Goal: Transaction & Acquisition: Purchase product/service

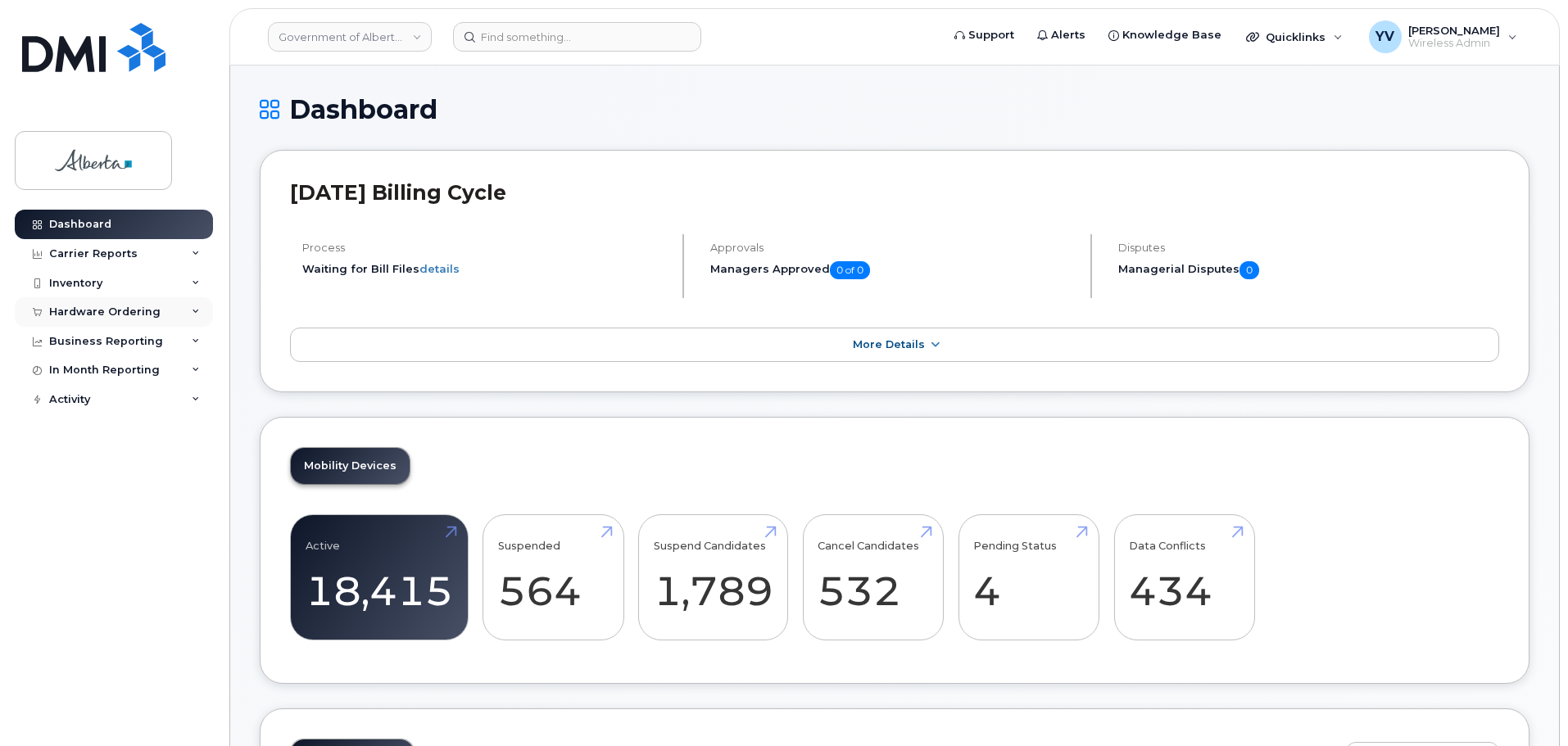
click at [81, 306] on div "Hardware Ordering" at bounding box center [105, 312] width 112 height 13
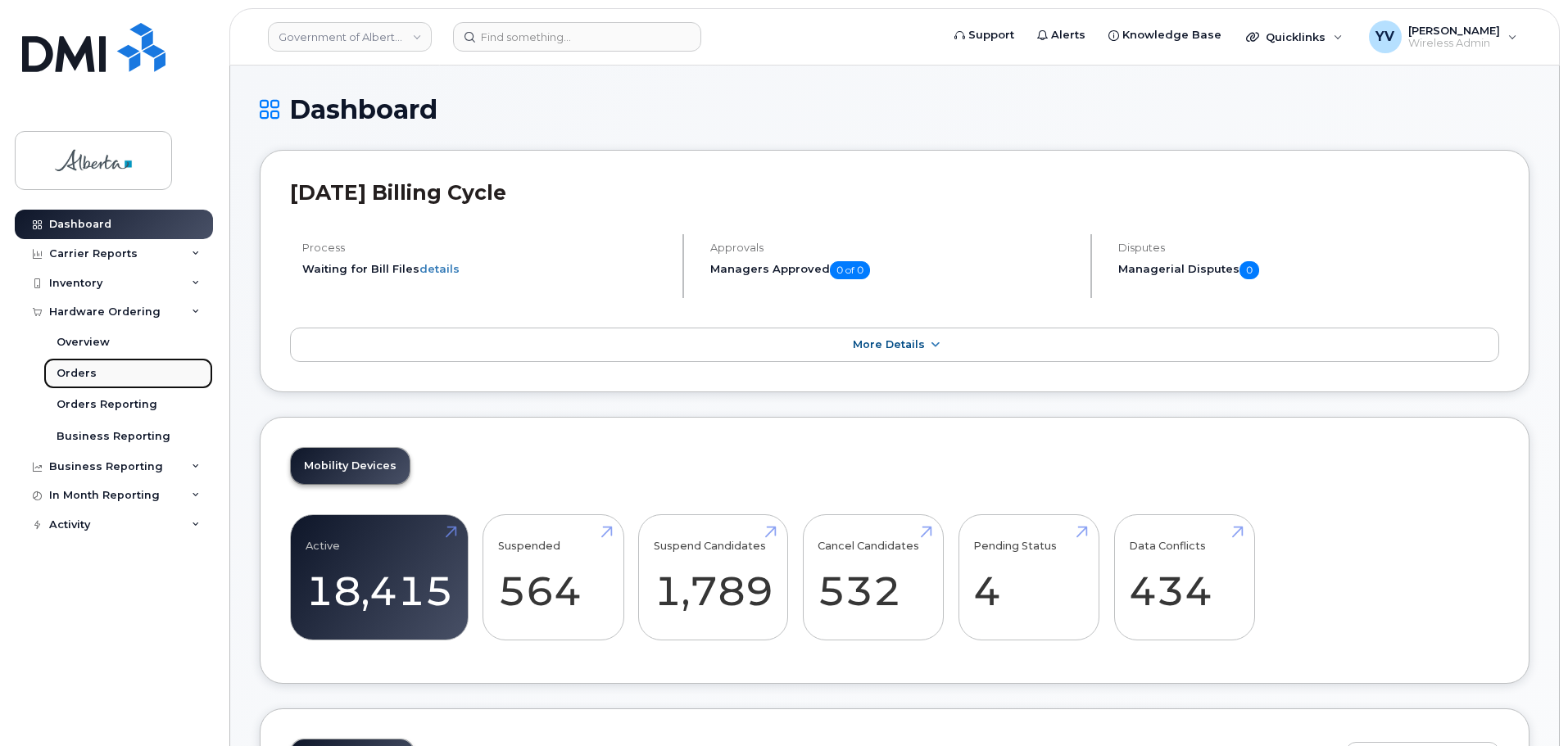
click at [68, 371] on div "Orders" at bounding box center [76, 373] width 40 height 15
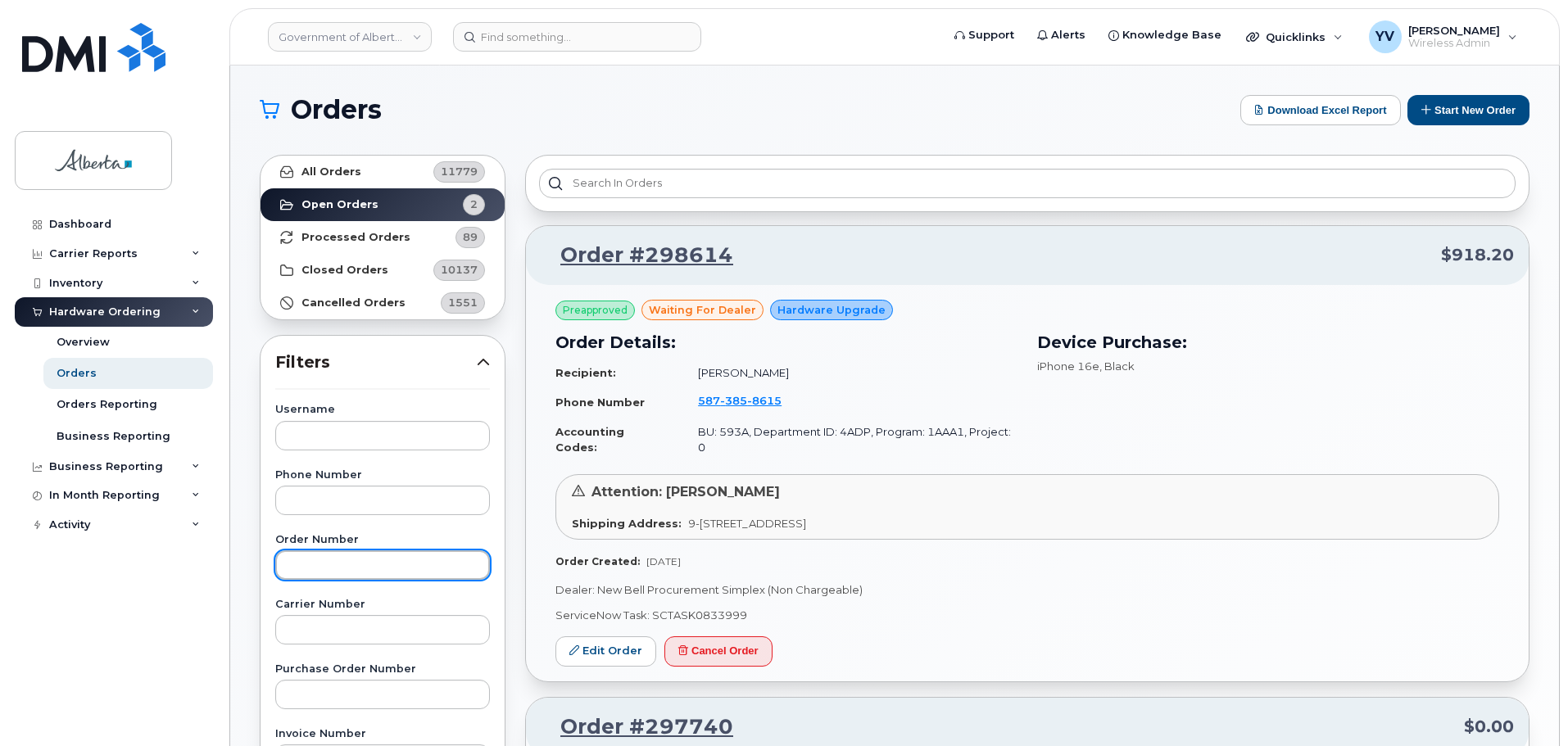
click at [301, 571] on input "text" at bounding box center [382, 565] width 215 height 29
paste input "298970"
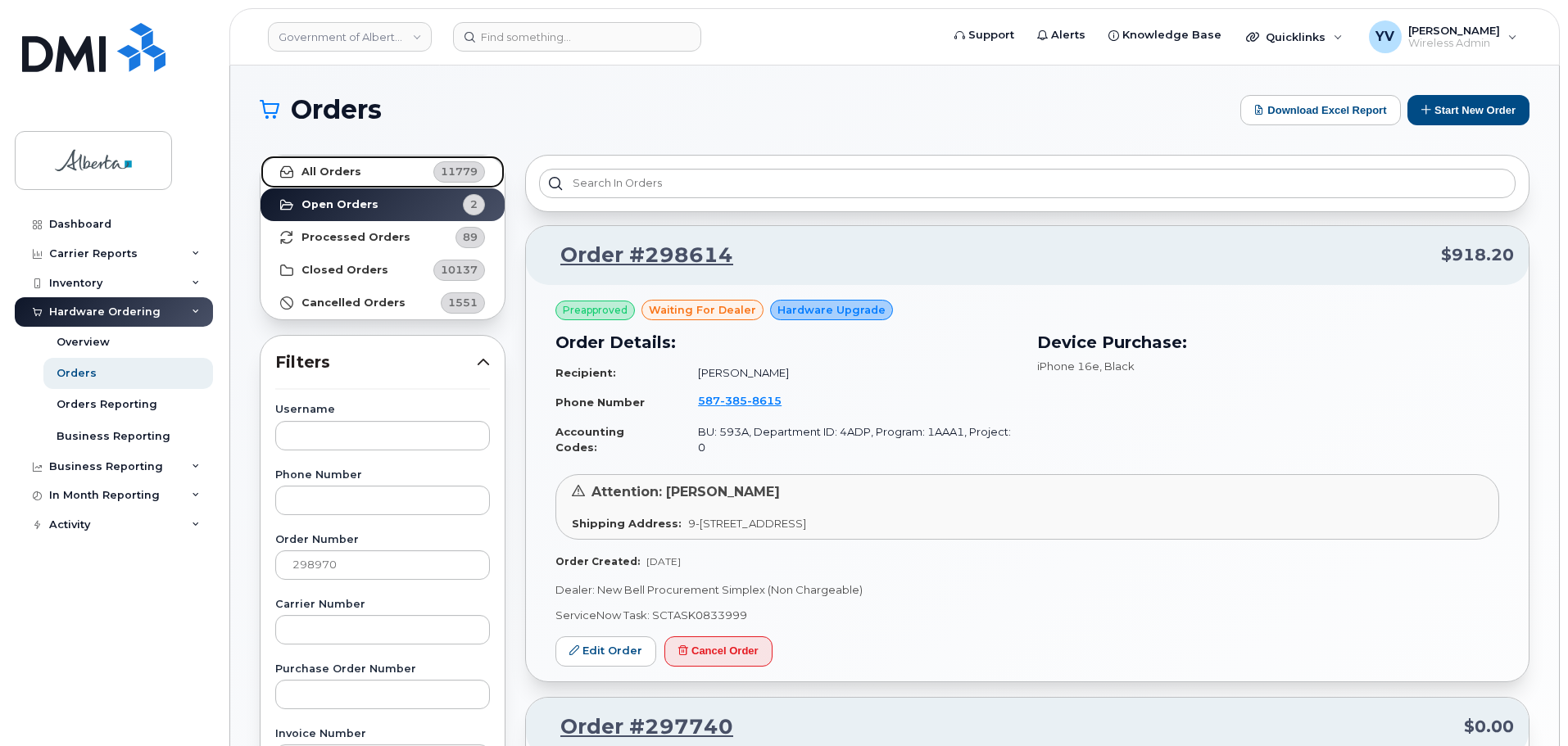
click at [334, 167] on strong "All Orders" at bounding box center [330, 172] width 60 height 13
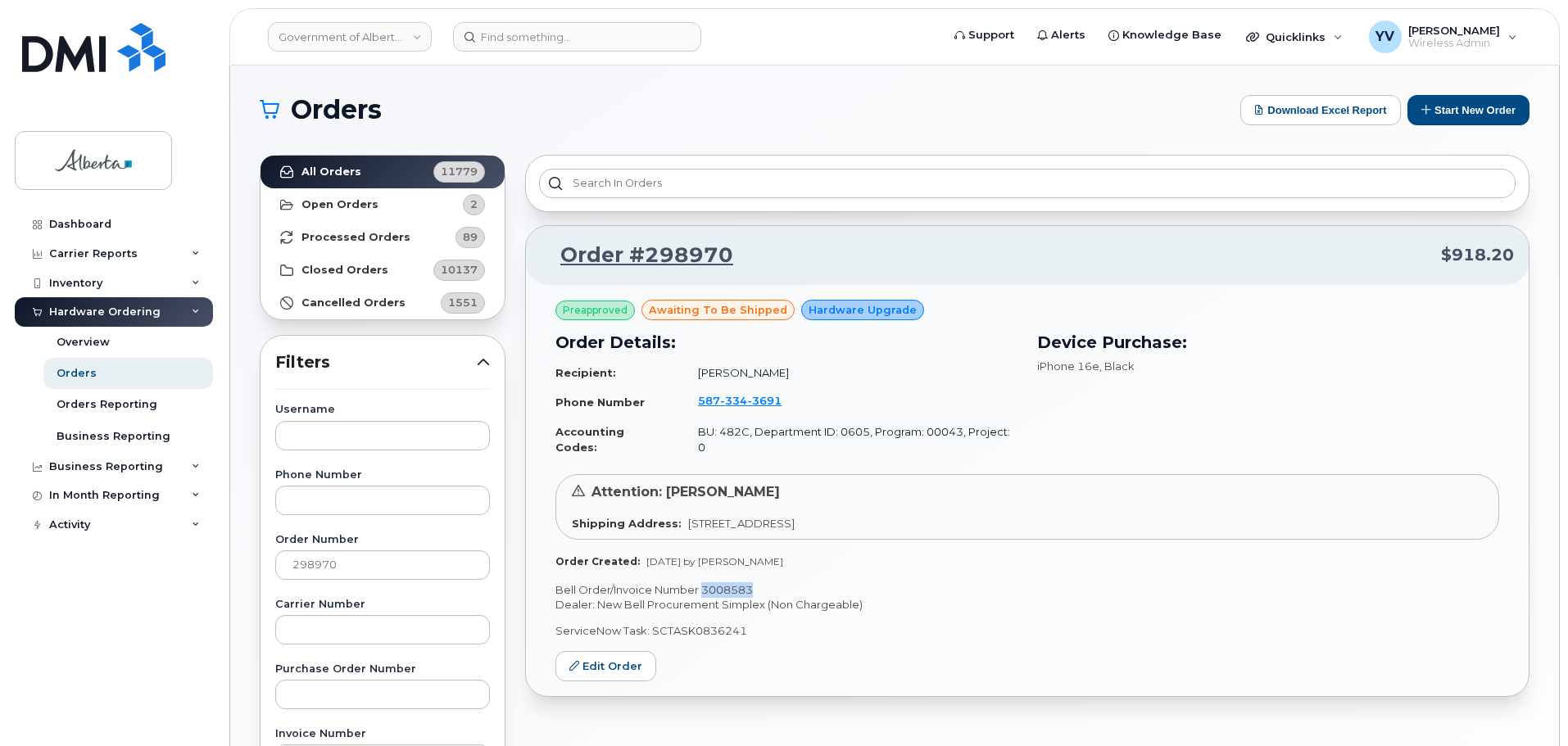
drag, startPoint x: 753, startPoint y: 578, endPoint x: 701, endPoint y: 578, distance: 52.0
click at [701, 582] on p "Bell Order/Invoice Number 3008583" at bounding box center [1027, 590] width 943 height 16
copy p "3008583"
drag, startPoint x: 337, startPoint y: 565, endPoint x: 275, endPoint y: 565, distance: 62.0
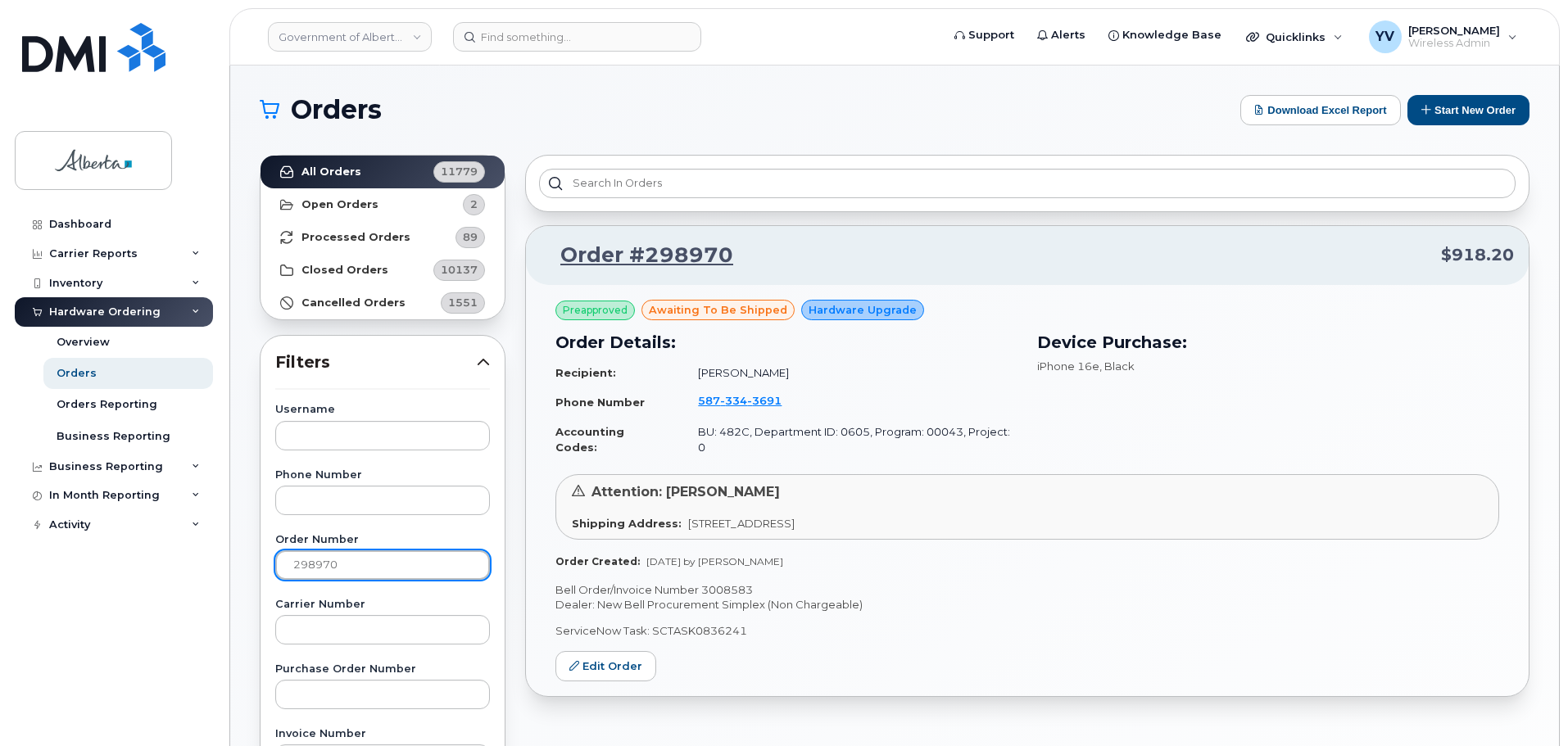
paste input "62"
type input "298962"
click at [321, 169] on strong "All Orders" at bounding box center [330, 172] width 60 height 13
drag, startPoint x: 755, startPoint y: 574, endPoint x: 703, endPoint y: 577, distance: 52.1
click at [703, 582] on p "Bell Order/Invoice Number 3008562" at bounding box center [1027, 590] width 943 height 16
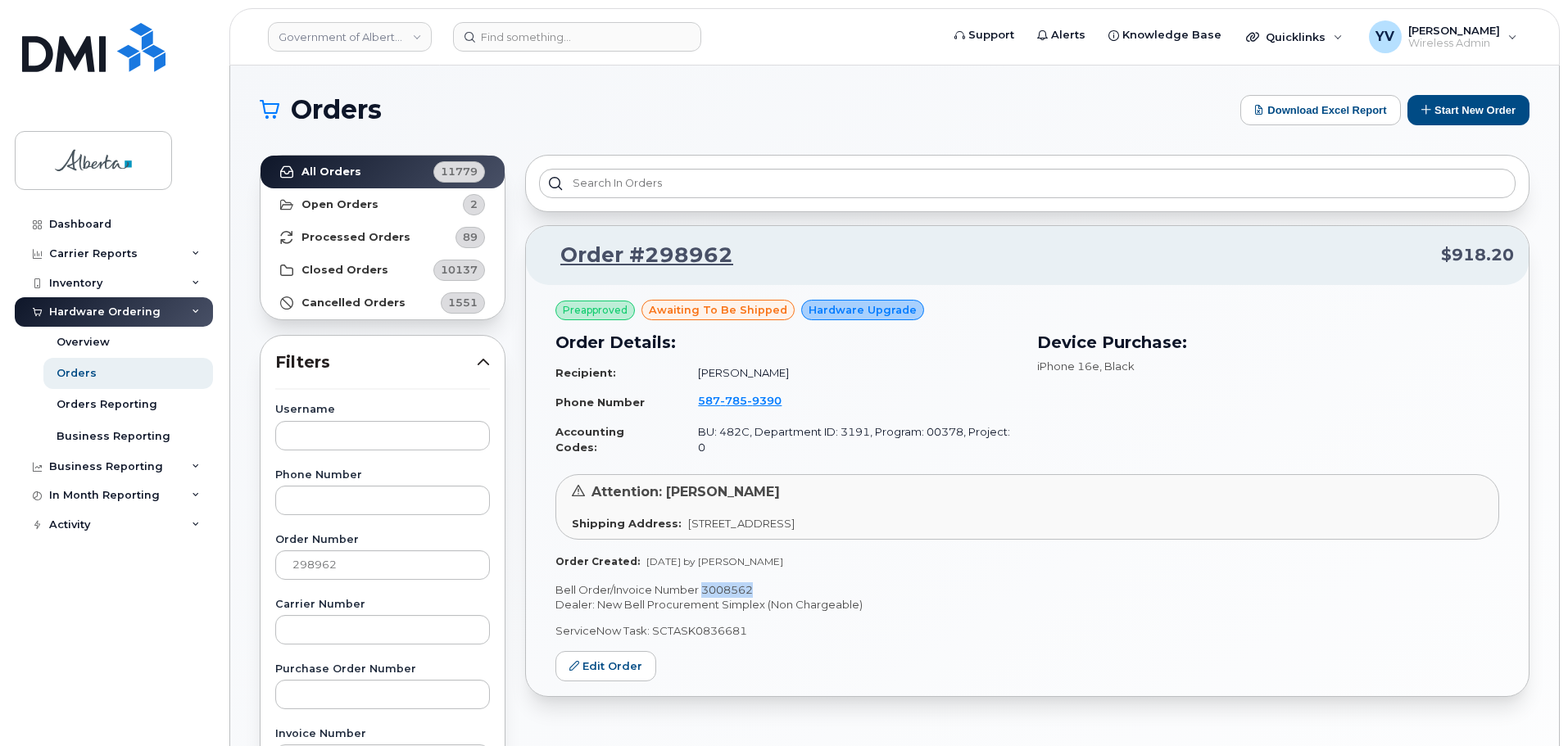
click at [703, 582] on p "Bell Order/Invoice Number 3008562" at bounding box center [1027, 590] width 943 height 16
drag, startPoint x: 754, startPoint y: 576, endPoint x: 704, endPoint y: 580, distance: 50.2
click at [704, 582] on p "Bell Order/Invoice Number 3008562" at bounding box center [1027, 590] width 943 height 16
copy p "3008562"
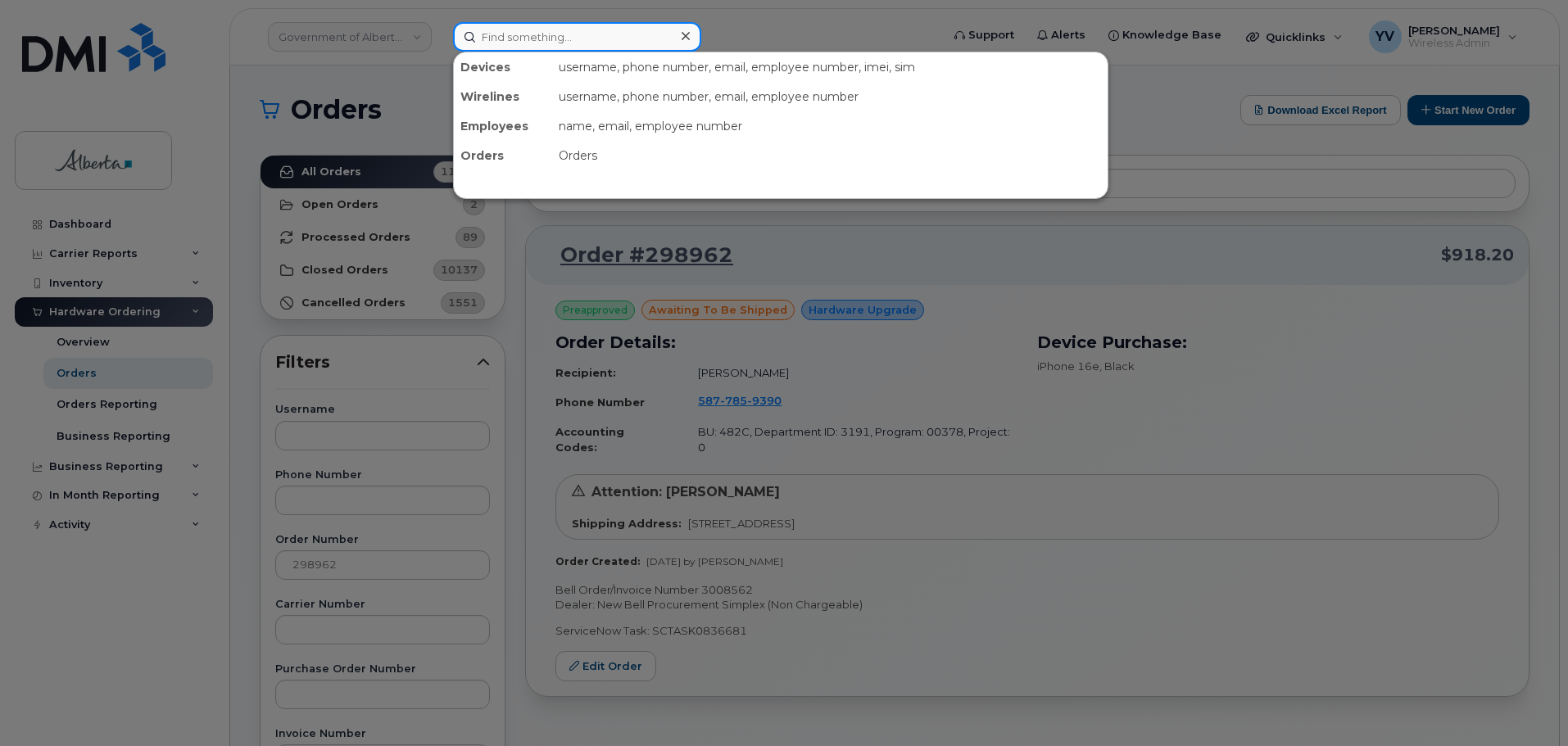
click at [501, 36] on input at bounding box center [577, 37] width 248 height 29
paste input "4038449766"
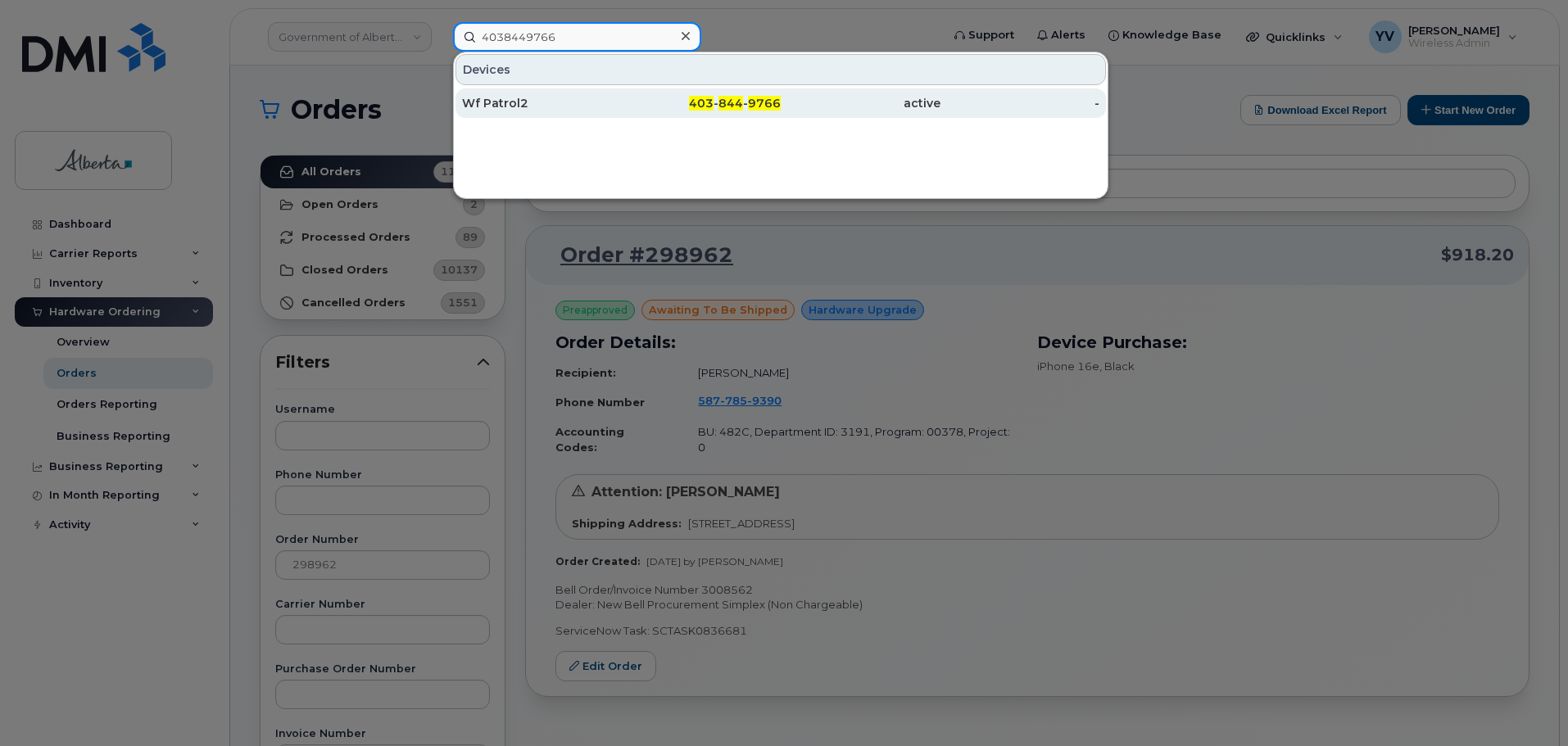
type input "4038449766"
click at [768, 97] on span "9766" at bounding box center [764, 103] width 32 height 15
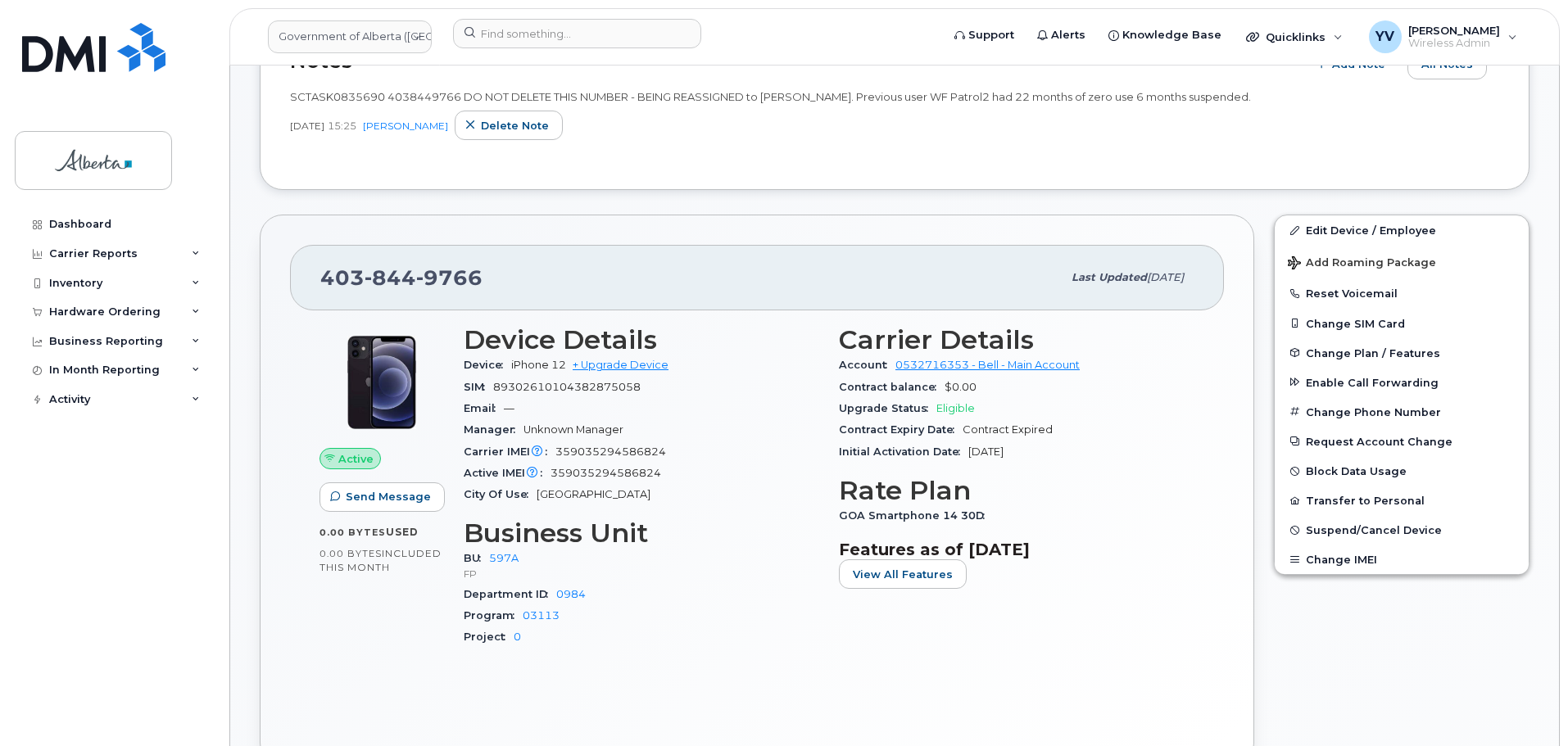
scroll to position [145, 0]
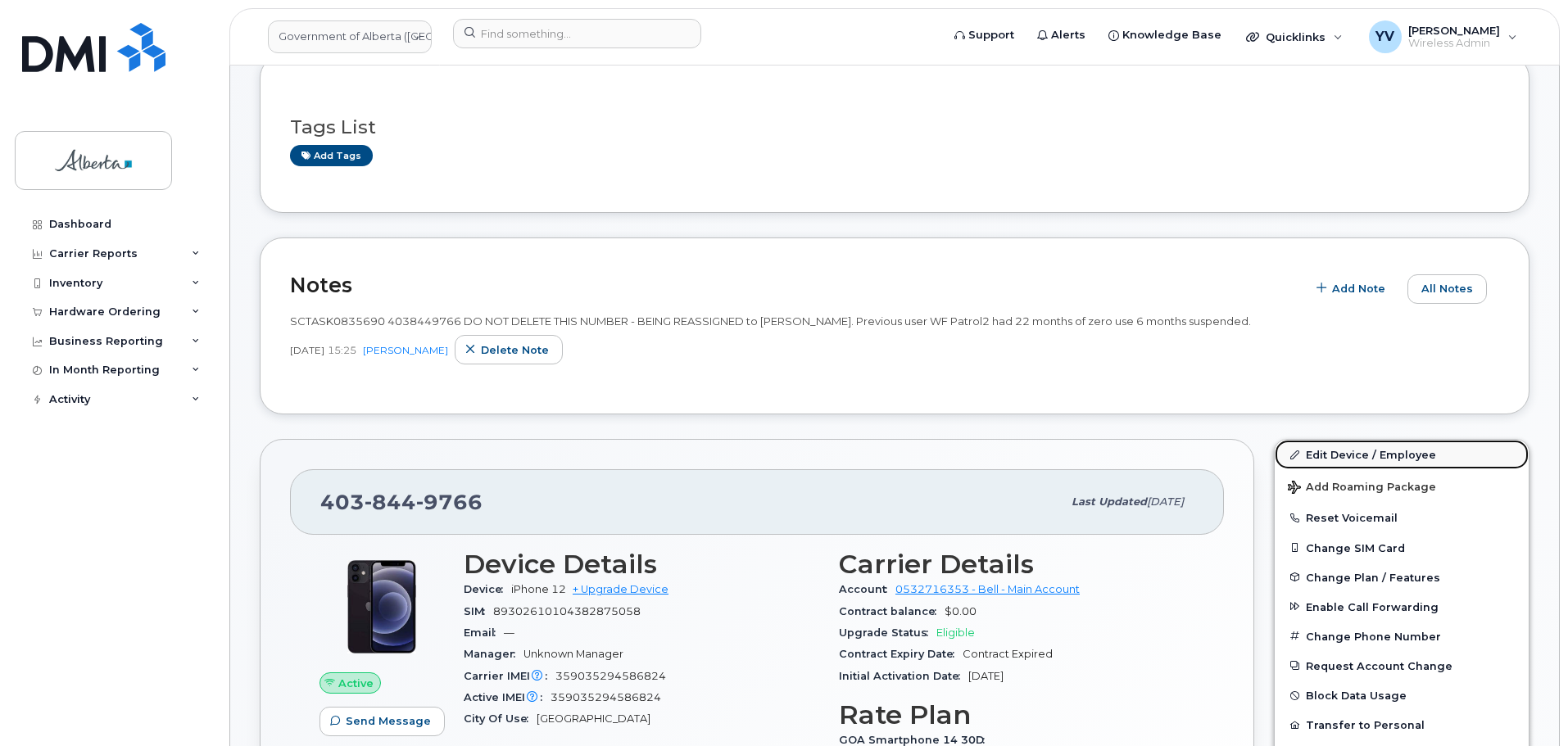
click at [1359, 447] on link "Edit Device / Employee" at bounding box center [1401, 455] width 254 height 29
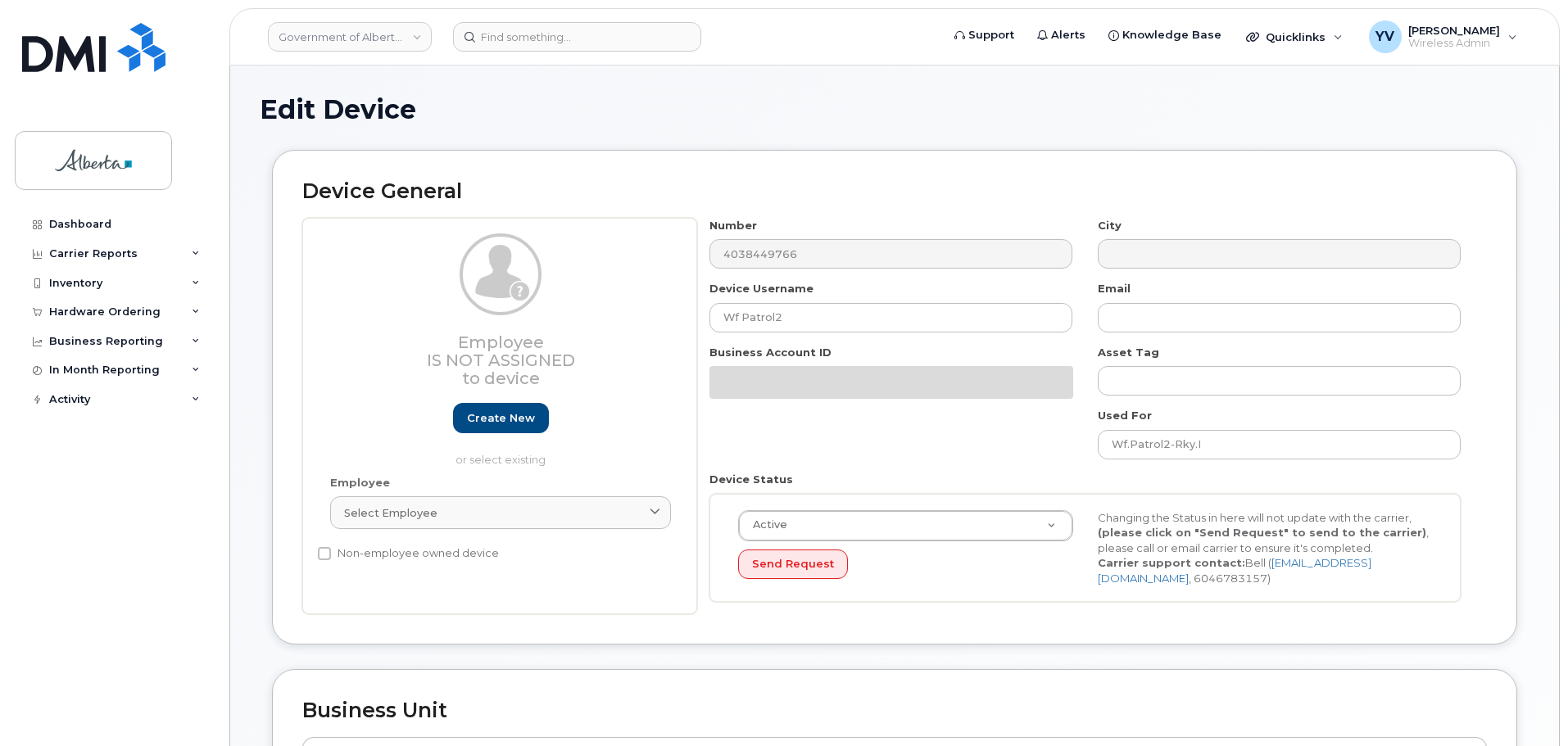
select select "4797726"
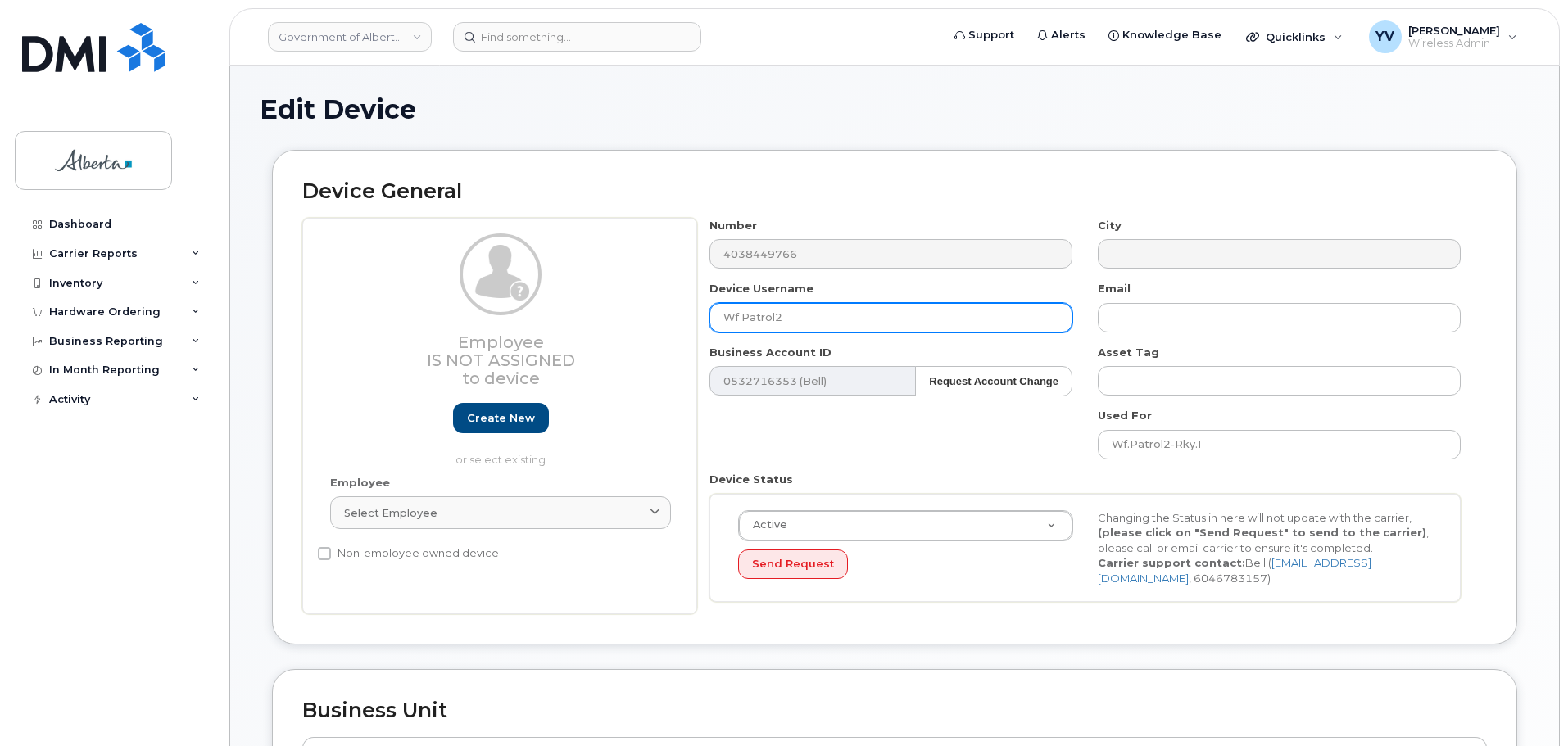
drag, startPoint x: 795, startPoint y: 319, endPoint x: 711, endPoint y: 321, distance: 84.0
click at [711, 321] on input "Wf Patrol2" at bounding box center [891, 318] width 363 height 29
paste input "[PERSON_NAME]"
type input "[PERSON_NAME]"
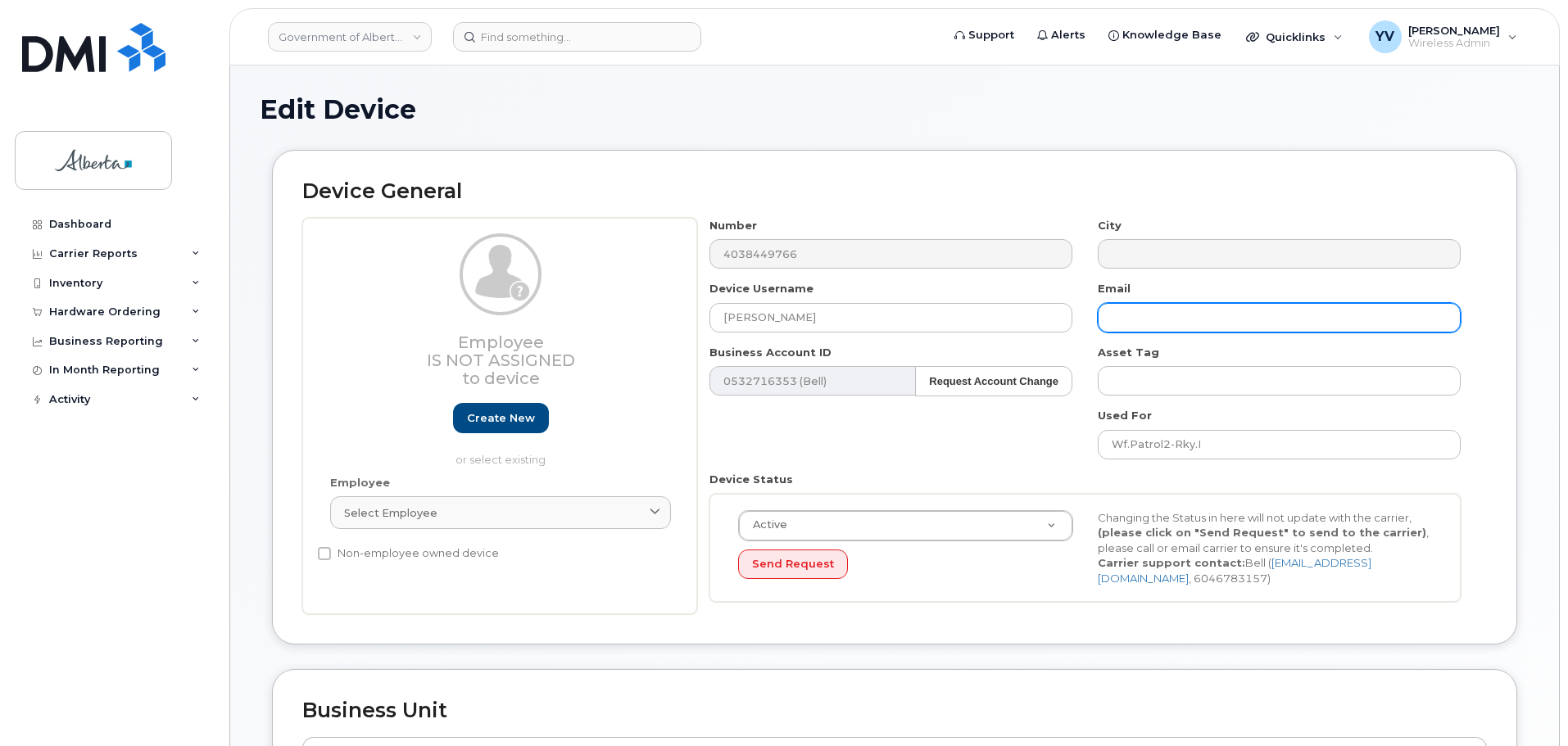
click at [1137, 321] on input "text" at bounding box center [1280, 318] width 363 height 29
paste input "Kgomotso.Olubowale@gov.ab.ca"
click at [1137, 319] on input "[EMAIL_ADDRESS][DOMAIN_NAME]" at bounding box center [1280, 318] width 363 height 29
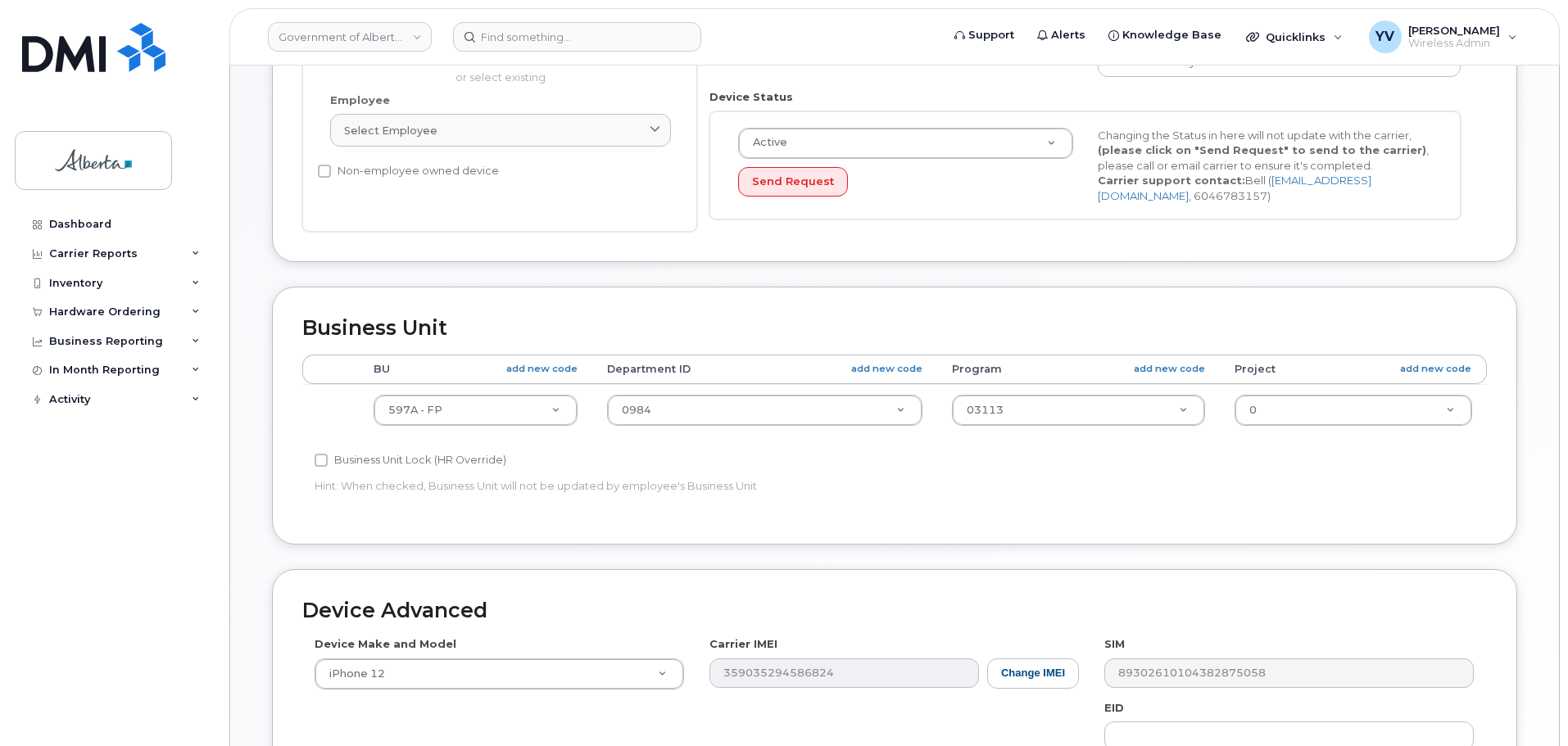
scroll to position [384, 0]
type input "[EMAIL_ADDRESS][DOMAIN_NAME]"
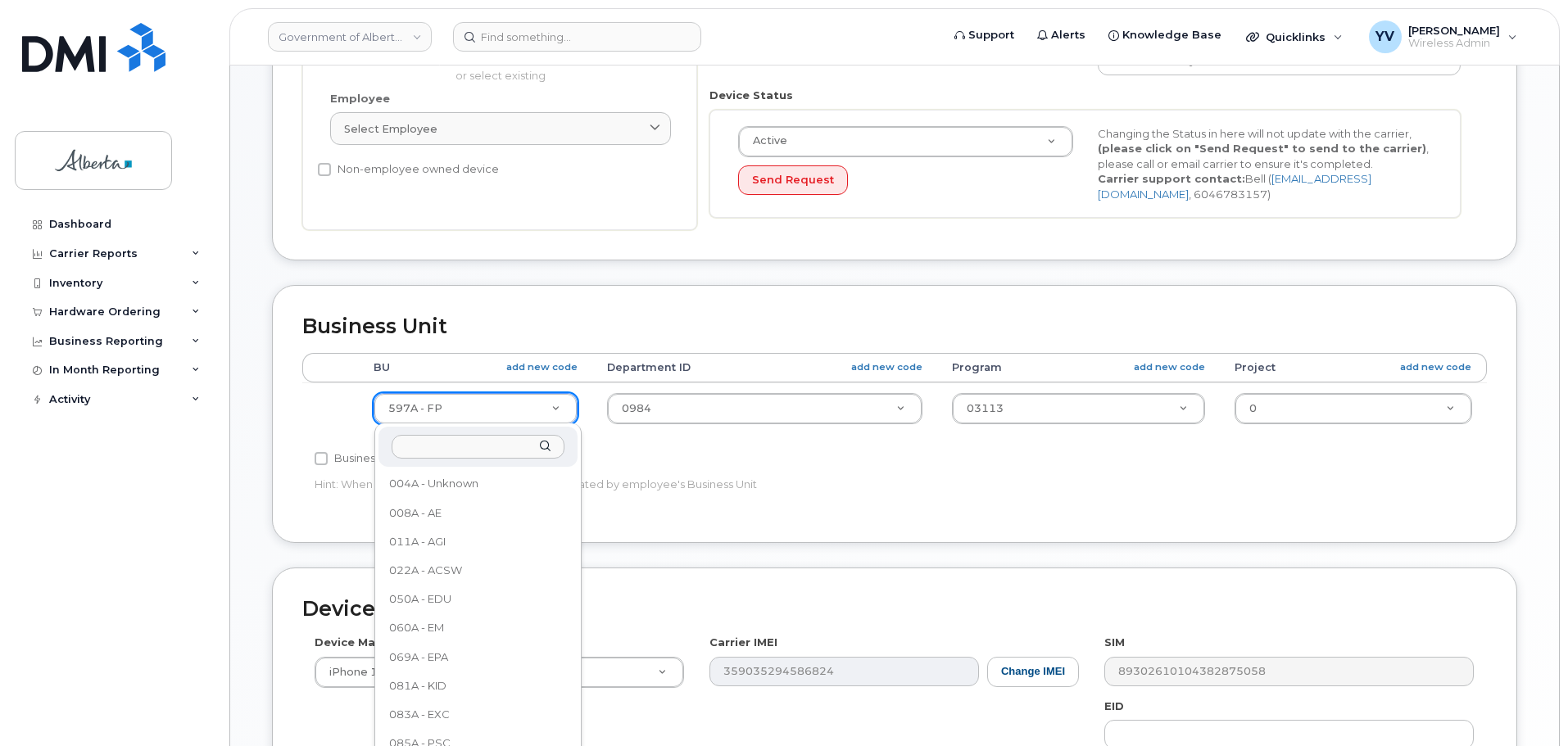
scroll to position [920, 0]
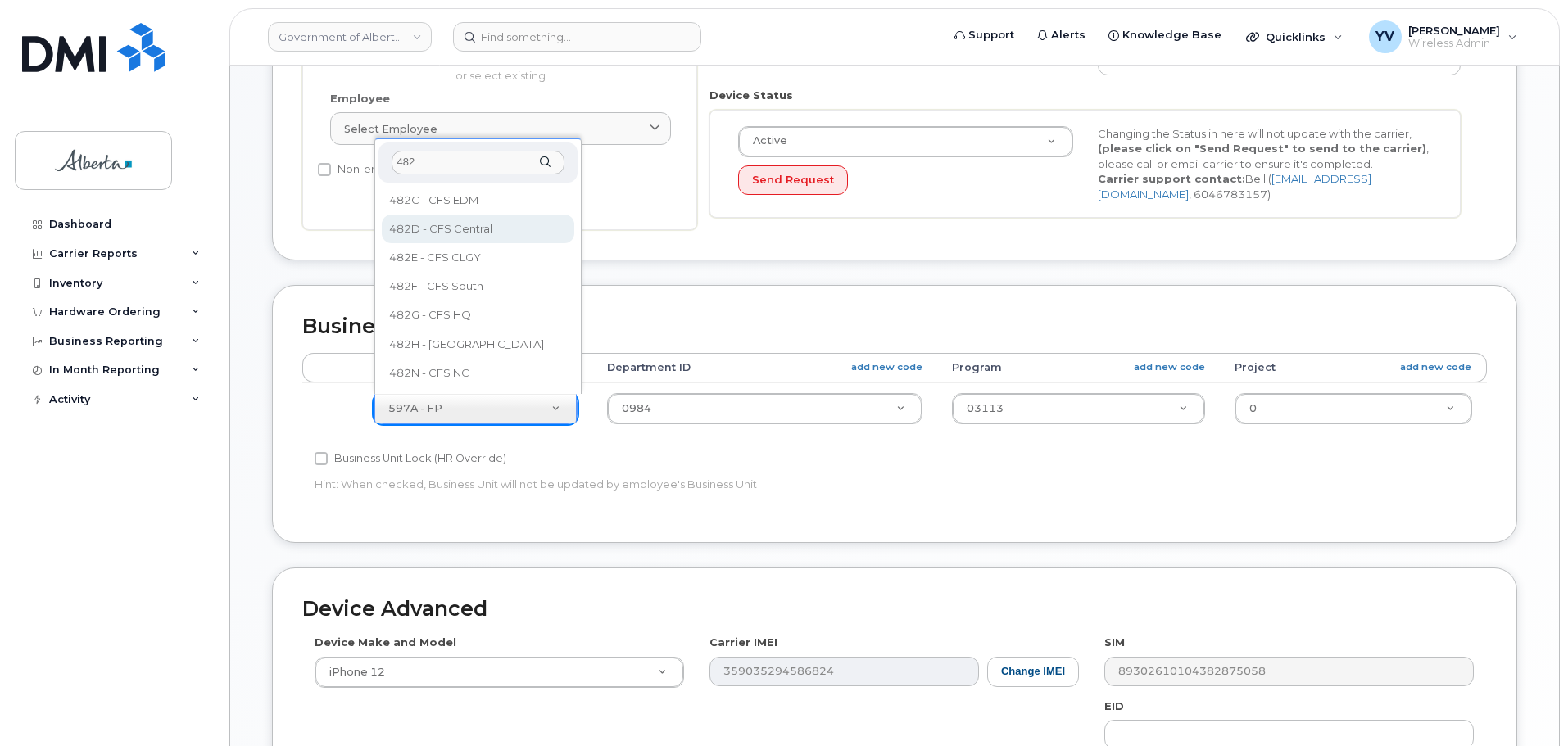
type input "482"
select select "4749742"
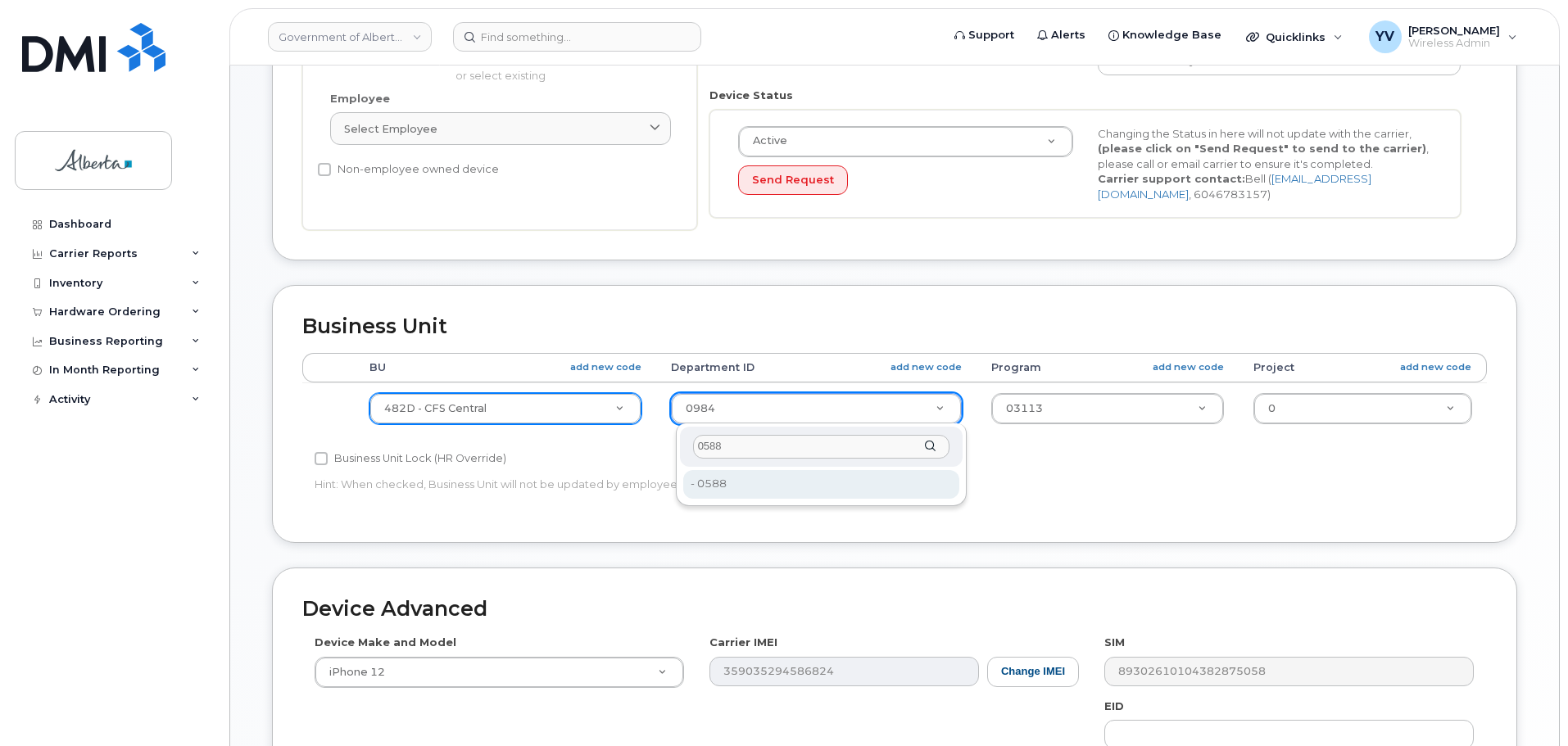
type input "0588"
type input "4752333"
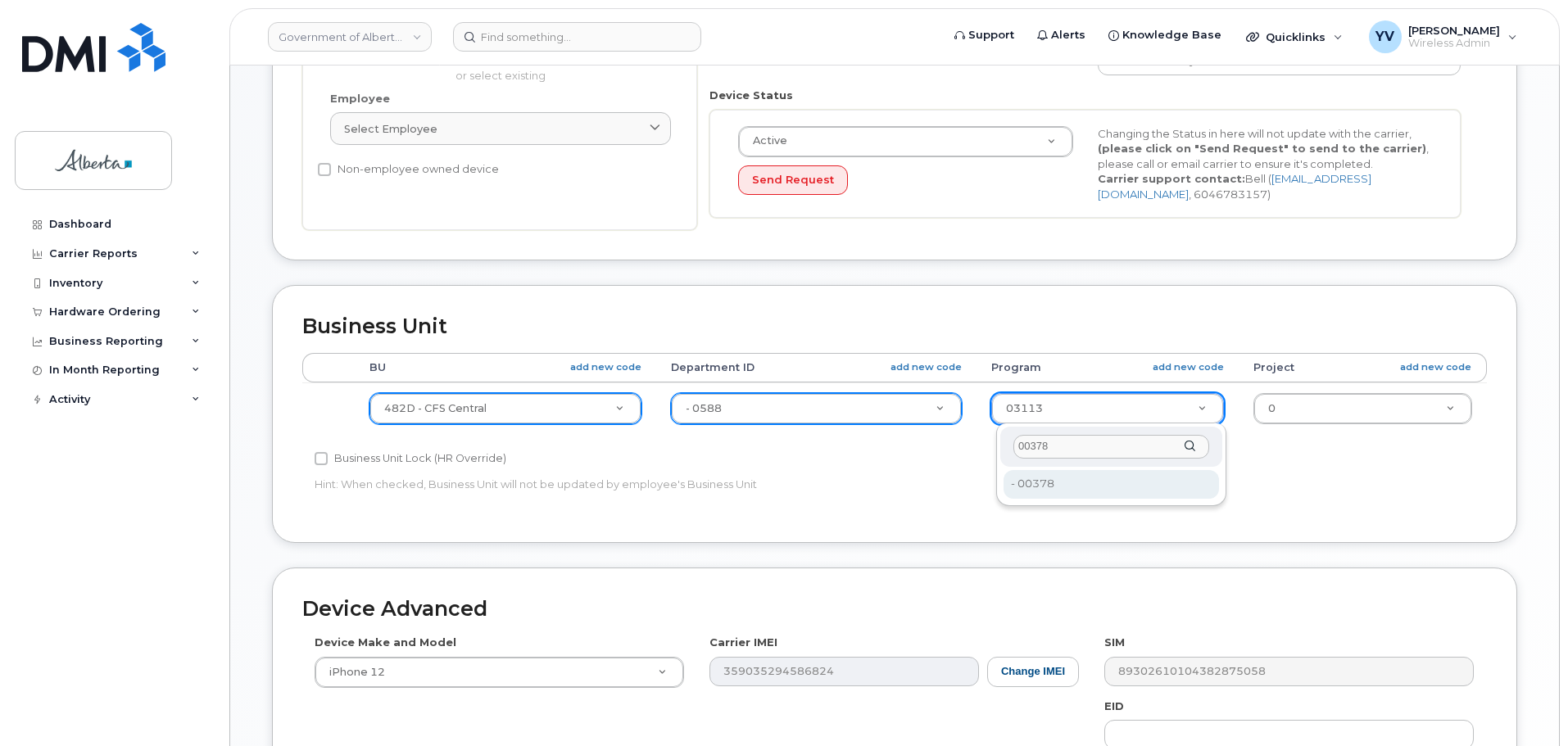
type input "00378"
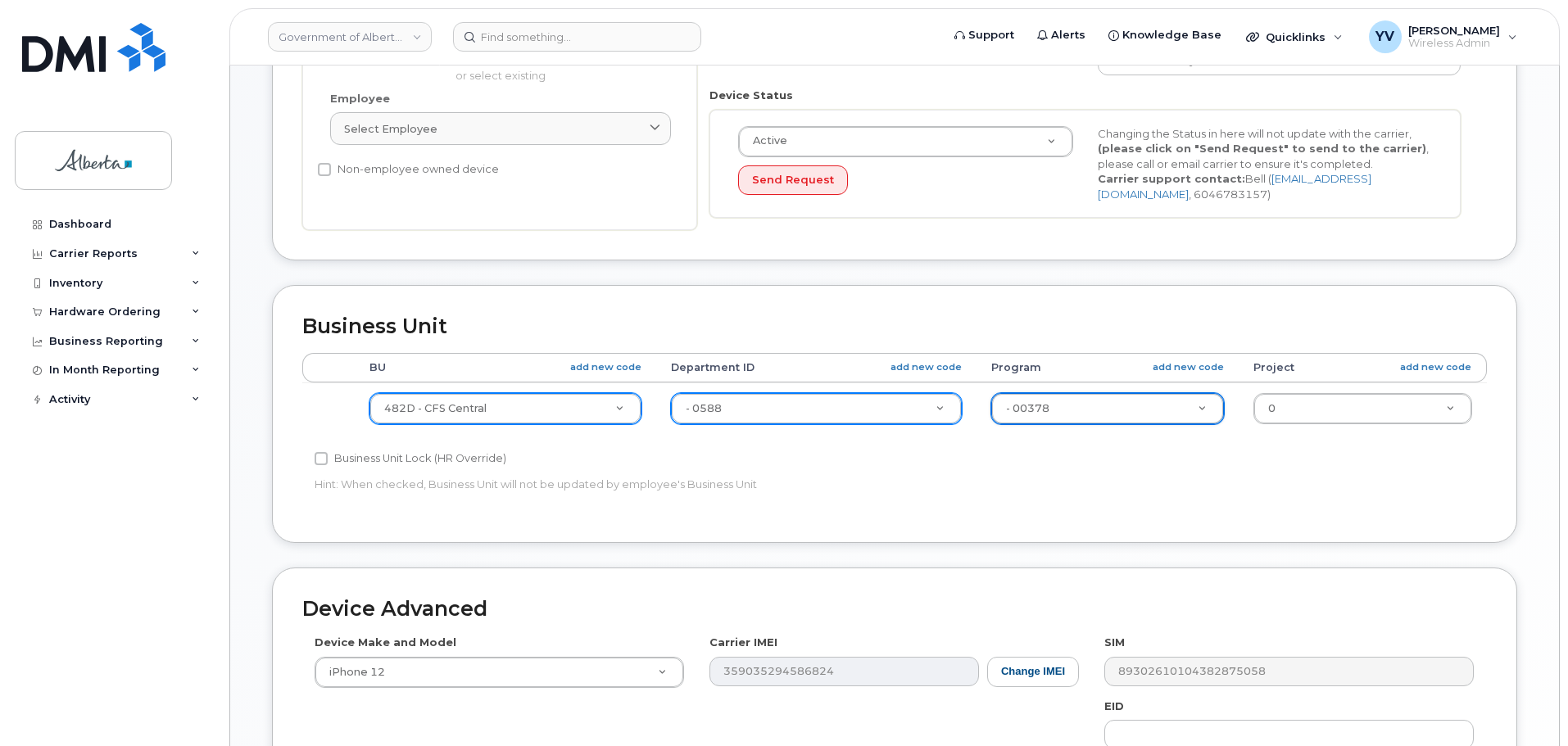
type input "4124524"
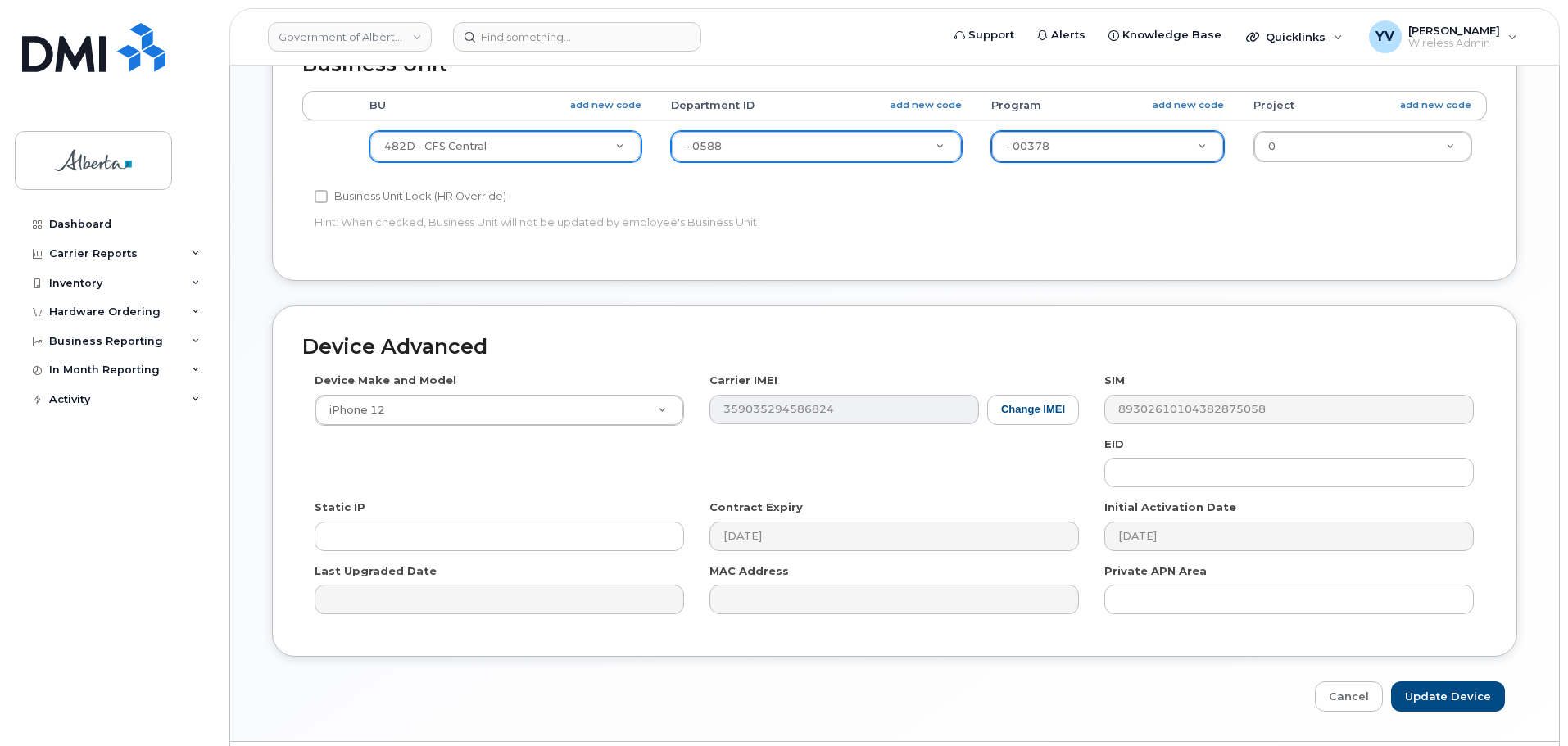
scroll to position [689, 0]
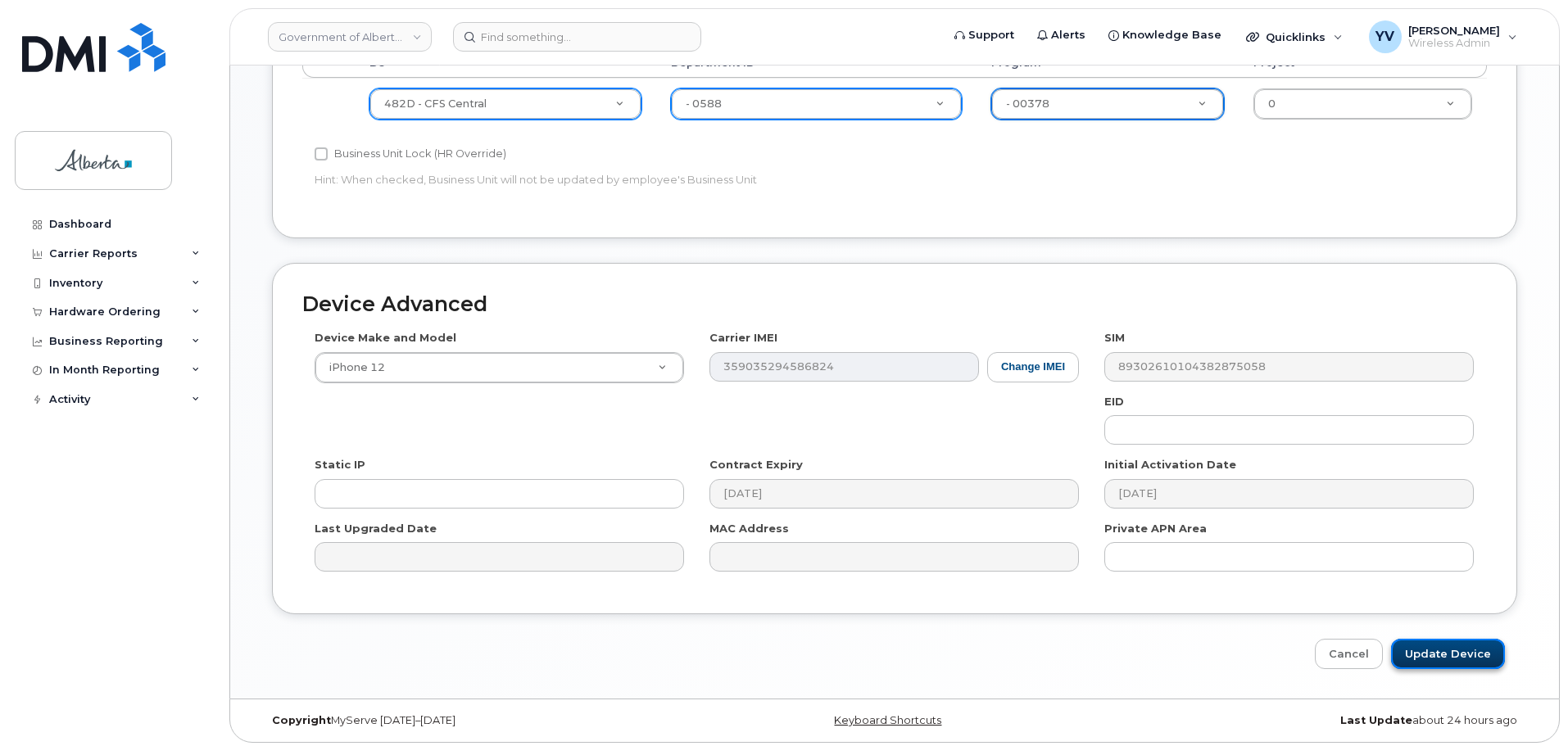
click at [1432, 654] on input "Update Device" at bounding box center [1448, 654] width 114 height 30
type input "Saving..."
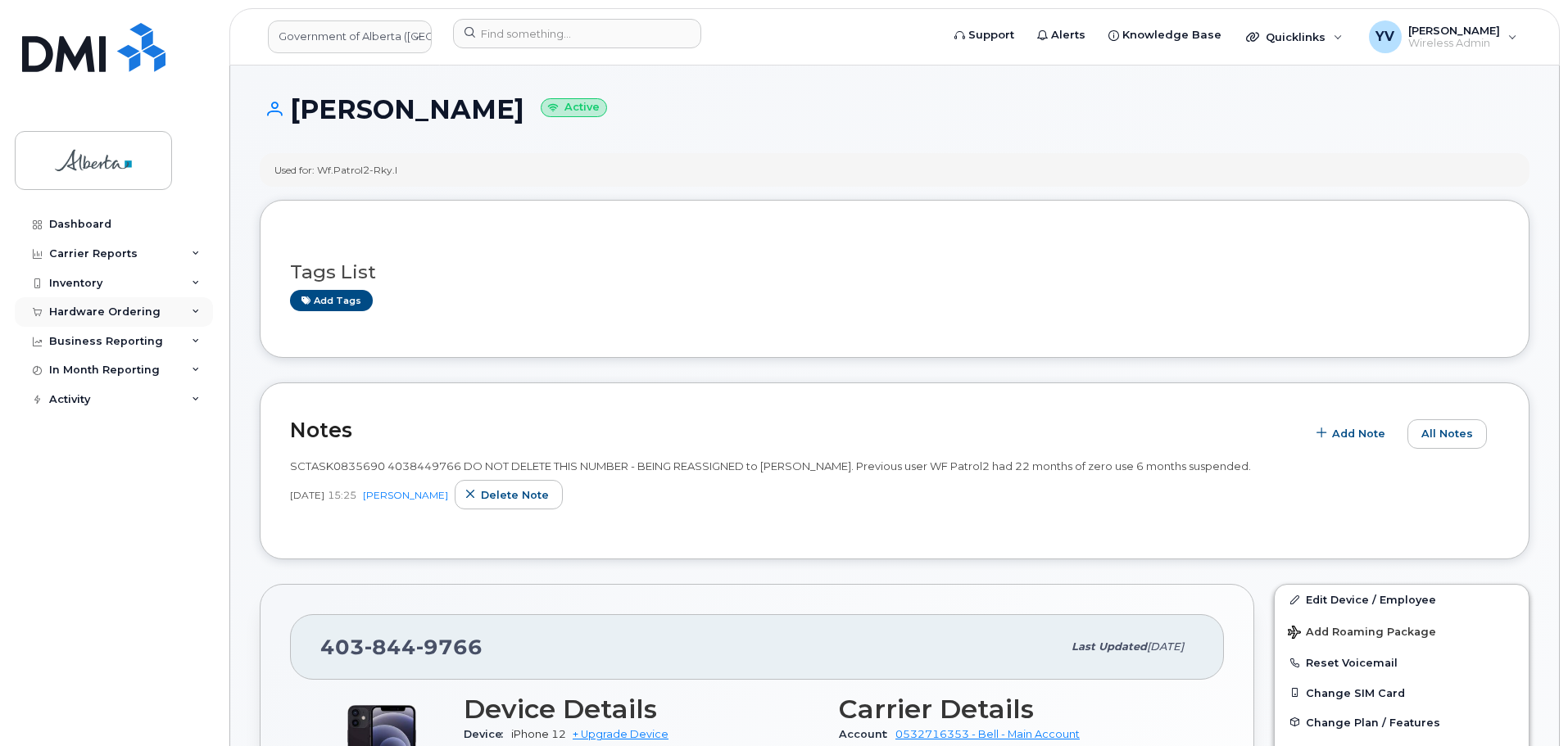
click at [81, 311] on div "Hardware Ordering" at bounding box center [105, 312] width 112 height 13
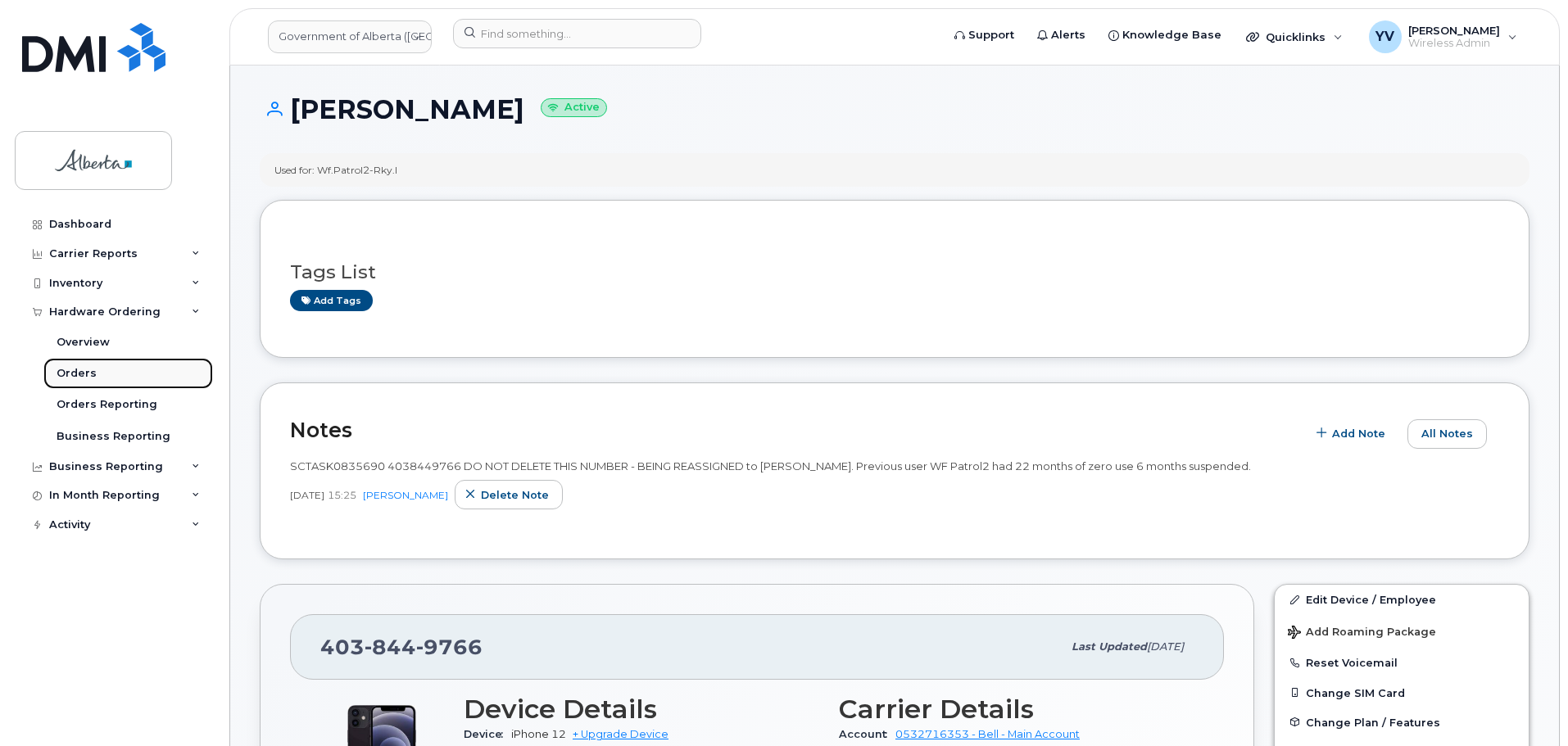
click at [75, 373] on div "Orders" at bounding box center [76, 373] width 40 height 15
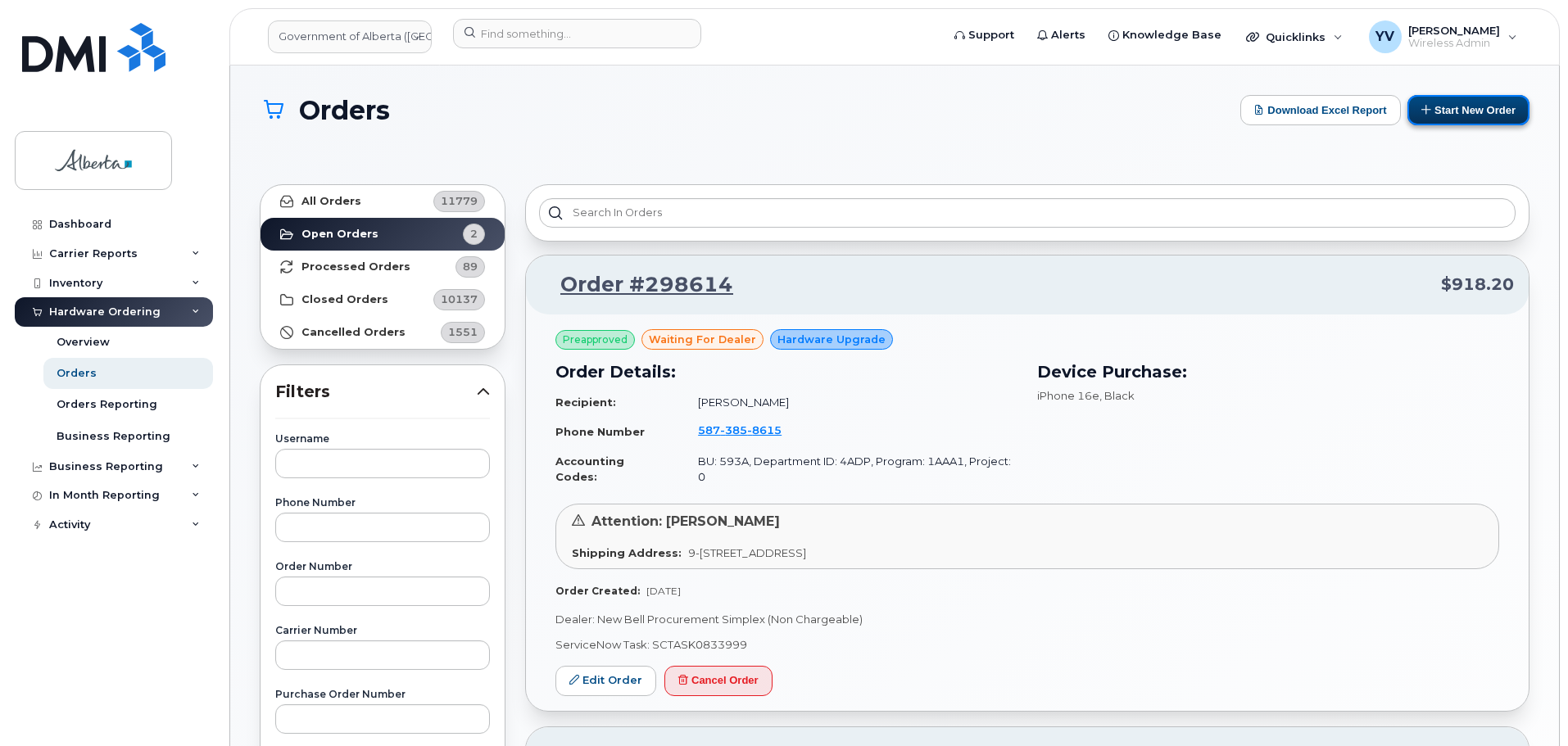
click at [1455, 109] on button "Start New Order" at bounding box center [1468, 110] width 122 height 30
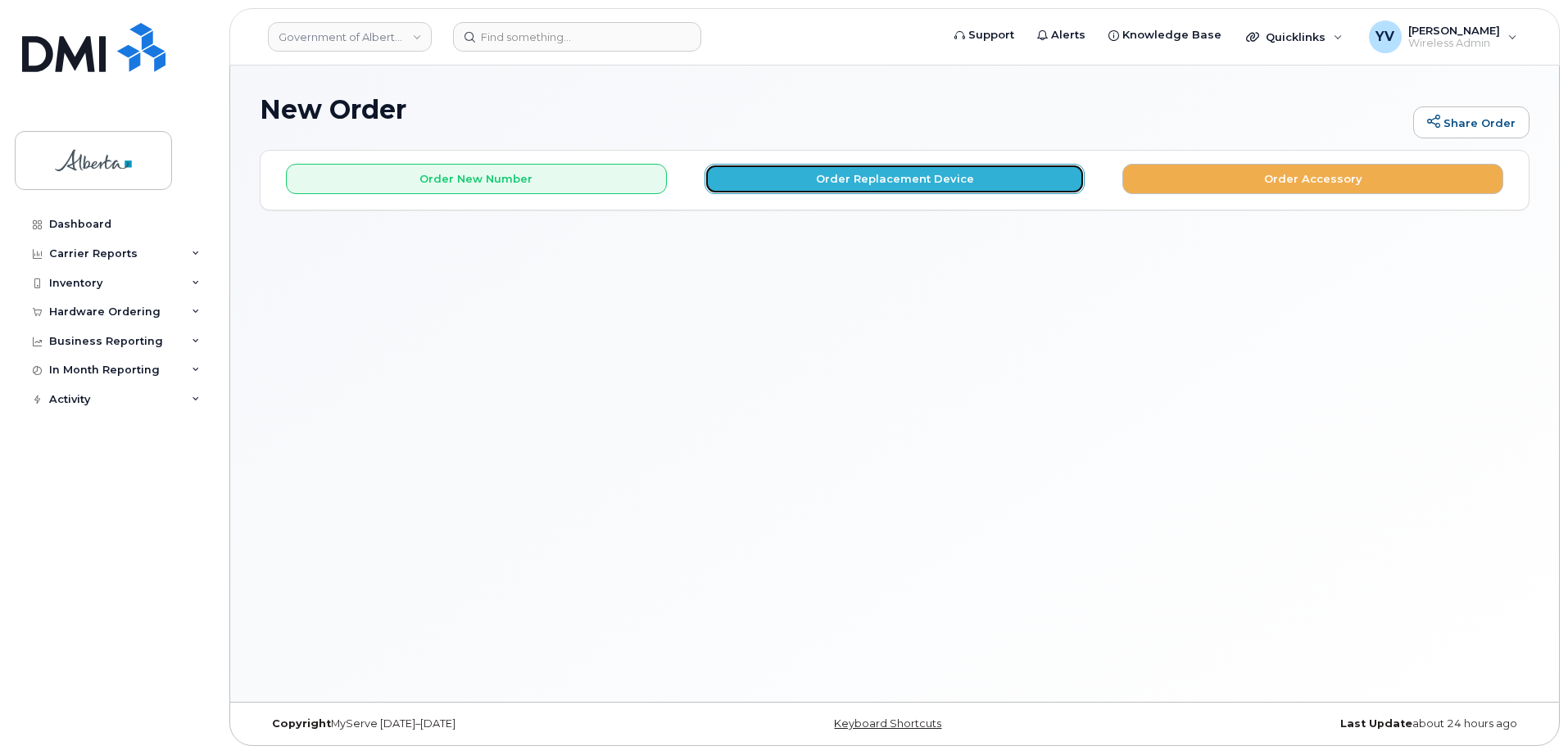
click at [866, 173] on button "Order Replacement Device" at bounding box center [894, 178] width 380 height 30
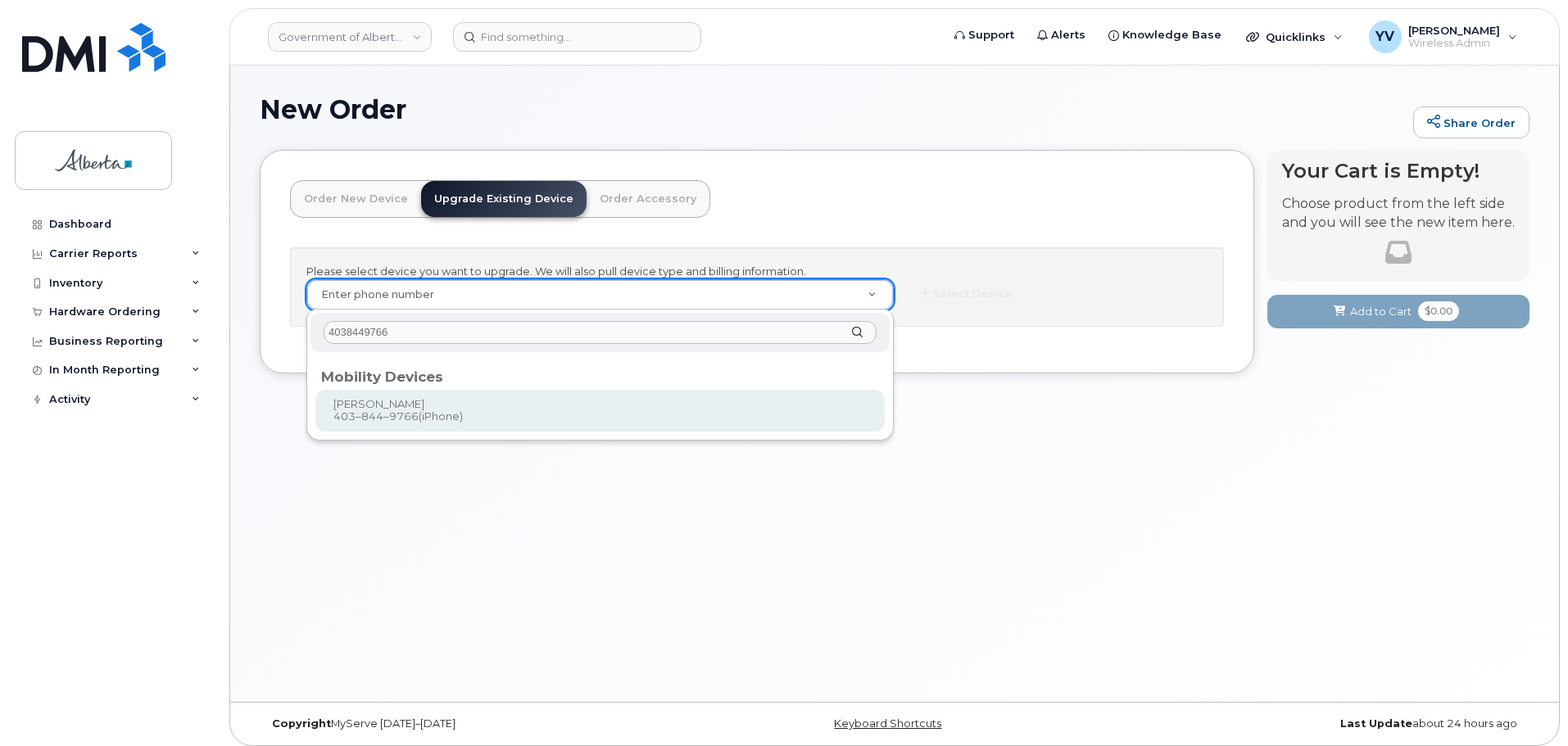
type input "4038449766"
type input "790283"
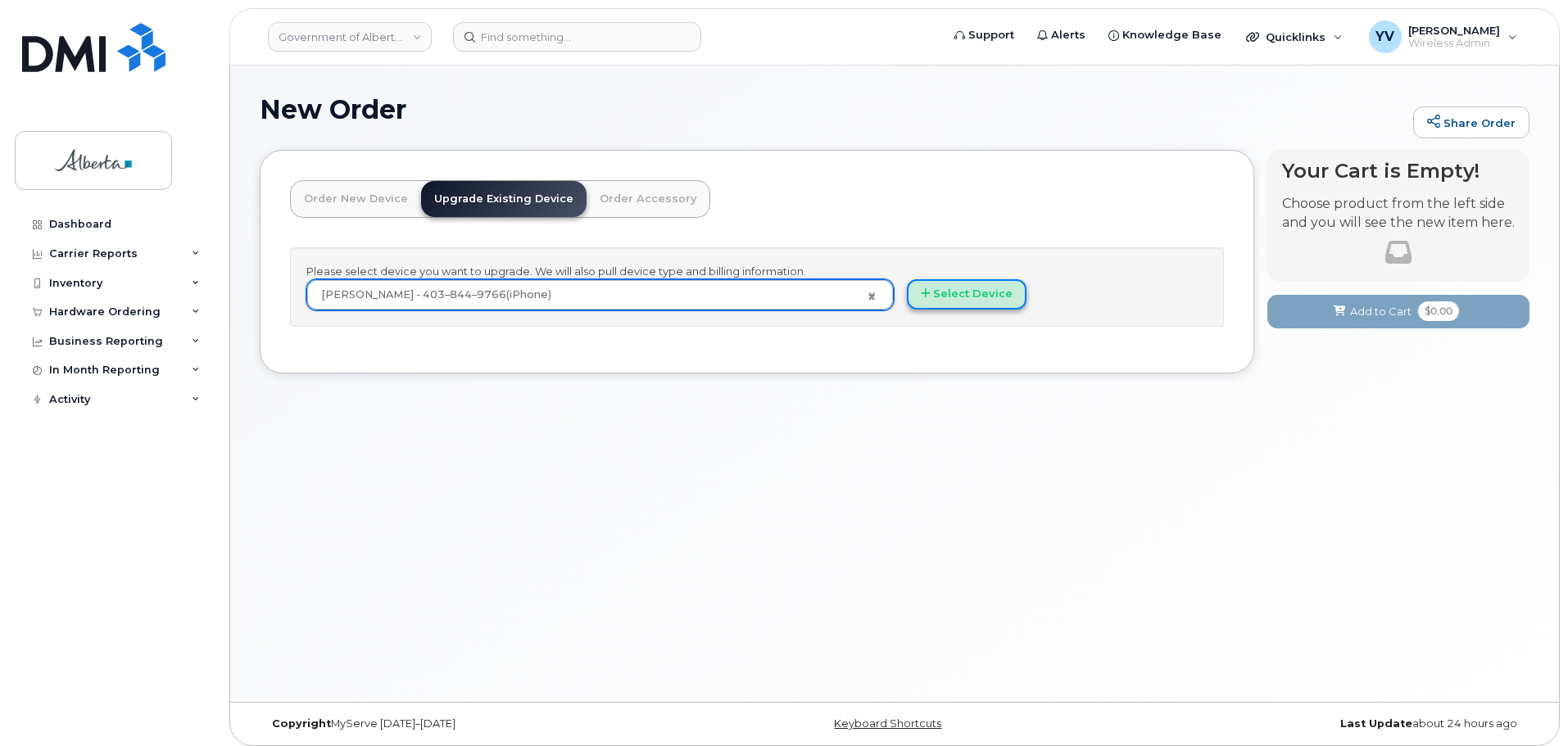
click at [984, 293] on button "Select Device" at bounding box center [967, 294] width 120 height 30
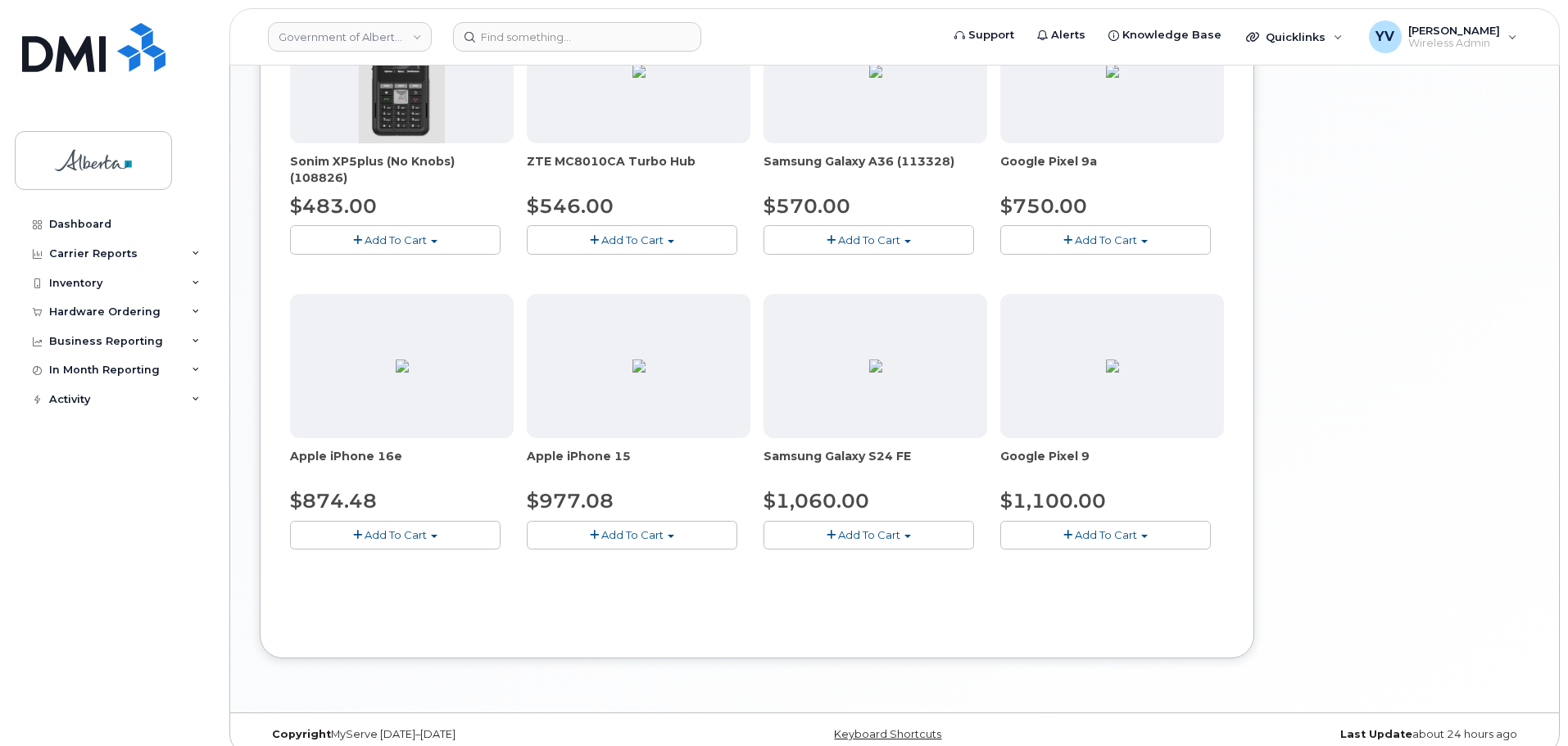
scroll to position [635, 0]
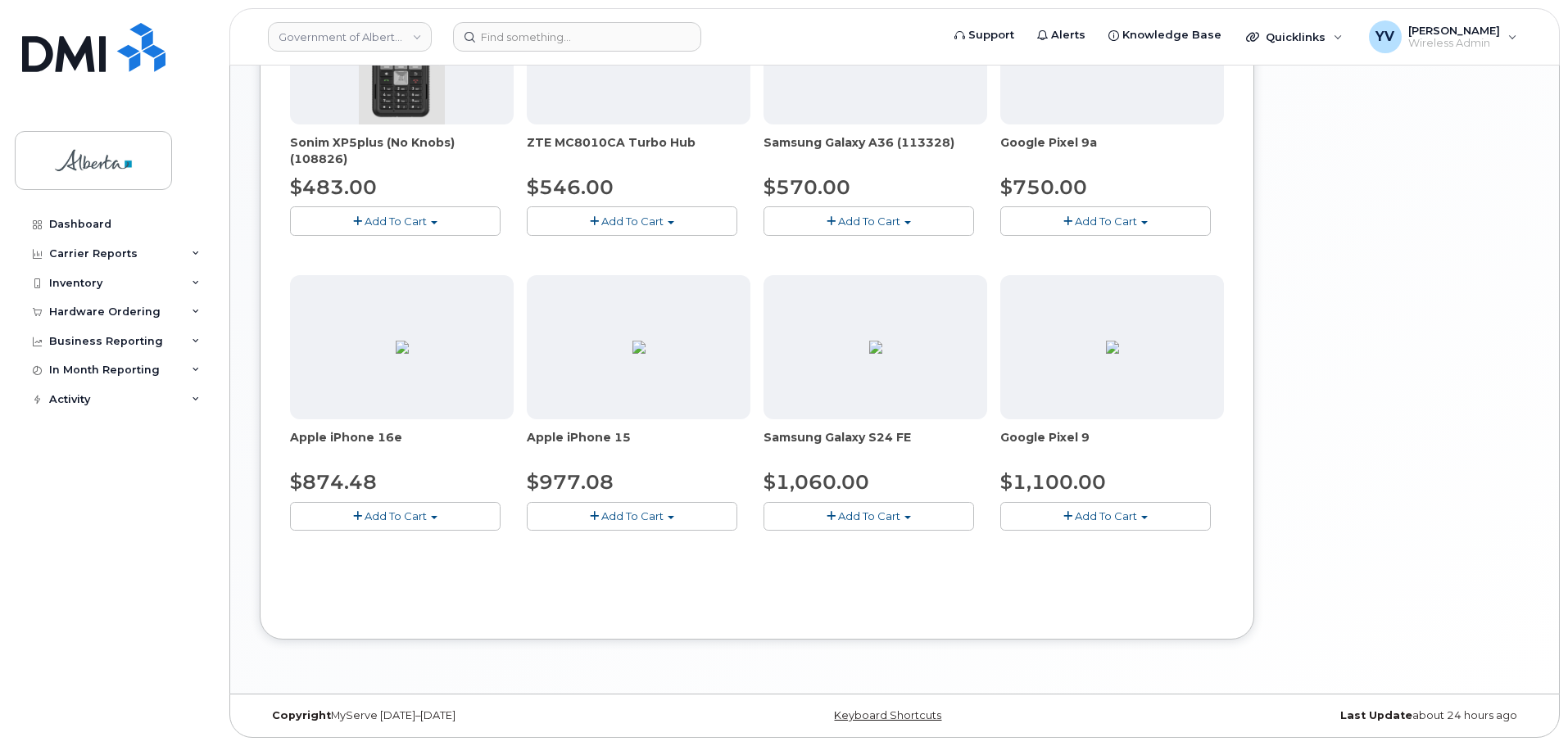
click at [433, 512] on button "Add To Cart" at bounding box center [395, 516] width 211 height 28
click at [419, 566] on link "$874.48 - 30-day upgrade (128GB model)" at bounding box center [425, 567] width 261 height 21
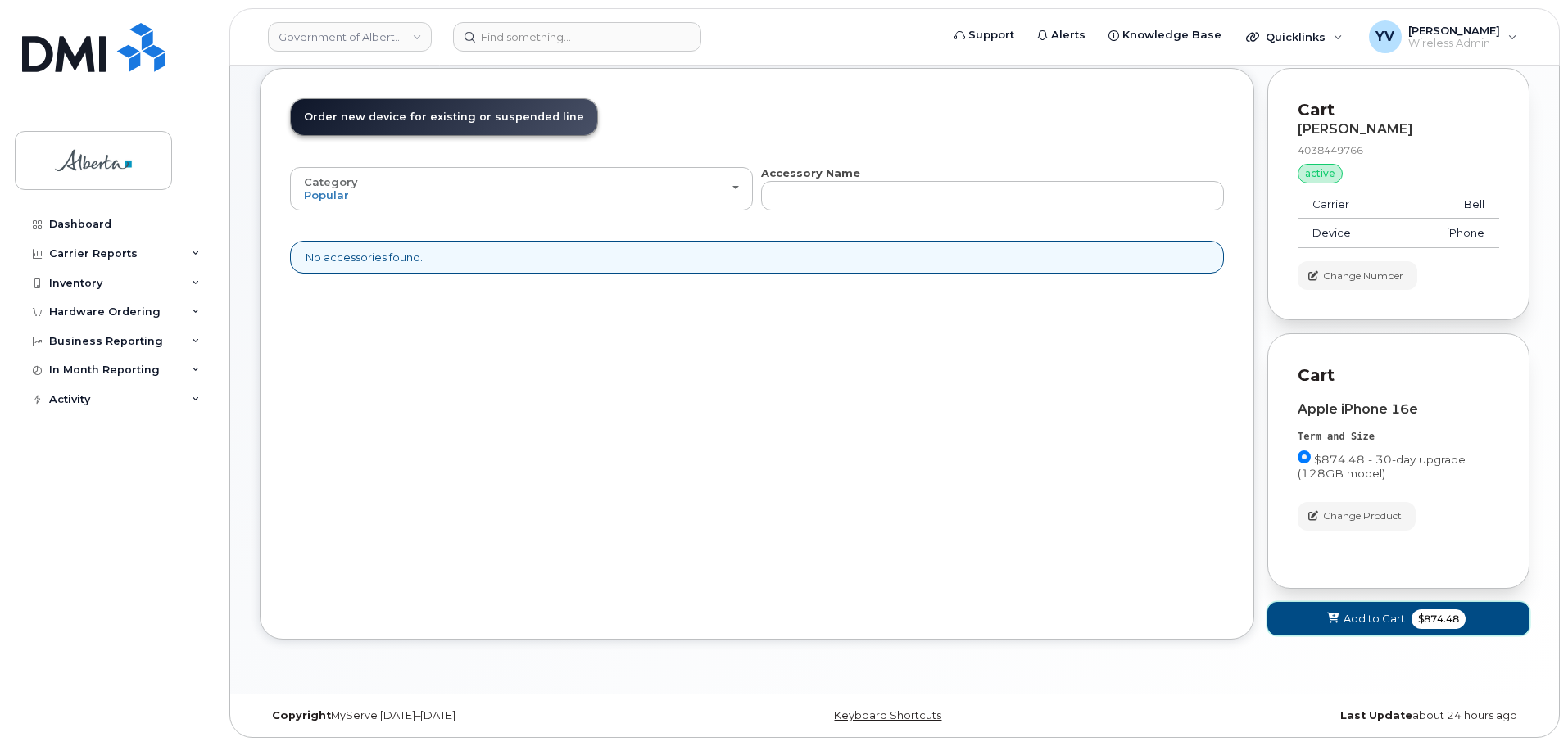
click at [1372, 617] on span "Add to Cart" at bounding box center [1374, 619] width 62 height 16
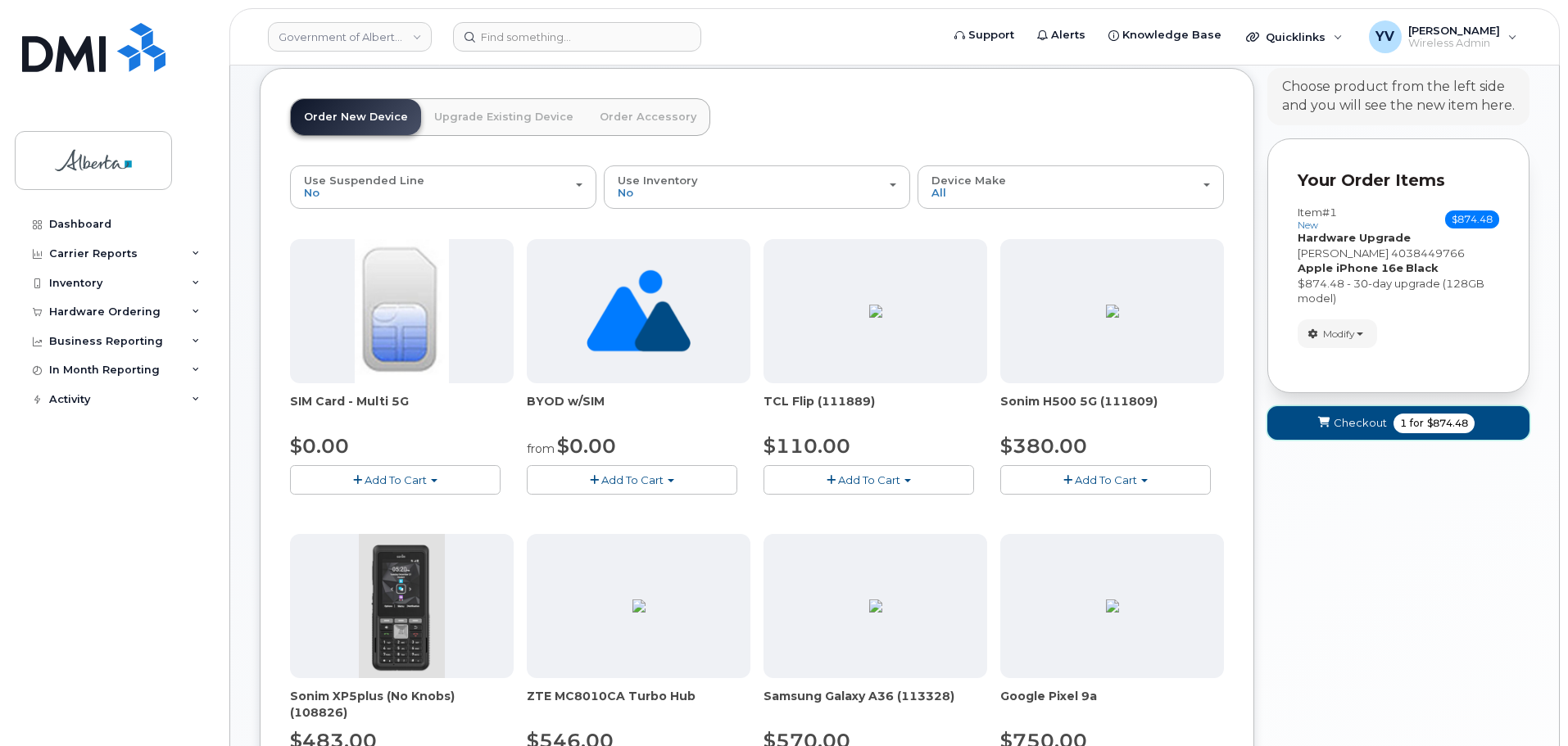
click at [1364, 416] on span "Checkout" at bounding box center [1360, 423] width 53 height 16
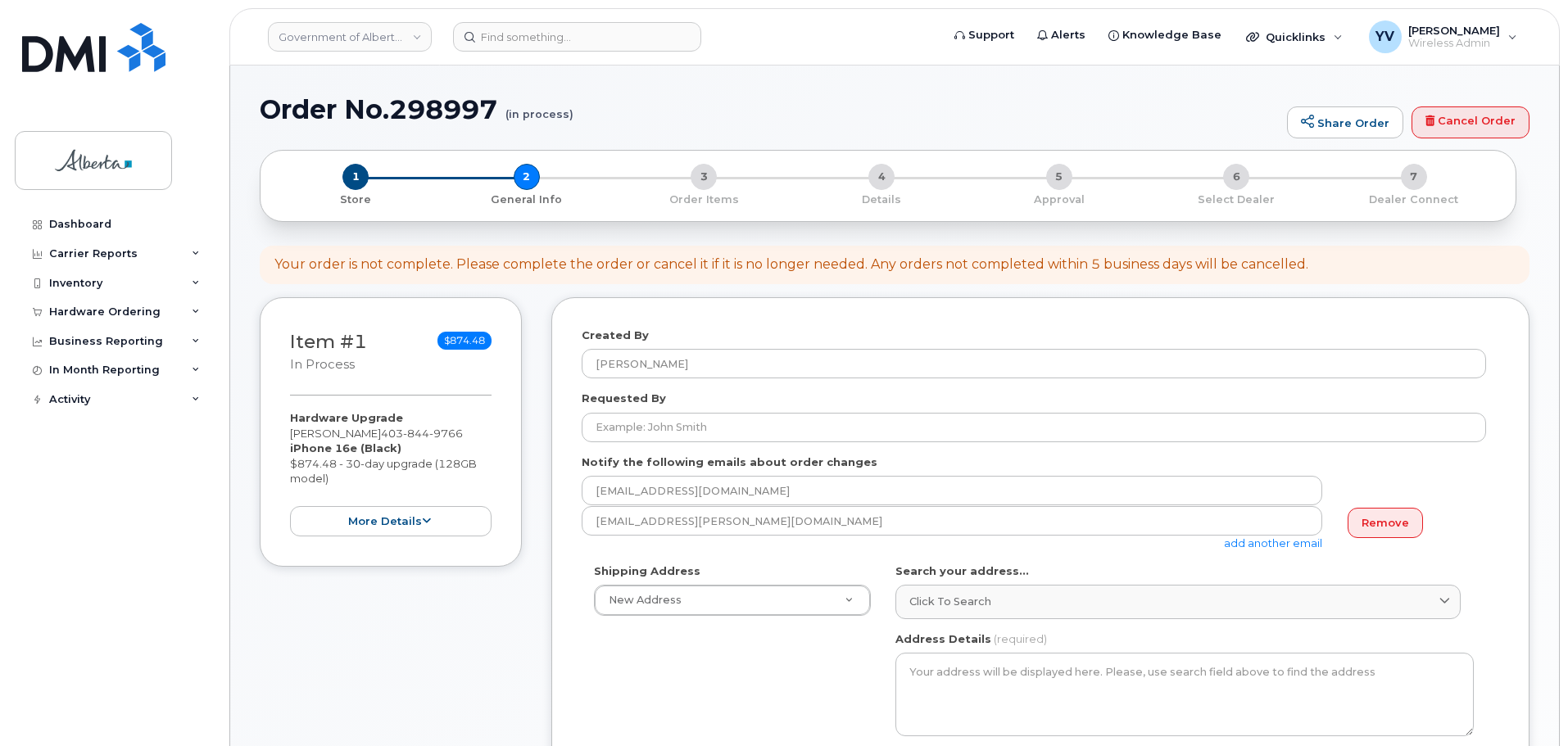
select select
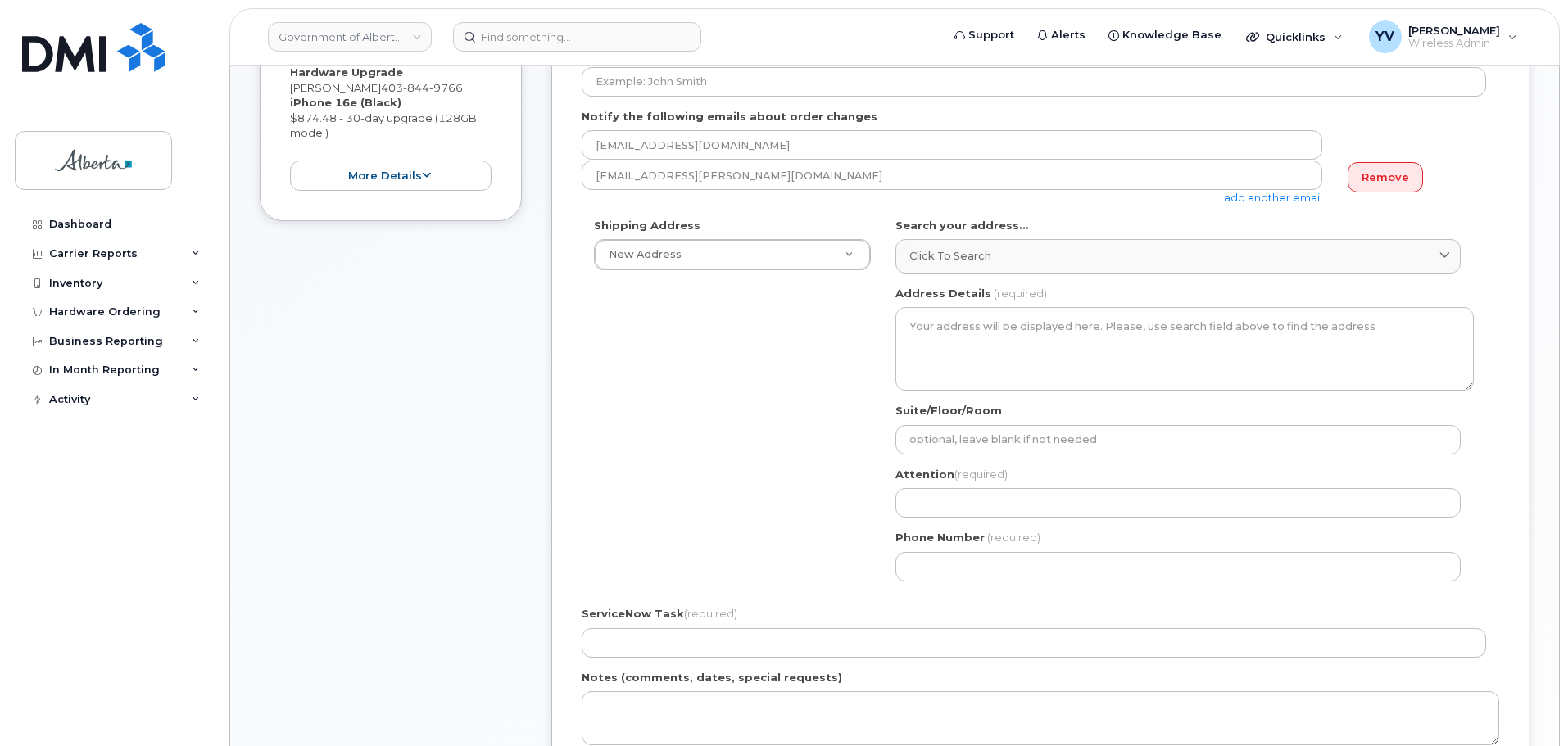
scroll to position [348, 0]
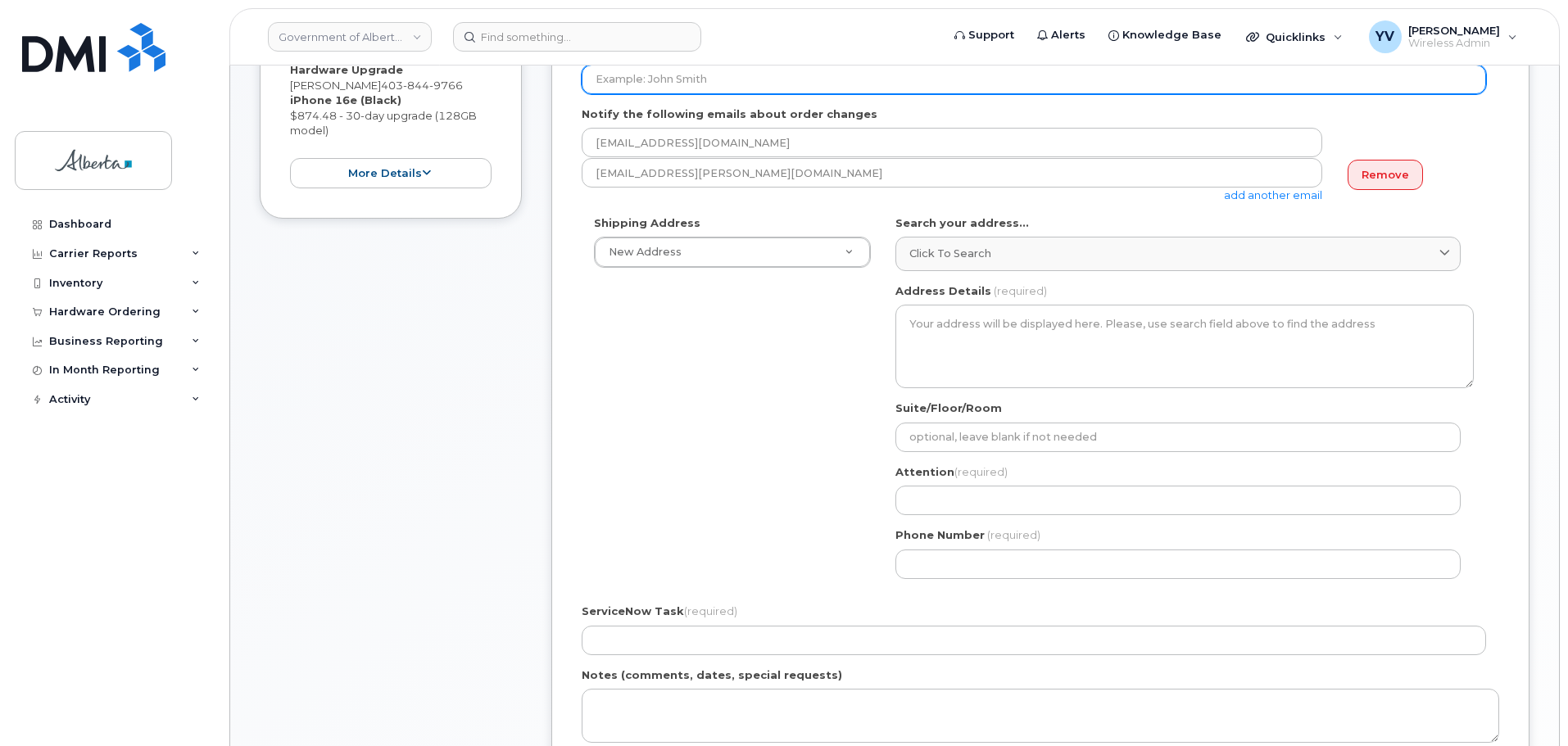
click at [610, 82] on input "Requested By" at bounding box center [1034, 79] width 904 height 29
paste input "[PERSON_NAME]"
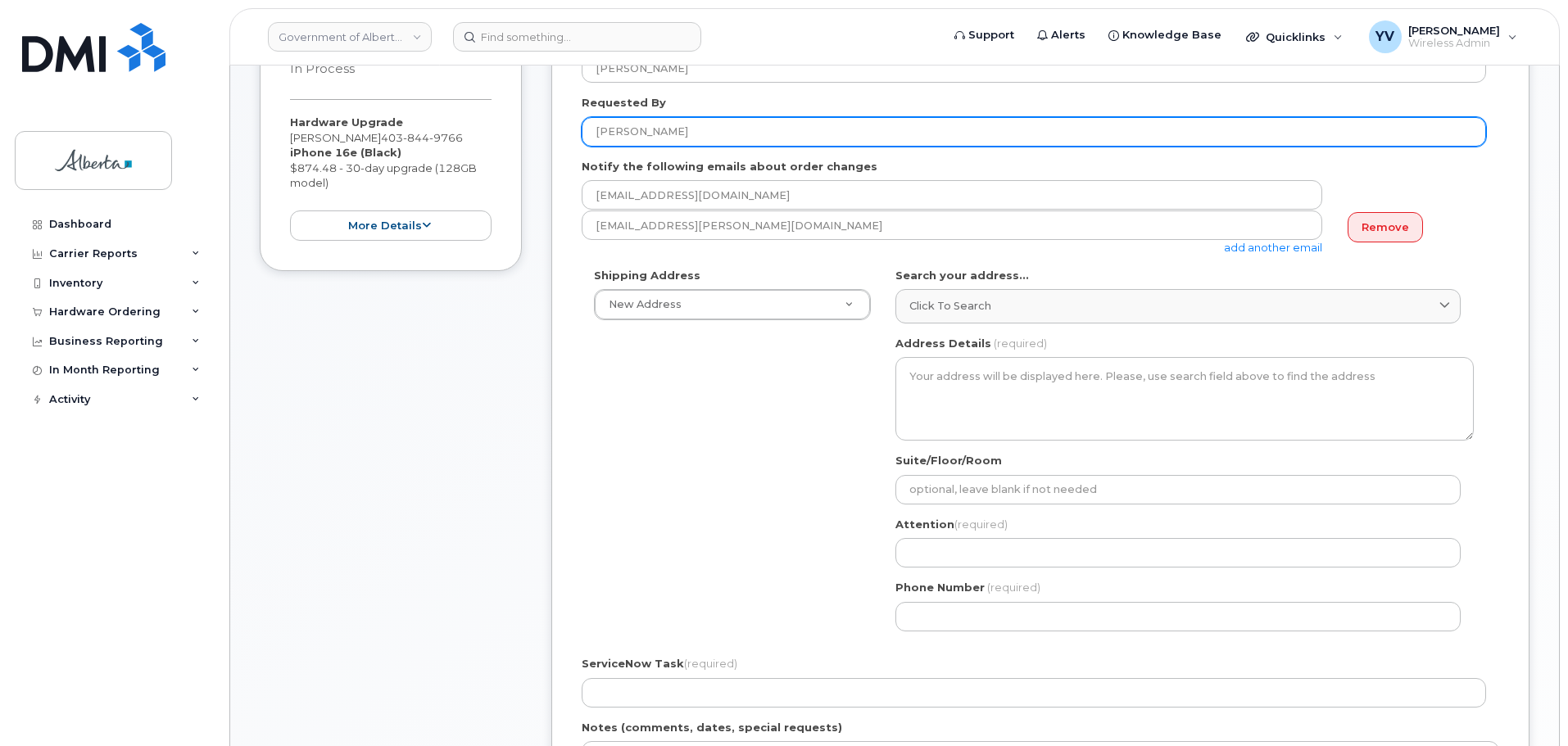
type input "[PERSON_NAME]"
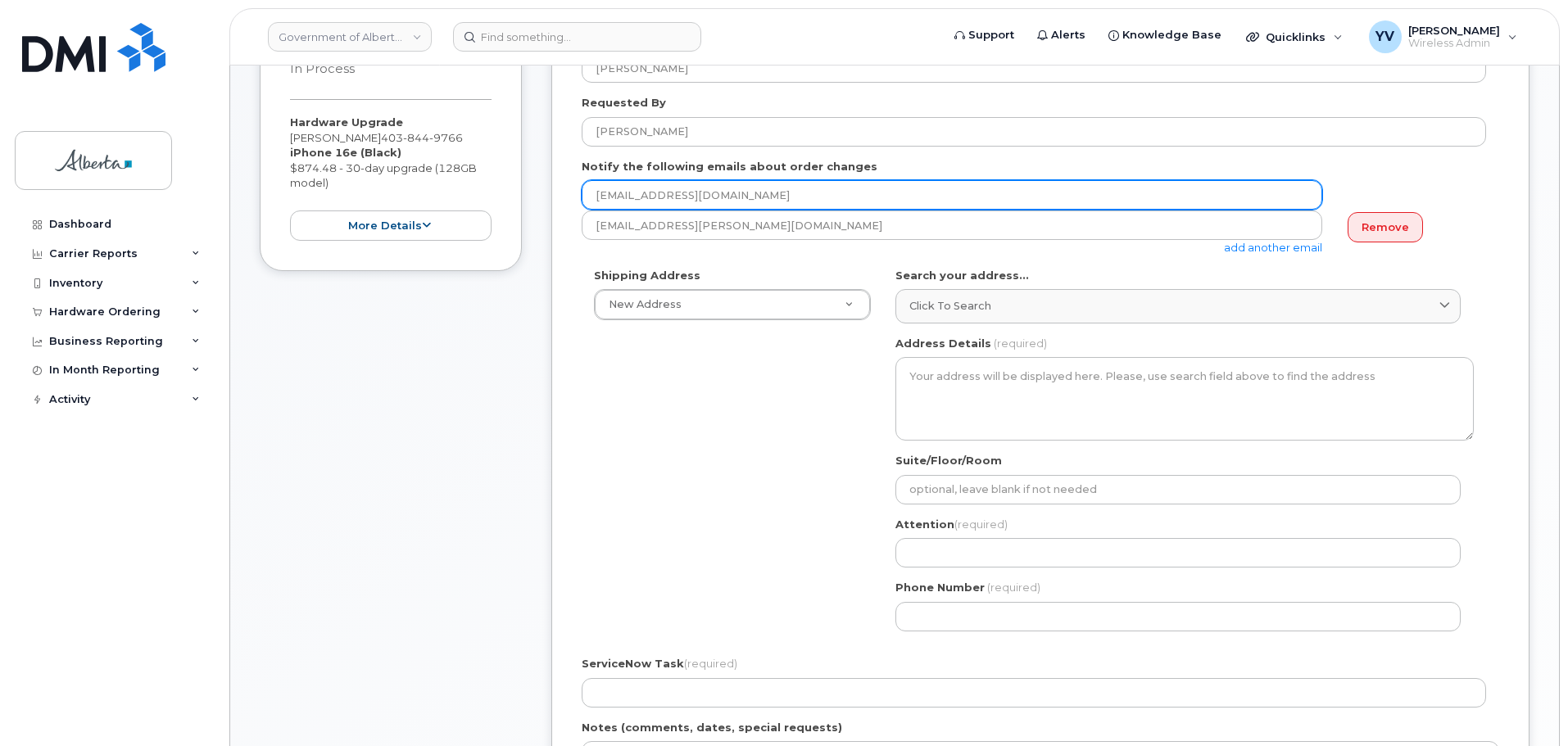
drag, startPoint x: 782, startPoint y: 190, endPoint x: 566, endPoint y: 182, distance: 216.1
click at [566, 182] on div "Created By Yen Vong Requested By Cindy Masson Notify the following emails about…" at bounding box center [1040, 486] width 979 height 970
paste input "Cindy.Masson"
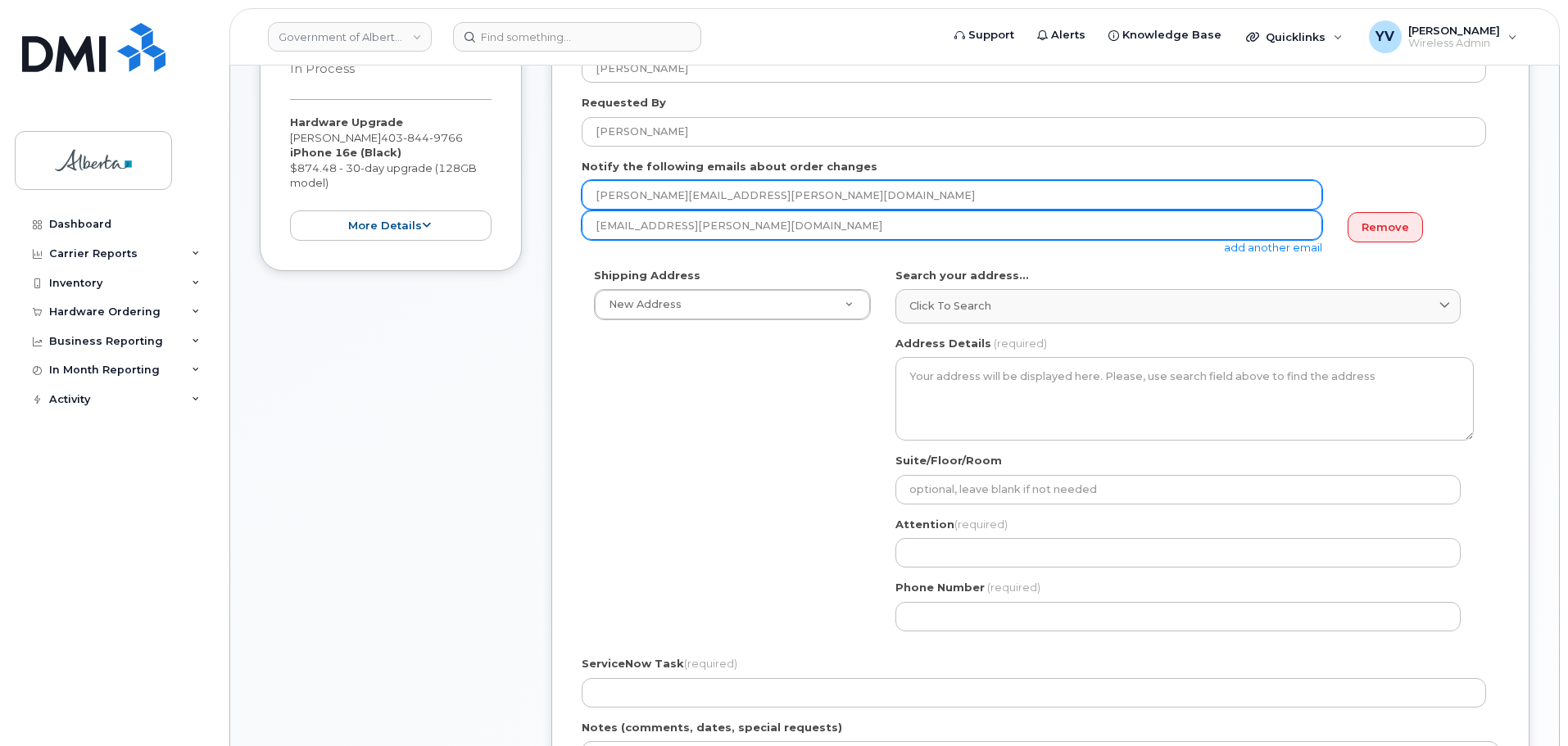
type input "Cindy.Masson@gov.ab.ca"
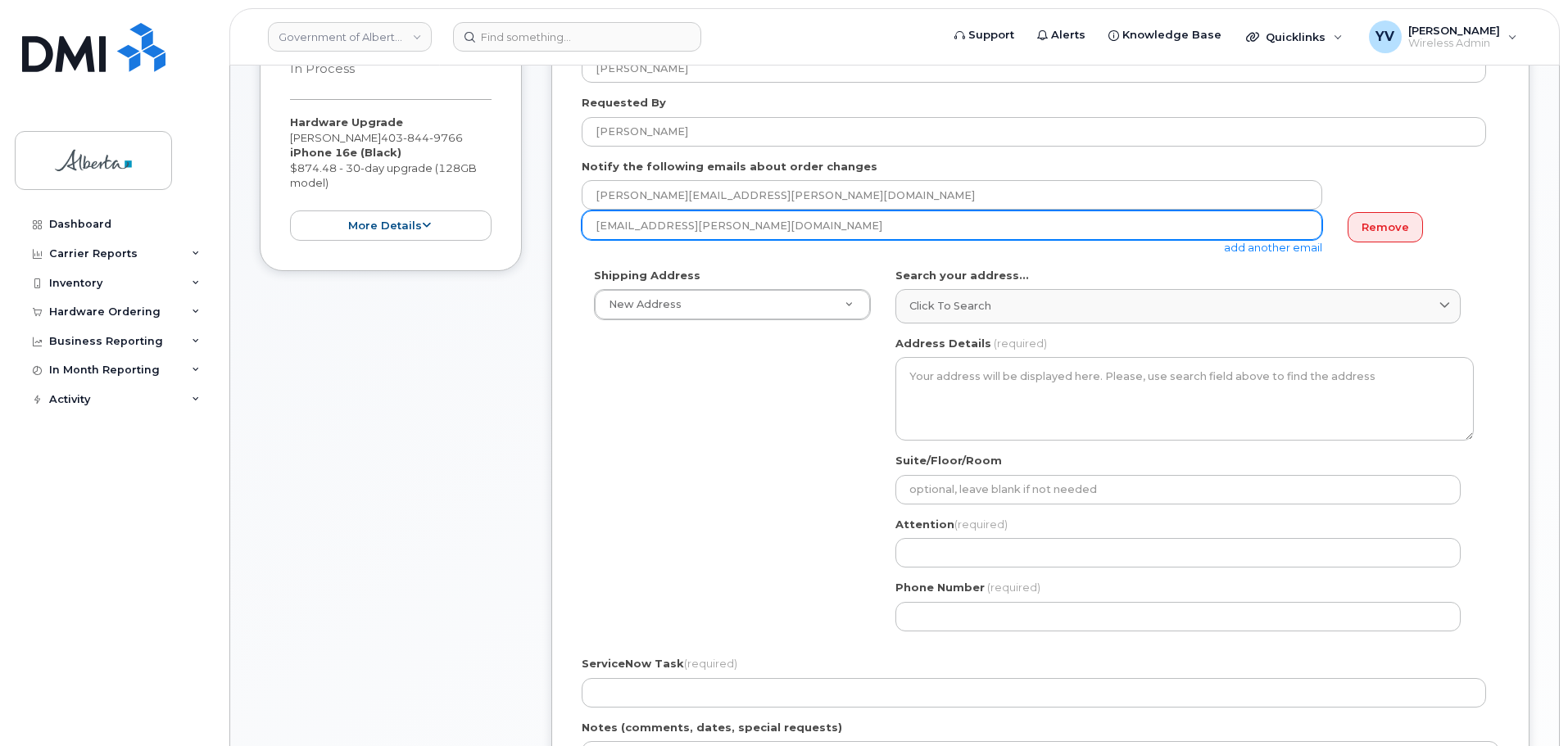
drag, startPoint x: 1265, startPoint y: 235, endPoint x: 1264, endPoint y: 248, distance: 13.0
click at [1264, 248] on div "yen.vong@gov.ab.ca add another email" at bounding box center [958, 233] width 754 height 45
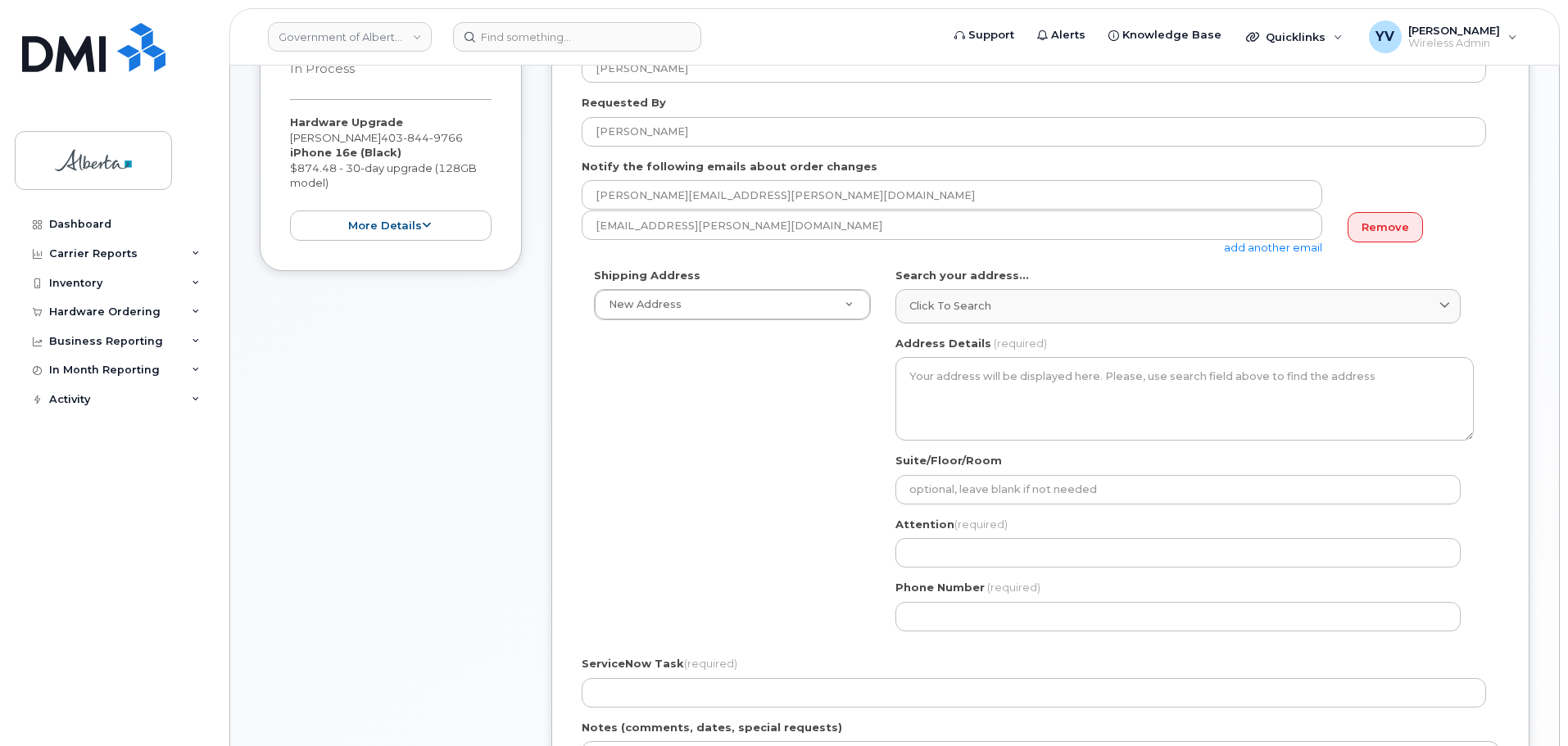
click at [1264, 248] on link "add another email" at bounding box center [1273, 247] width 98 height 13
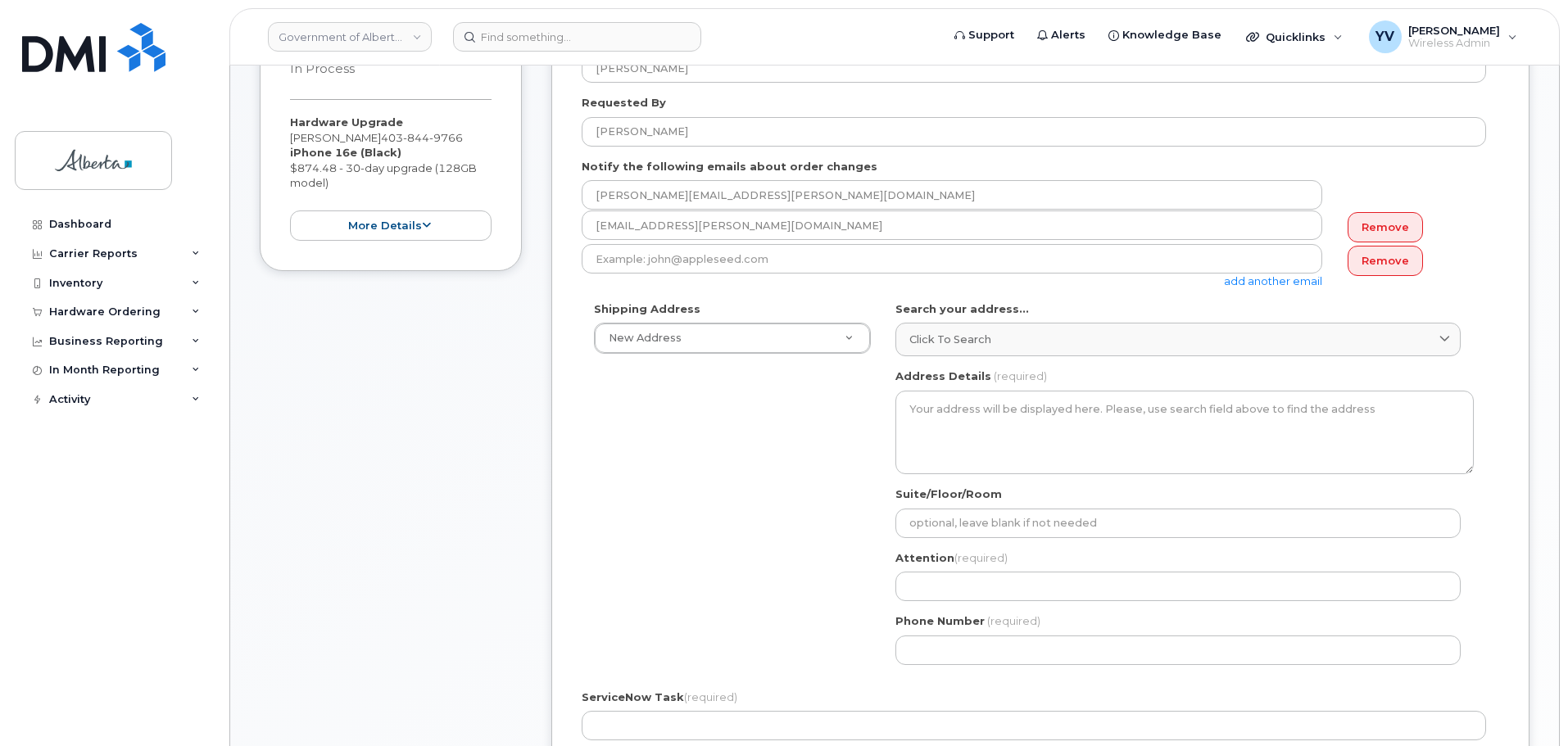
click at [1466, 172] on div "Notify the following emails about order changes Cindy.Masson@gov.ab.ca yen.vong…" at bounding box center [1040, 224] width 918 height 130
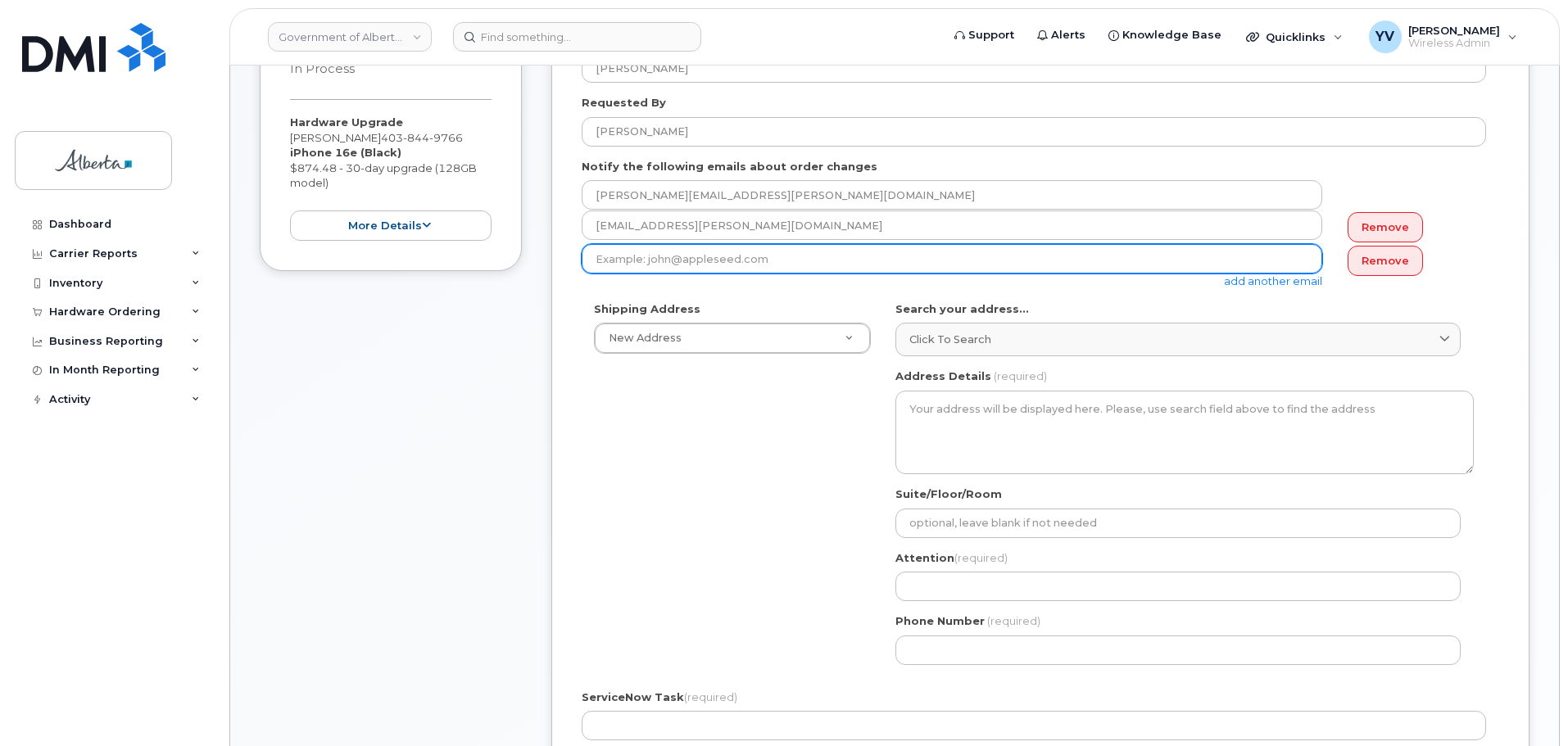
click at [608, 269] on input "email" at bounding box center [951, 259] width 740 height 29
paste input "Lisa.X.Olson@gov.ab.ca"
type input "Lisa.X.Olson@gov.ab.ca"
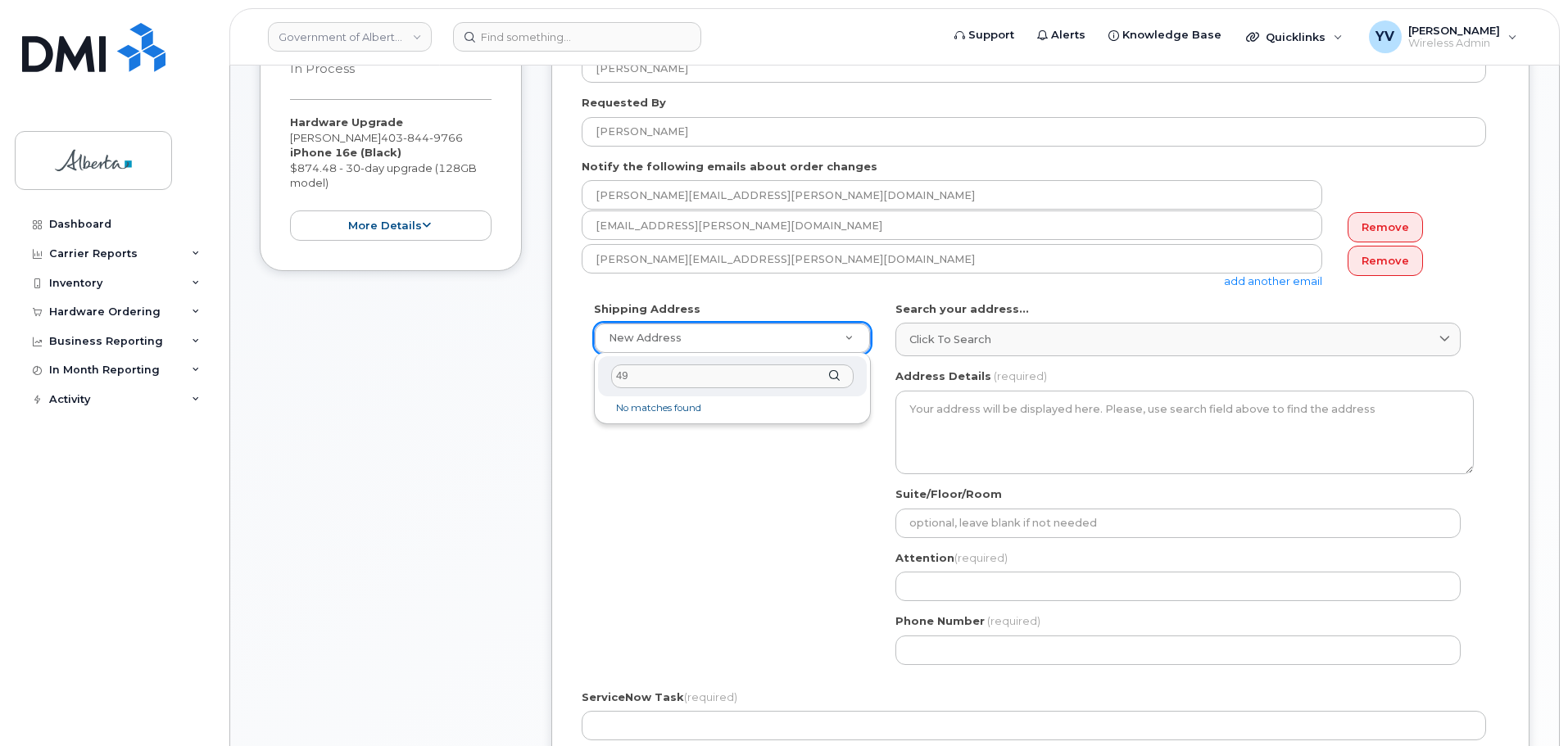
type input "4"
paste input "4919 - 51 Street"
type input "4919 - 51 Street"
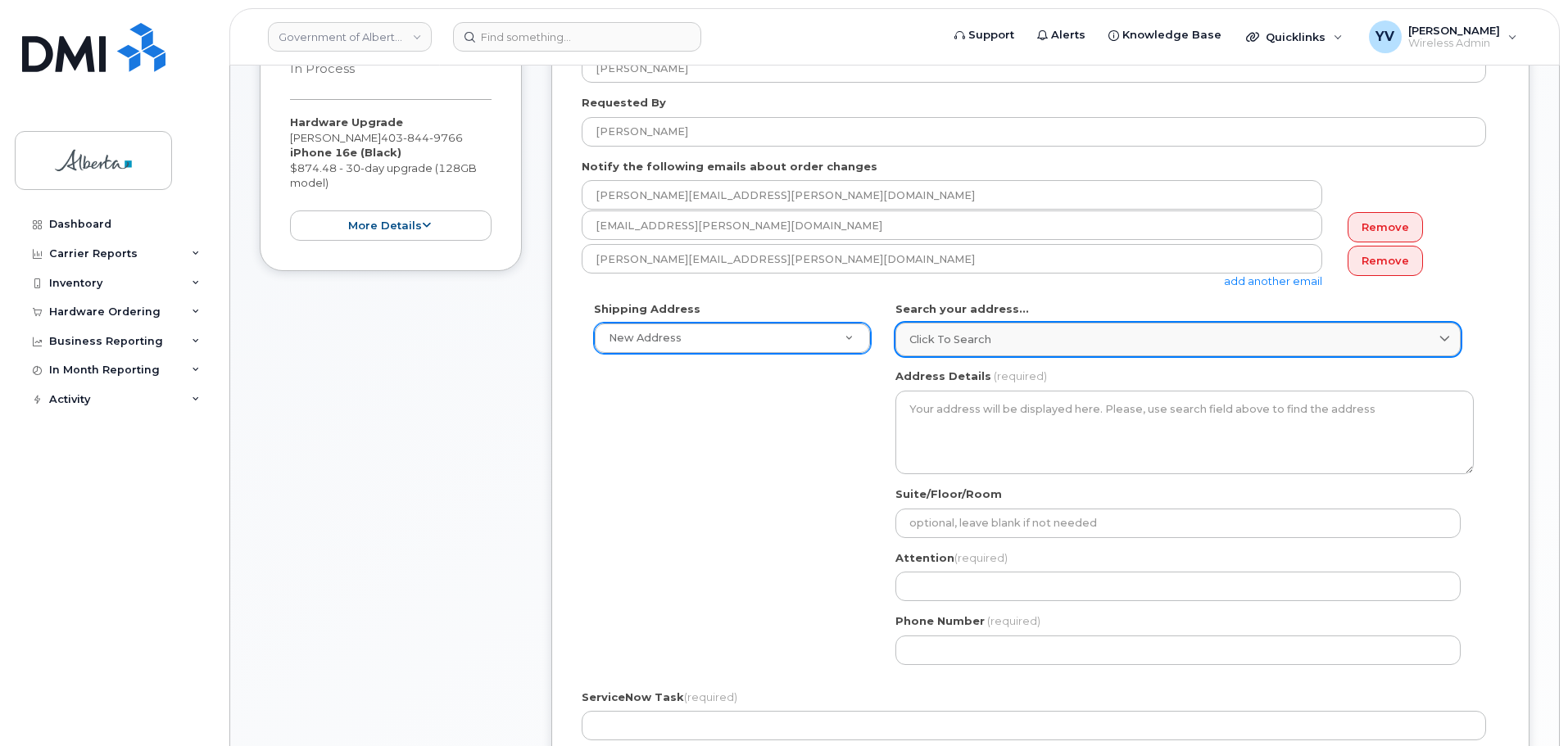
click at [955, 336] on span "Click to search" at bounding box center [950, 339] width 82 height 16
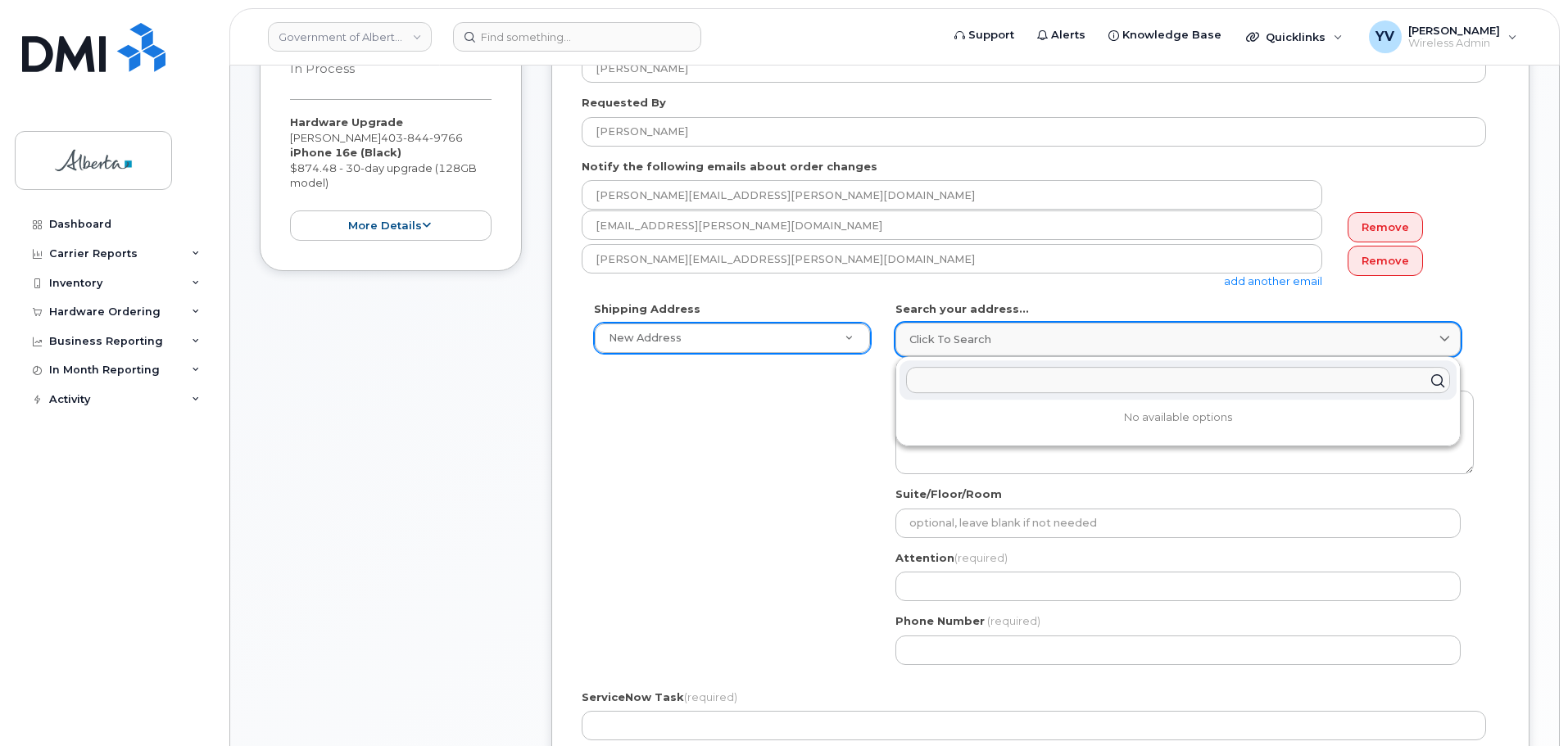
paste input "4919 - 51 Street"
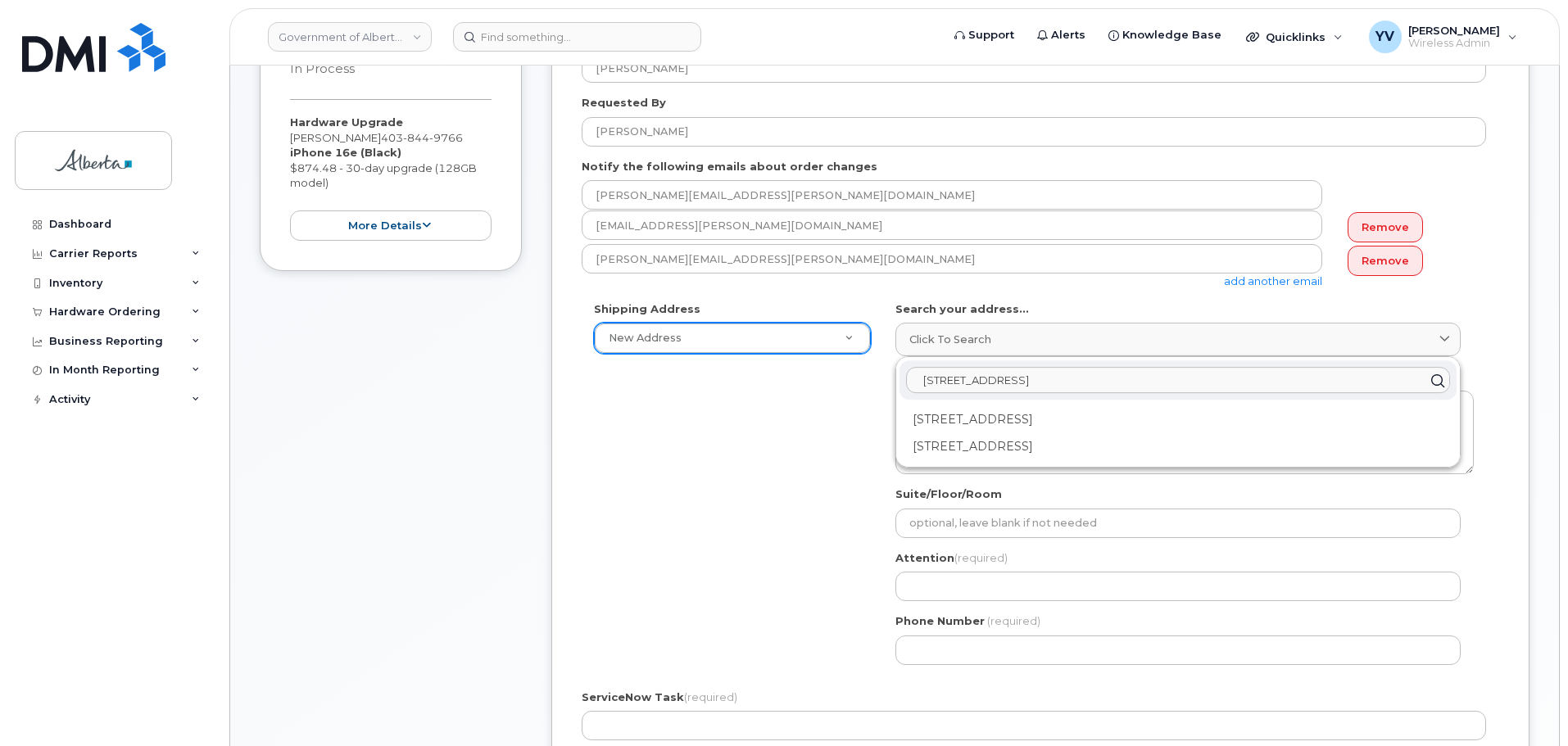
click at [934, 384] on input "4919 - 51 Street" at bounding box center [1178, 379] width 544 height 26
type input "4919 - 51 Street"
drag, startPoint x: 1021, startPoint y: 384, endPoint x: 890, endPoint y: 388, distance: 131.1
click at [890, 388] on div "AB Search your address... Click to search 4919 - 51 Street 4919 51 St Athabasca…" at bounding box center [1185, 488] width 603 height 375
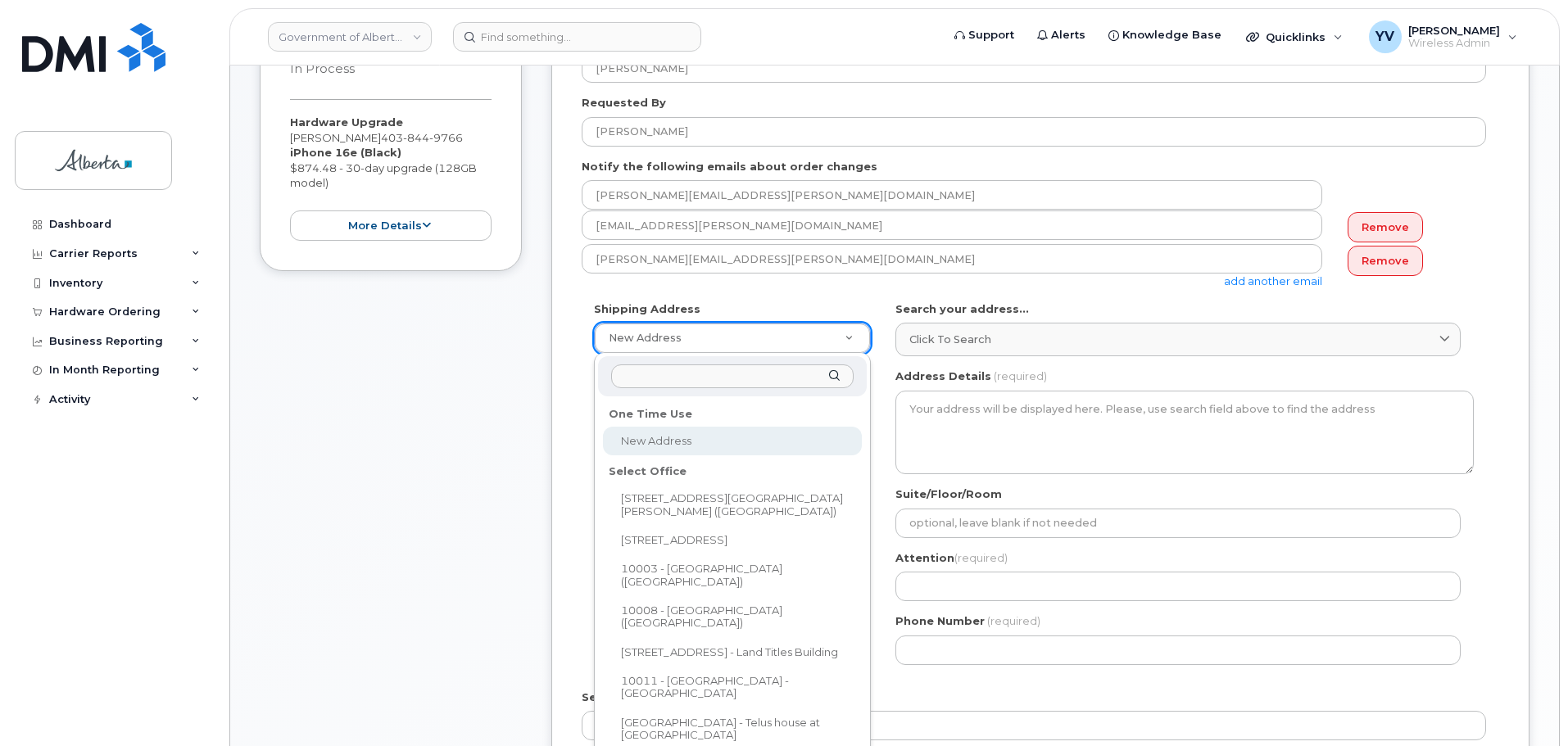
paste input "4919 - 51 Street"
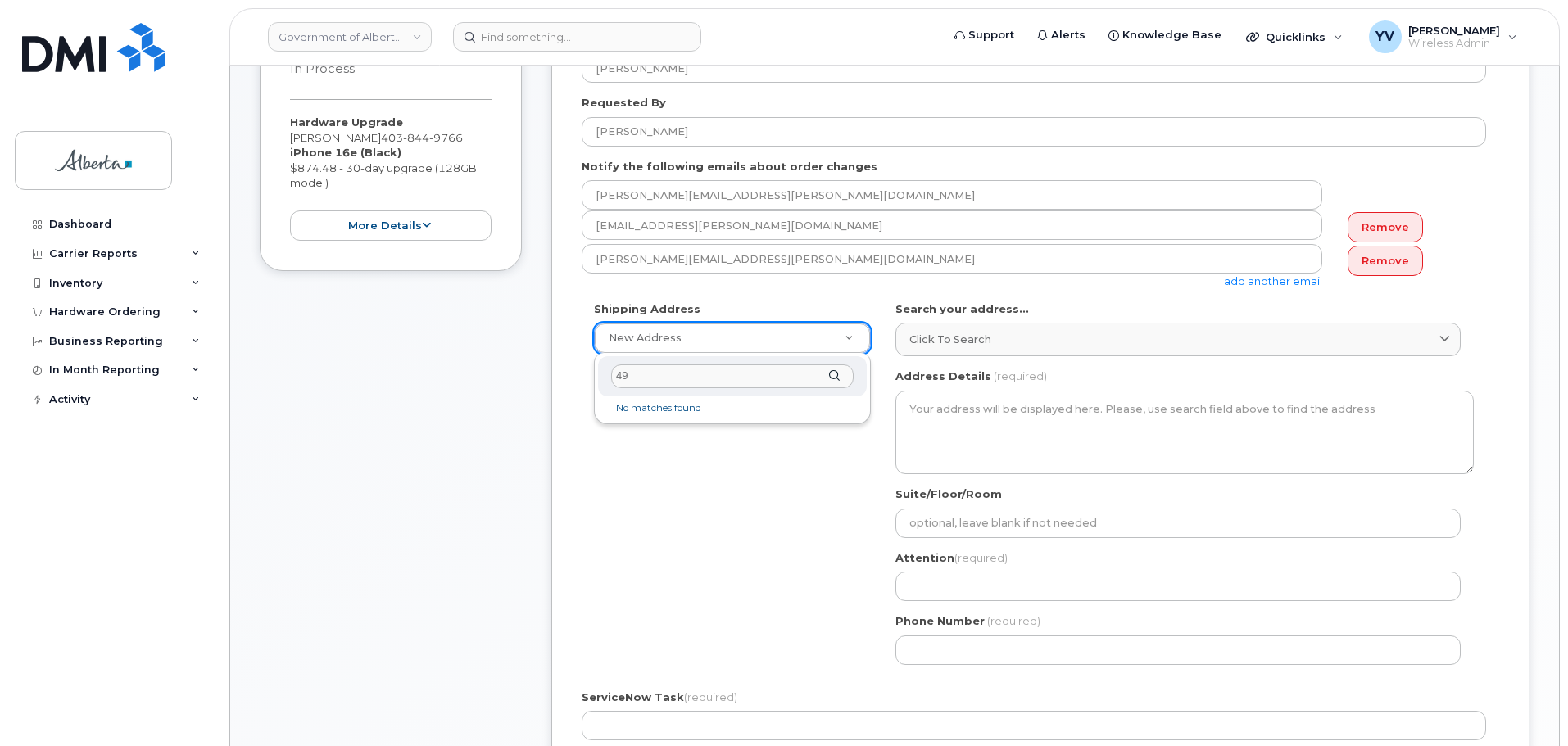
type input "4"
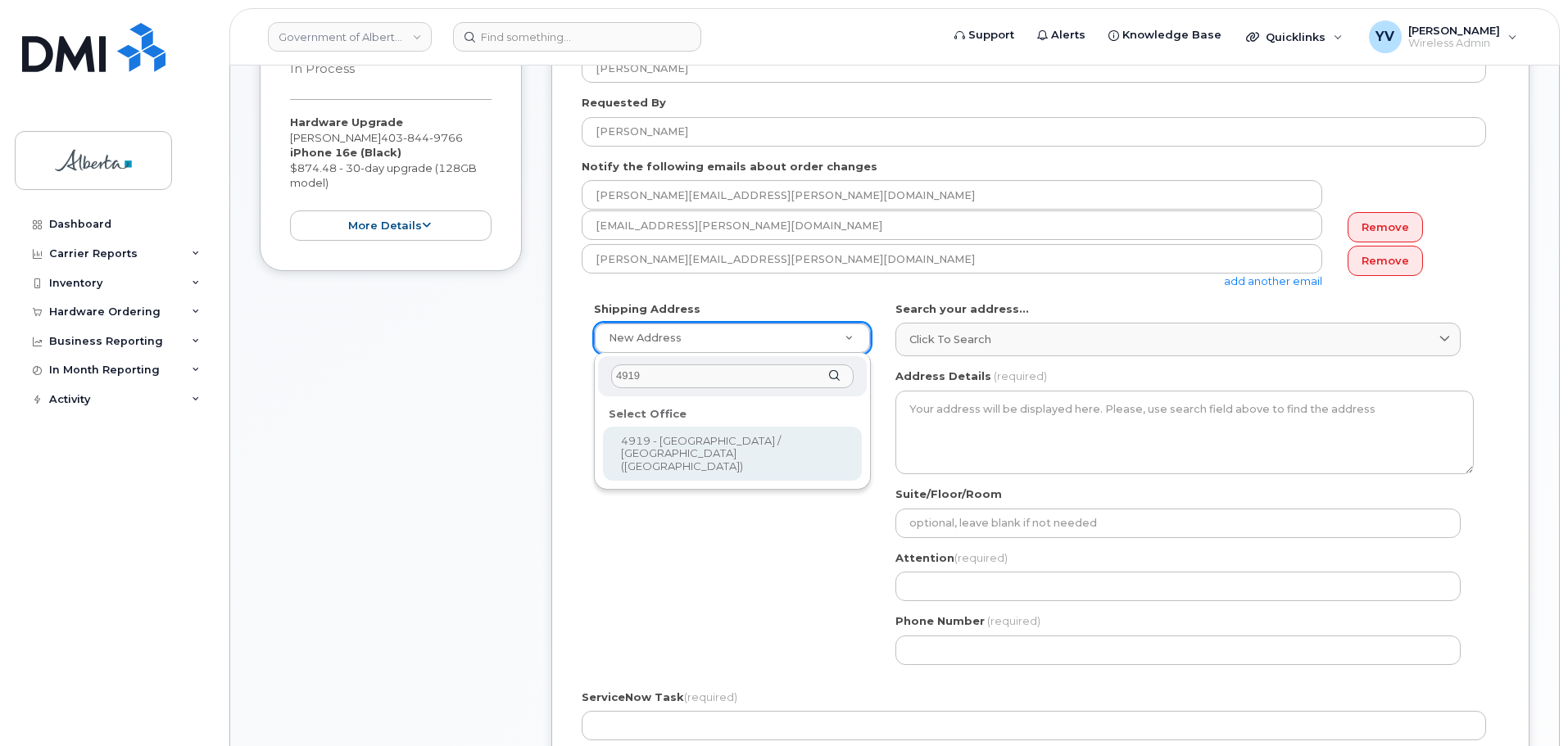
type input "4919"
select select
type textarea "4919 - 51 Street Rocky Mountain House Alberta T4T1B3"
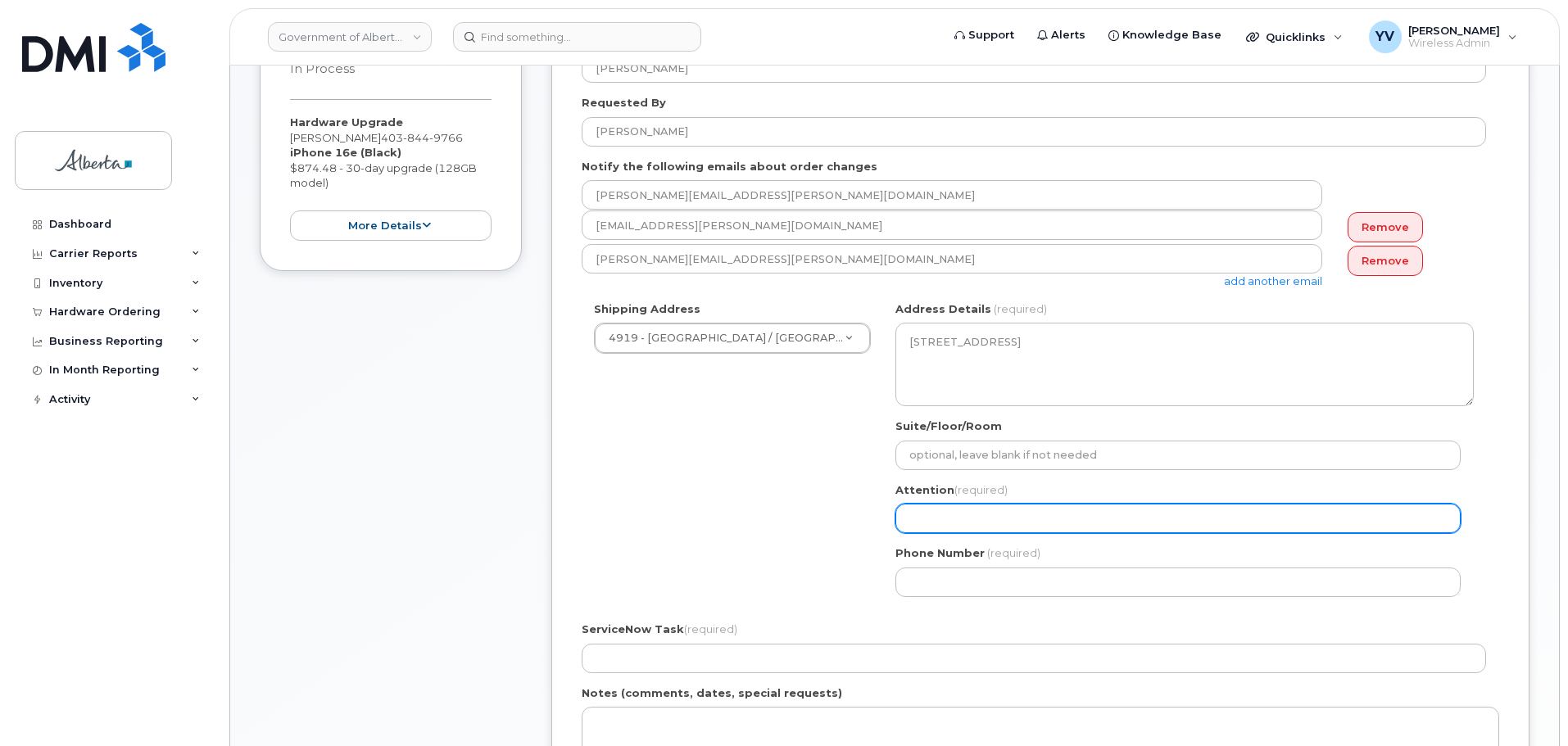
click at [915, 530] on input "Attention (required)" at bounding box center [1178, 519] width 565 height 29
paste input "[PERSON_NAME]"
select select
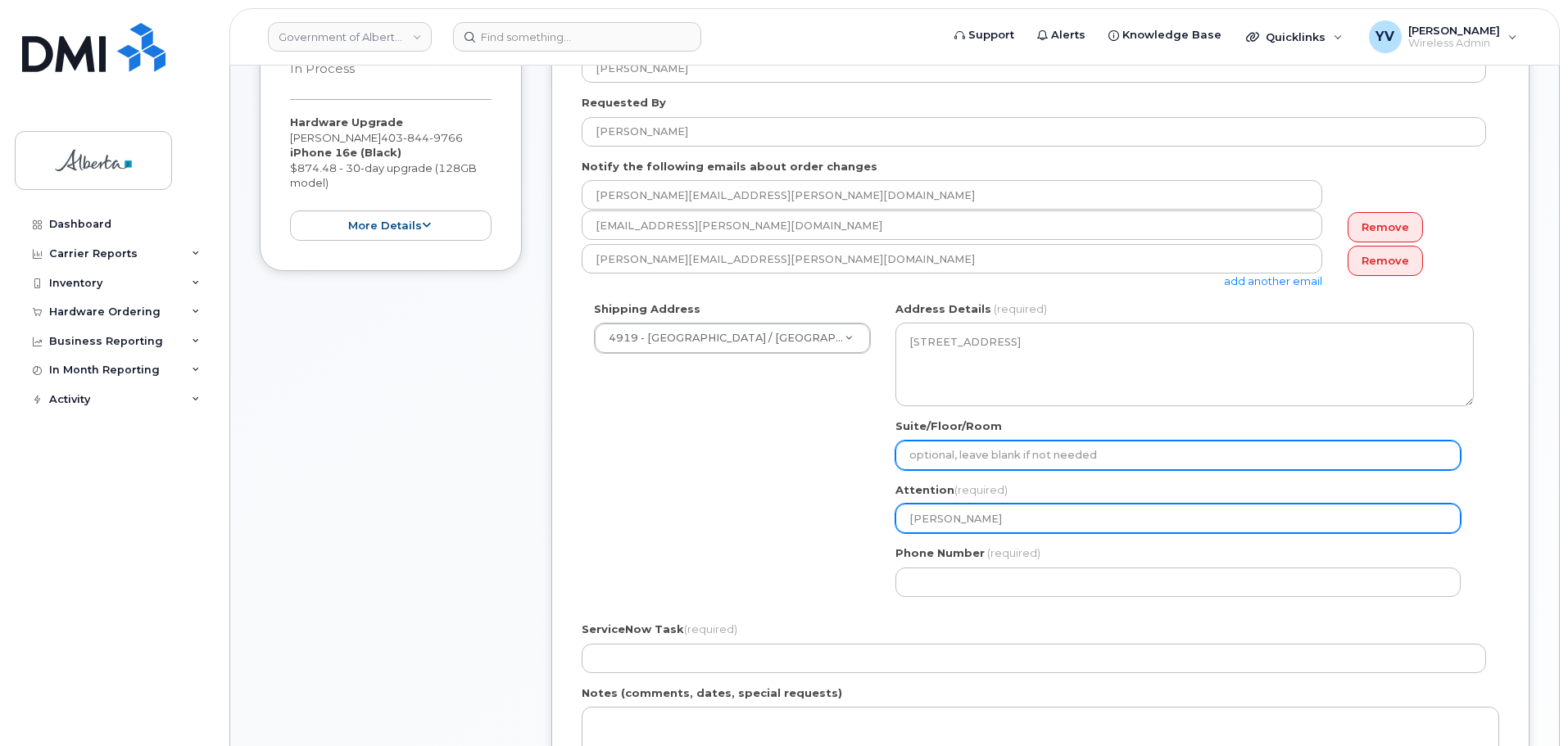
type input "[PERSON_NAME]"
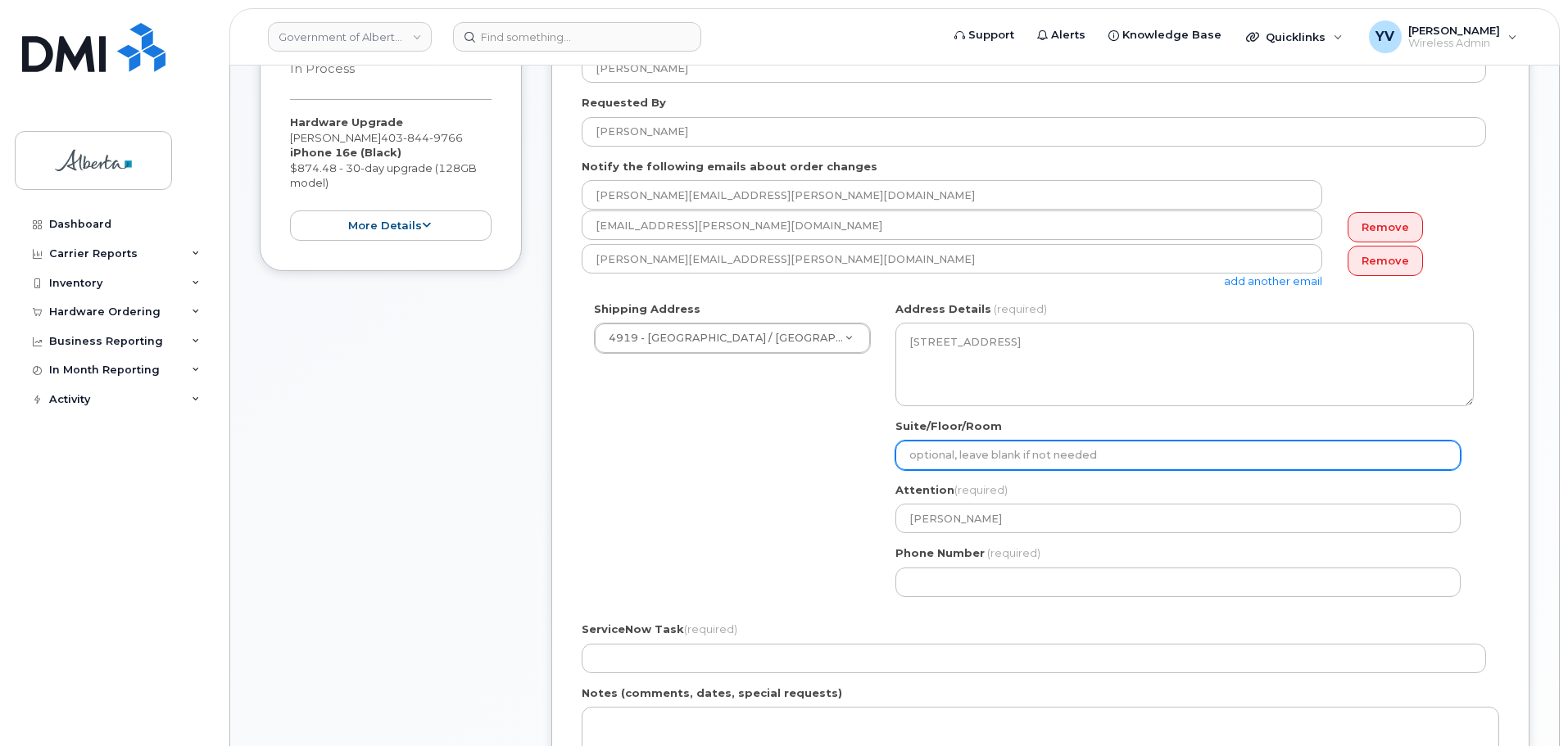
click at [919, 459] on input "Suite/Floor/Room" at bounding box center [1178, 455] width 565 height 29
type input "Main Floor"
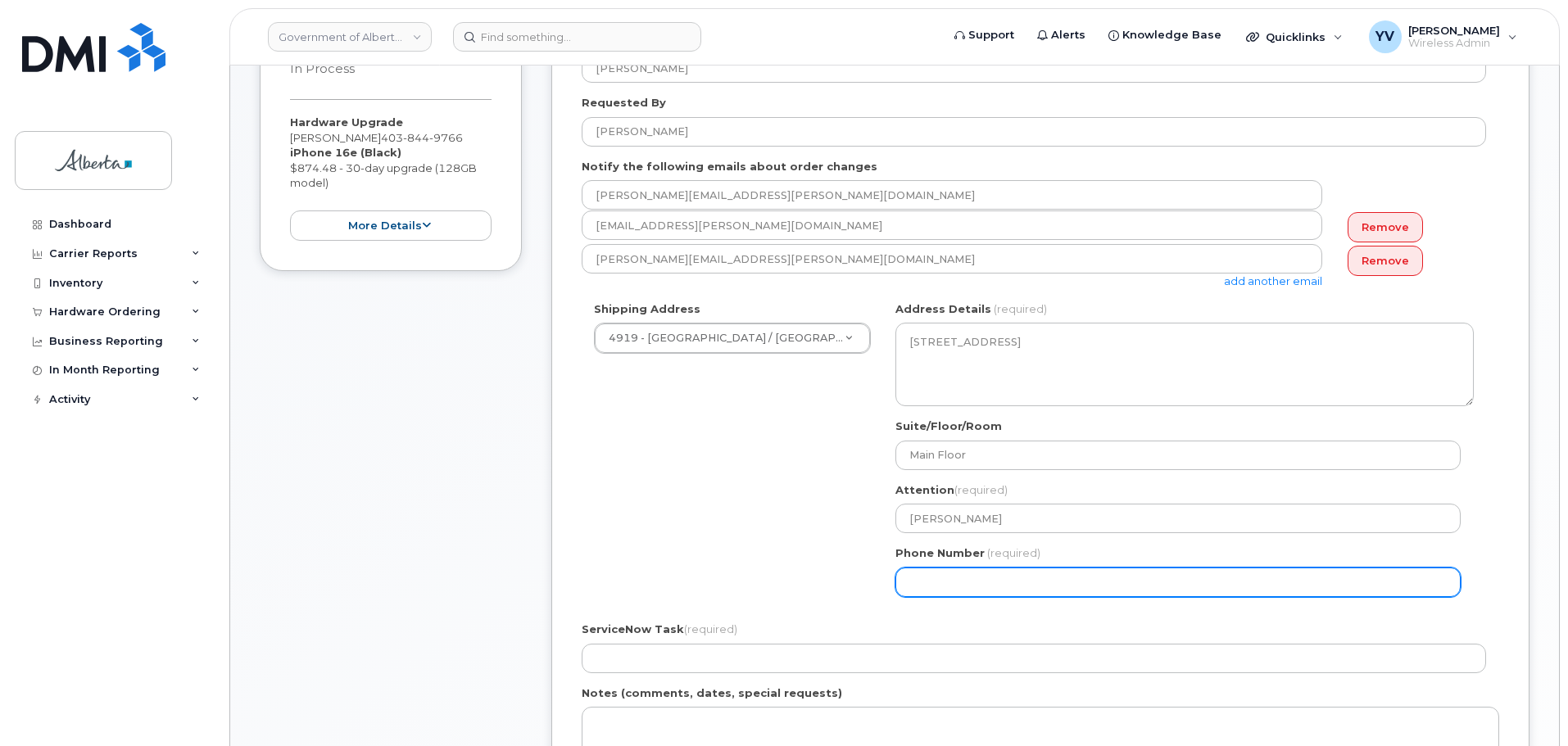
click at [940, 586] on input "Phone Number" at bounding box center [1178, 582] width 565 height 29
paste input "4038458297"
select select
type input "4038458297"
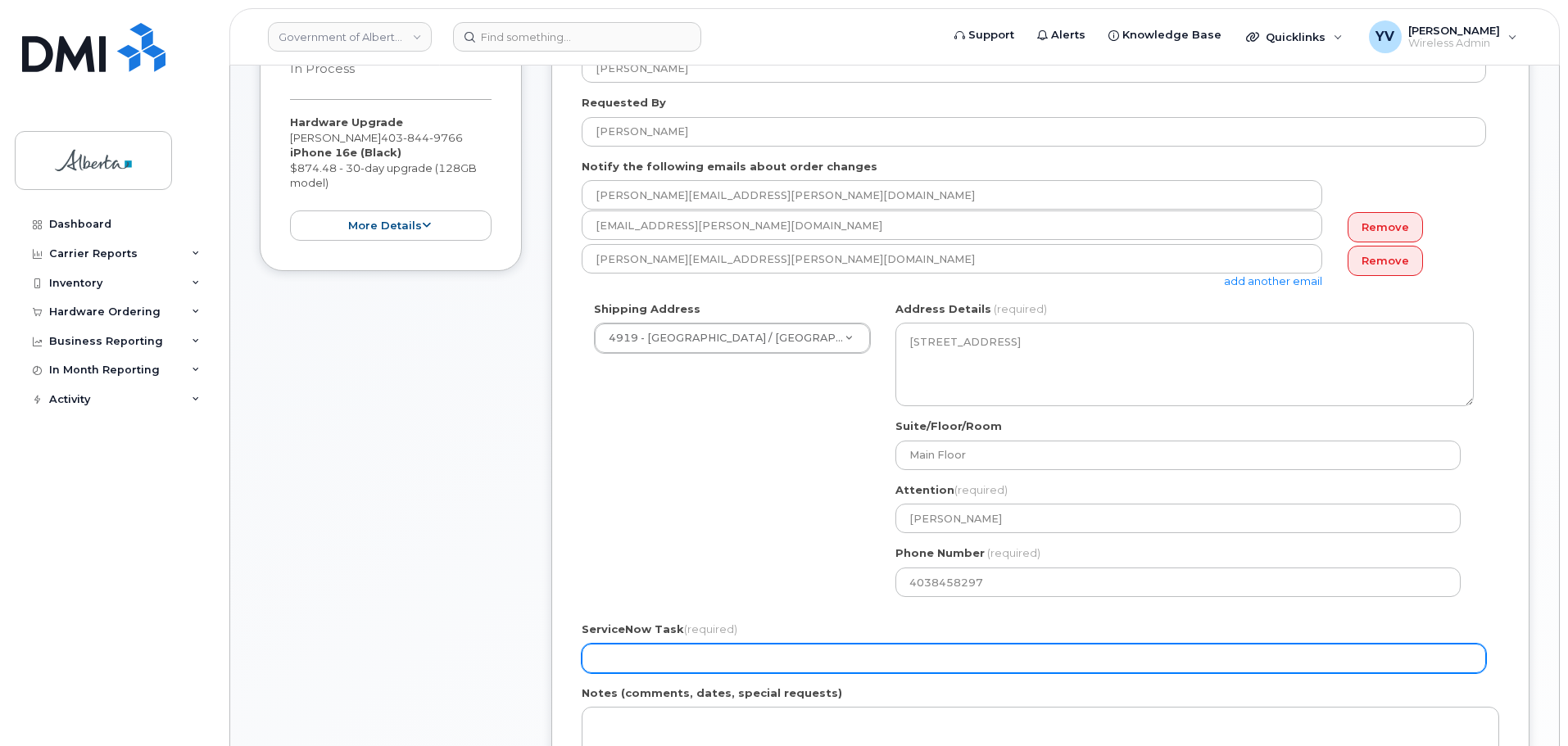
click at [638, 658] on input "ServiceNow Task (required)" at bounding box center [1034, 659] width 904 height 29
paste input "SCTASK0835690"
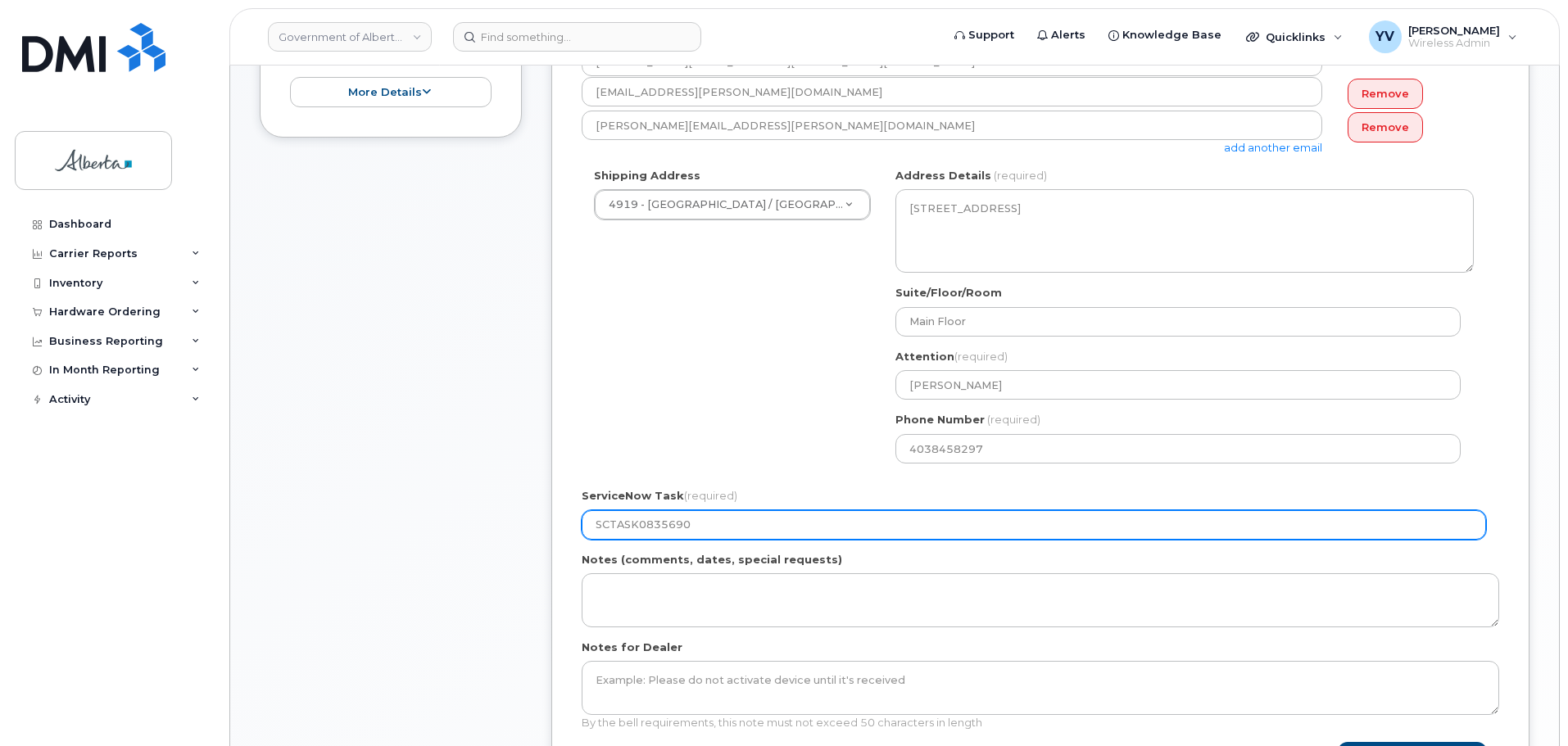
scroll to position [537, 0]
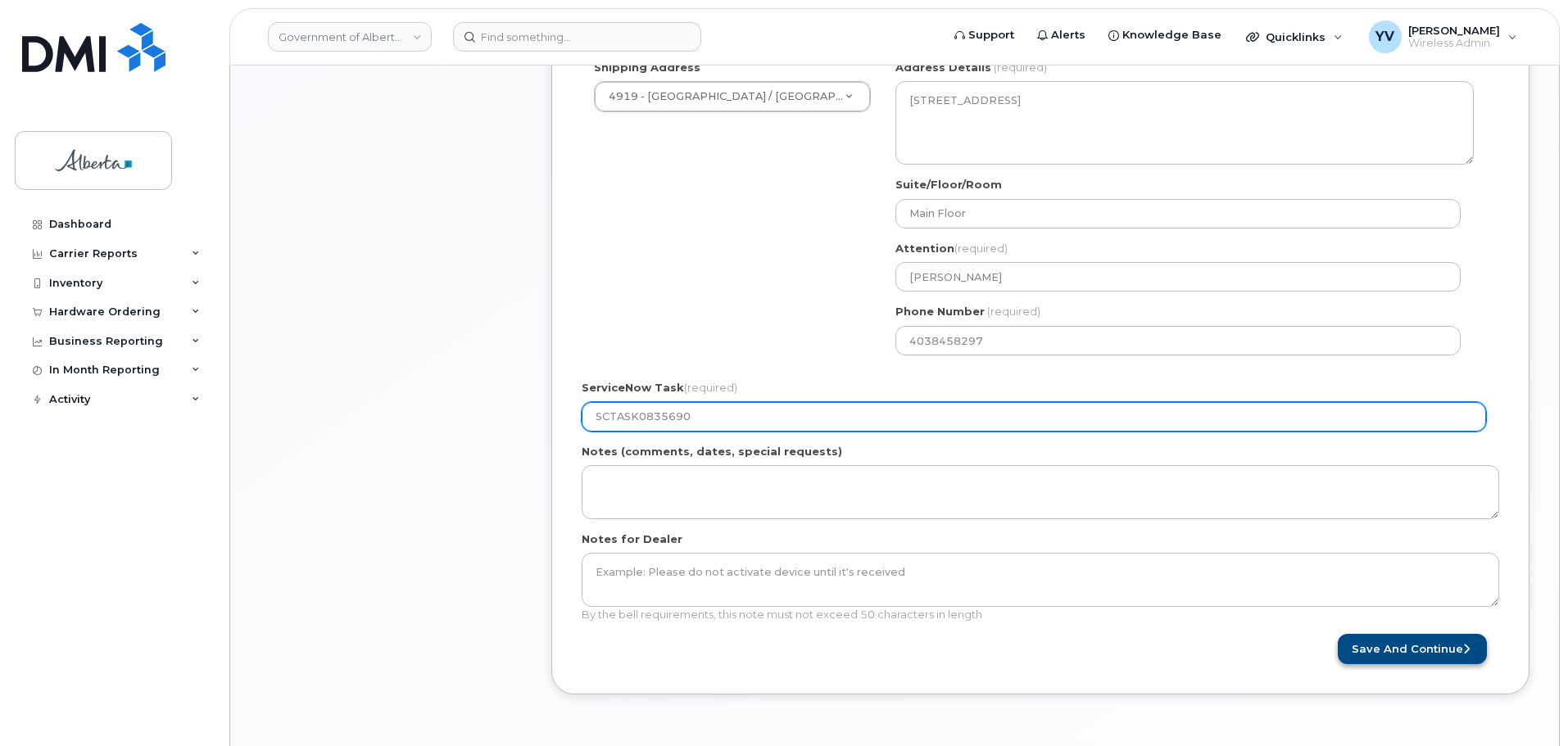
type input "SCTASK0835690"
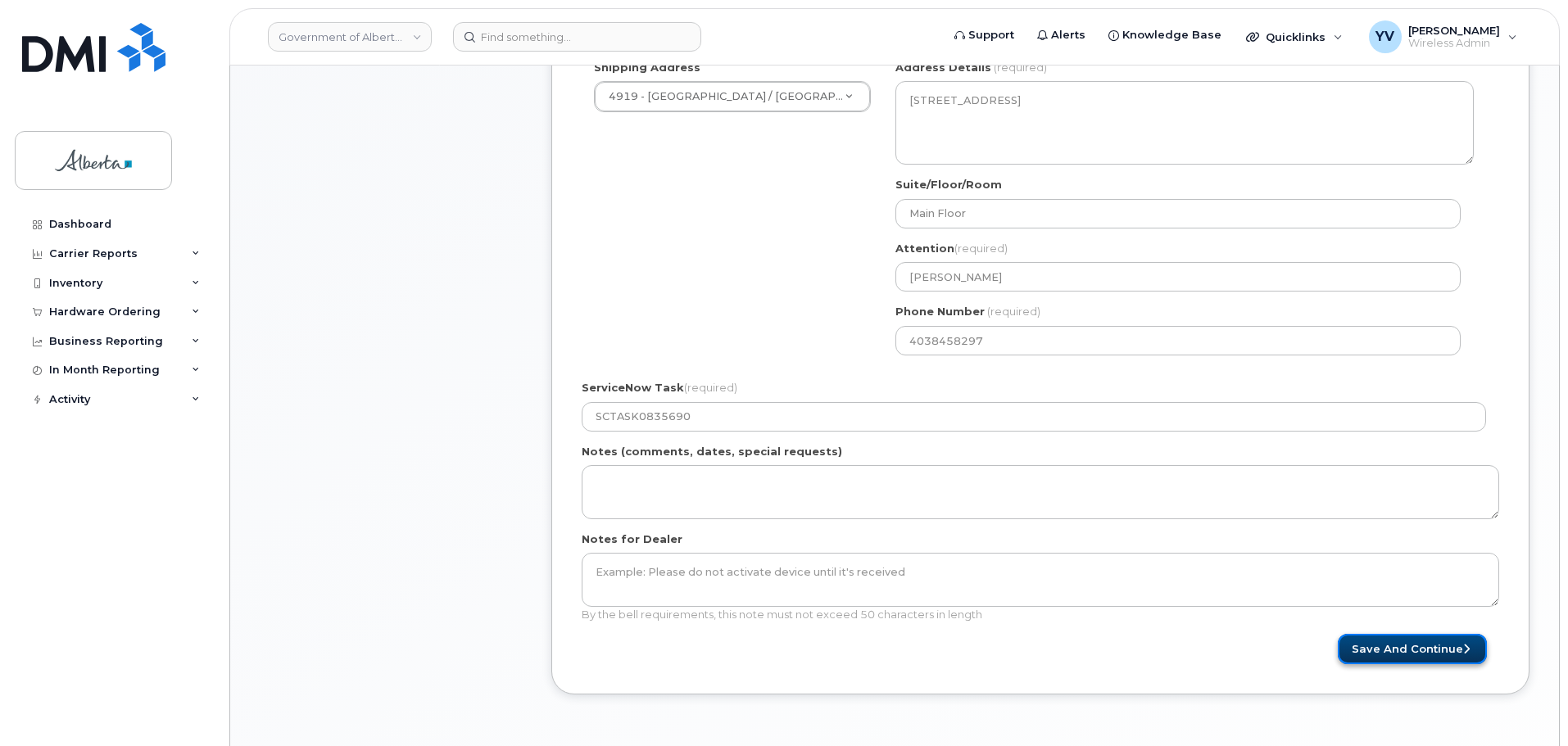
click at [1408, 645] on button "Save and Continue" at bounding box center [1412, 649] width 149 height 30
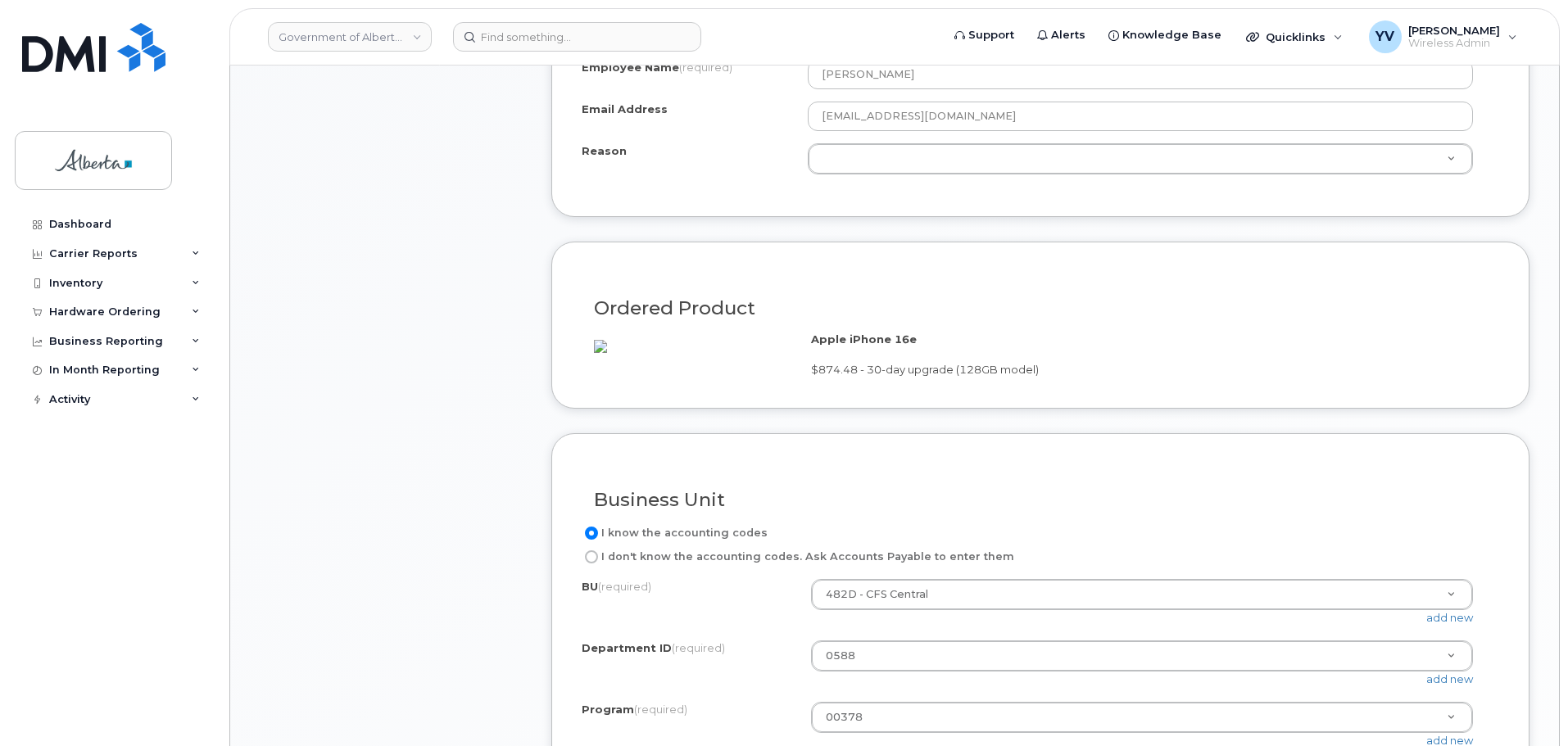
scroll to position [918, 0]
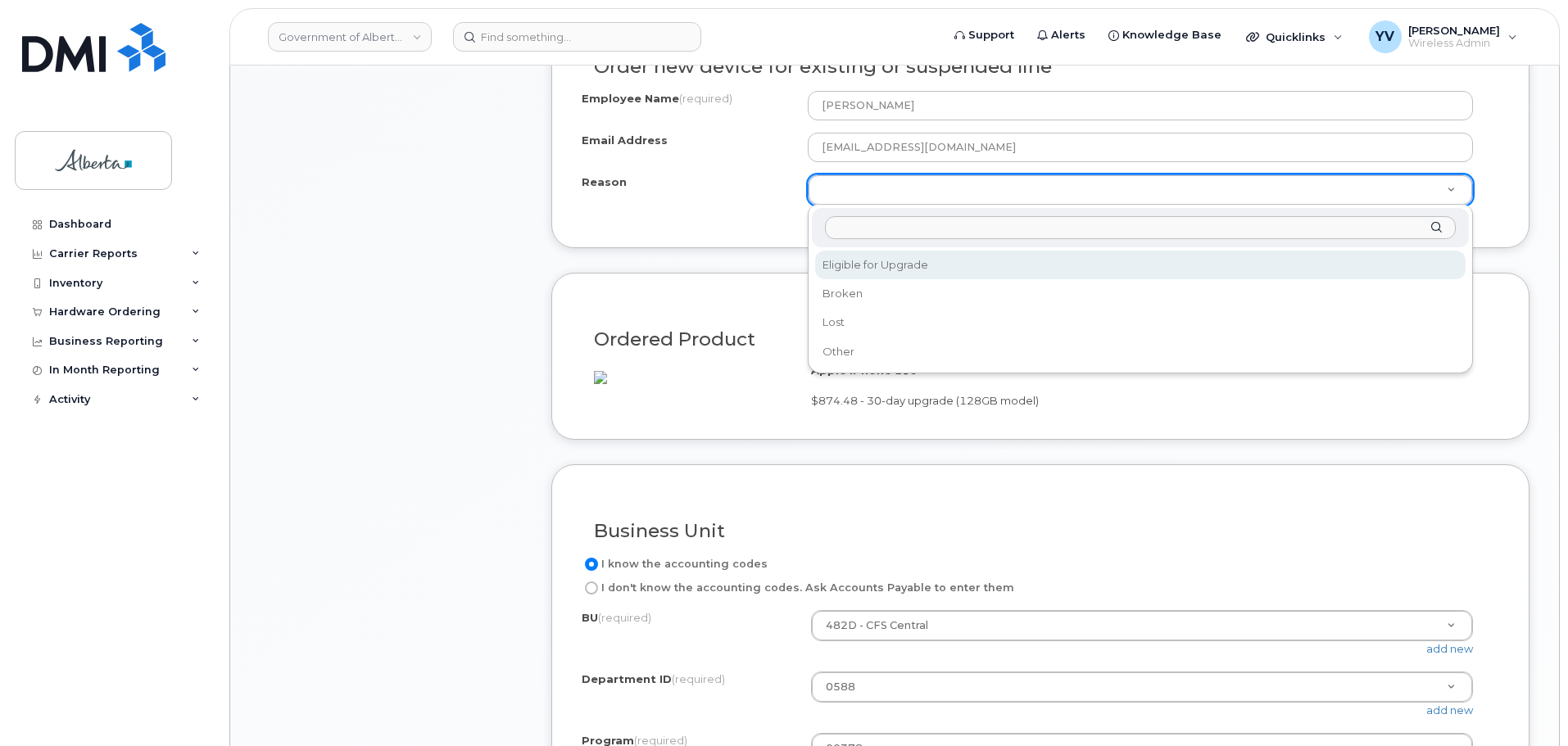
select select "eligible_for_upgrade"
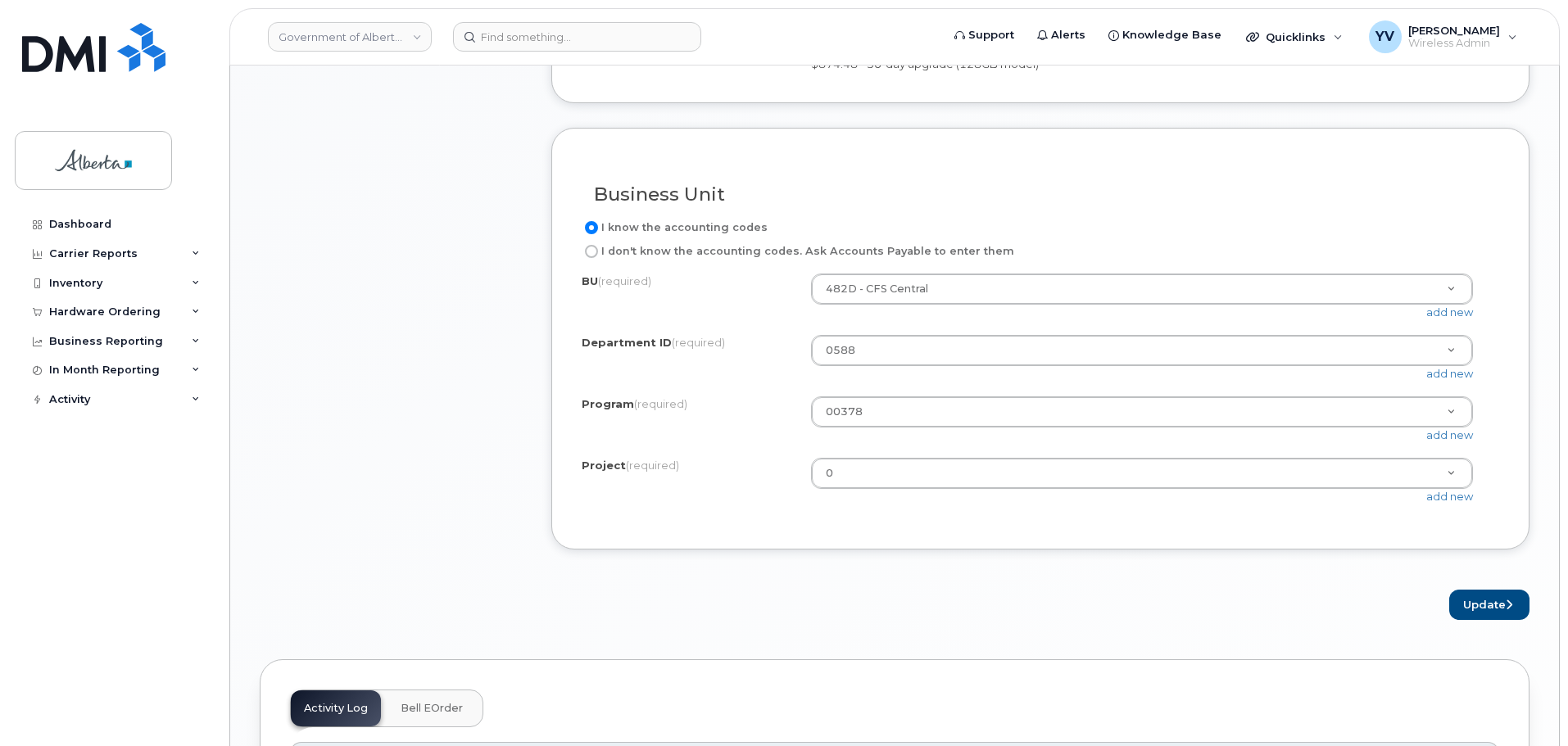
scroll to position [1274, 0]
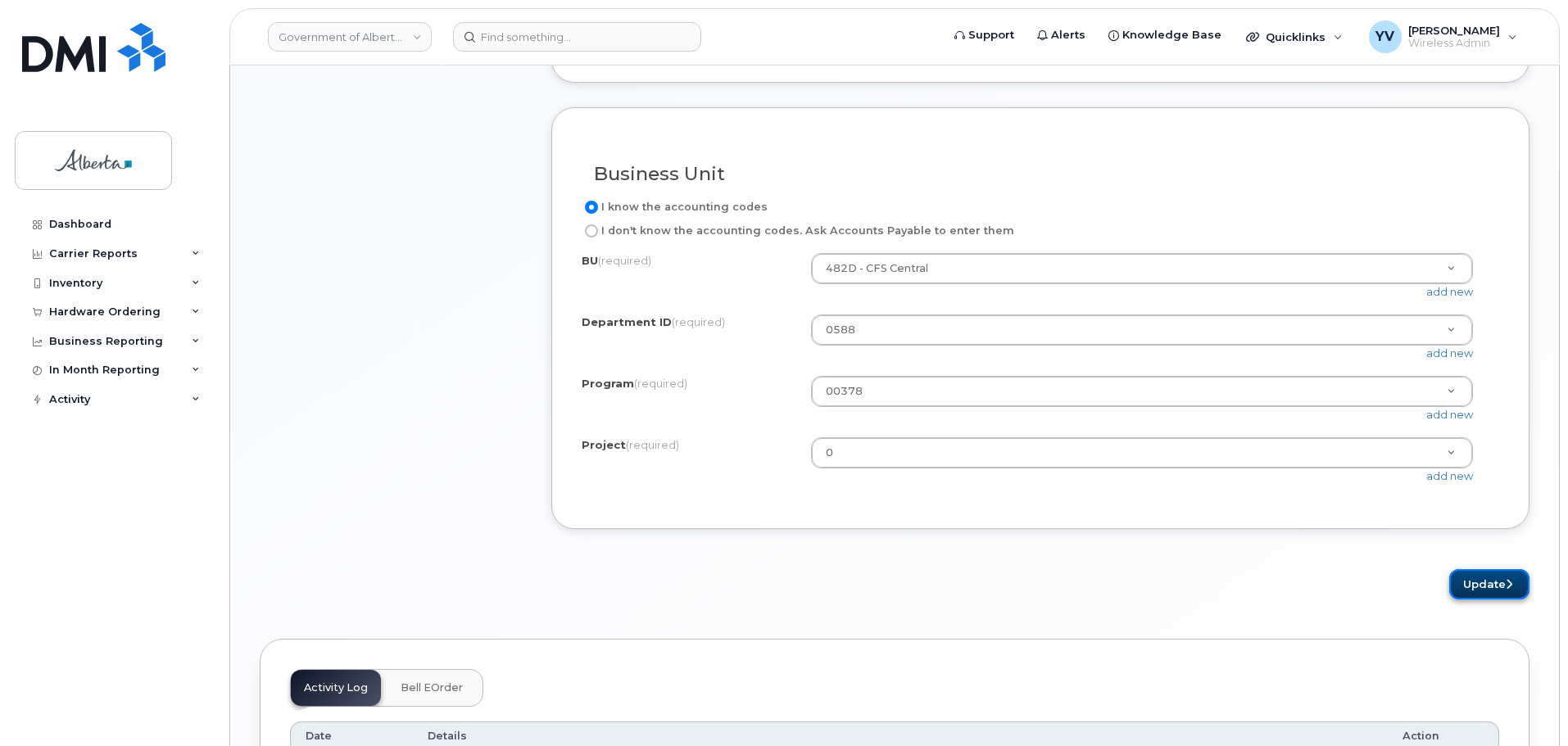
click at [1477, 591] on button "Update" at bounding box center [1490, 584] width 80 height 30
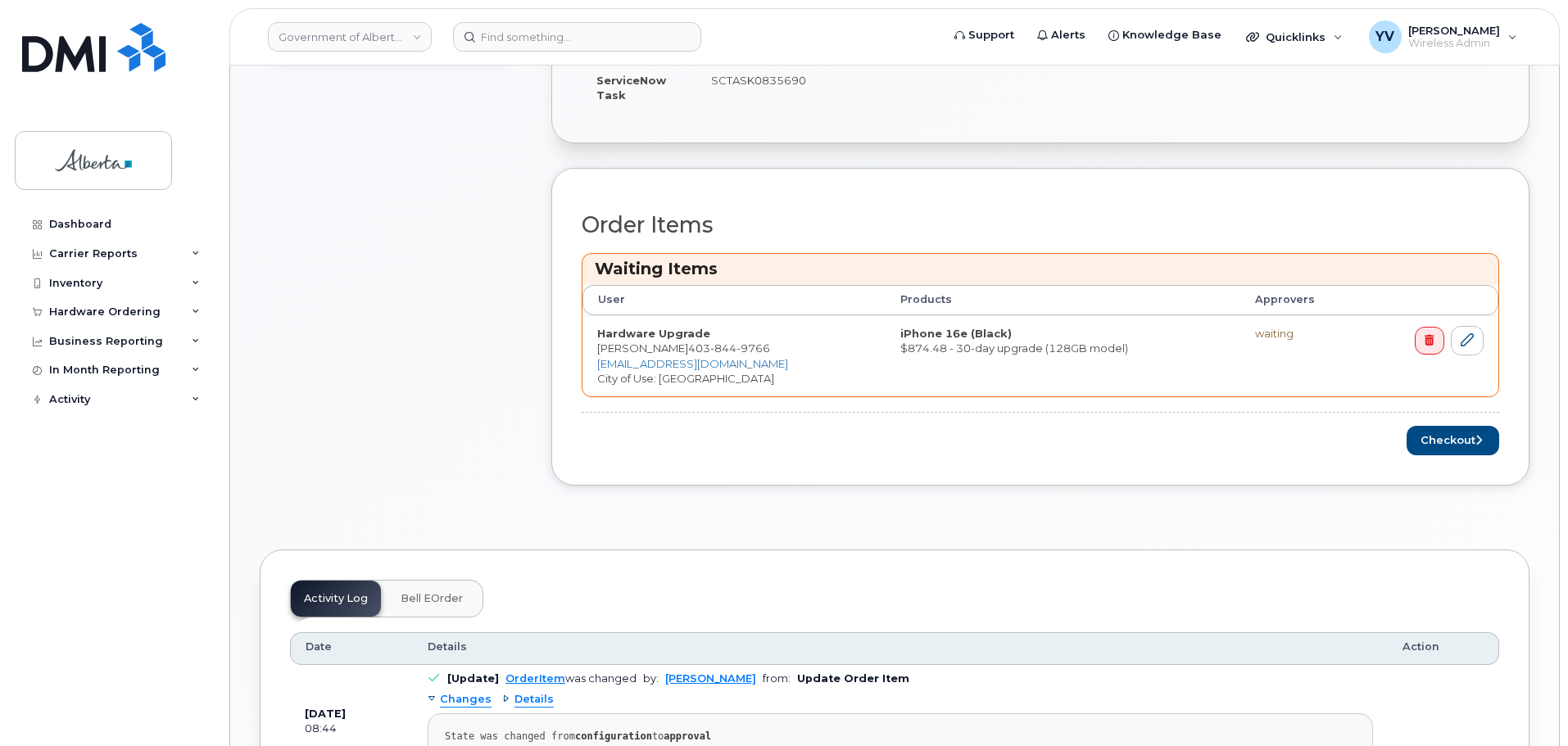
scroll to position [588, 0]
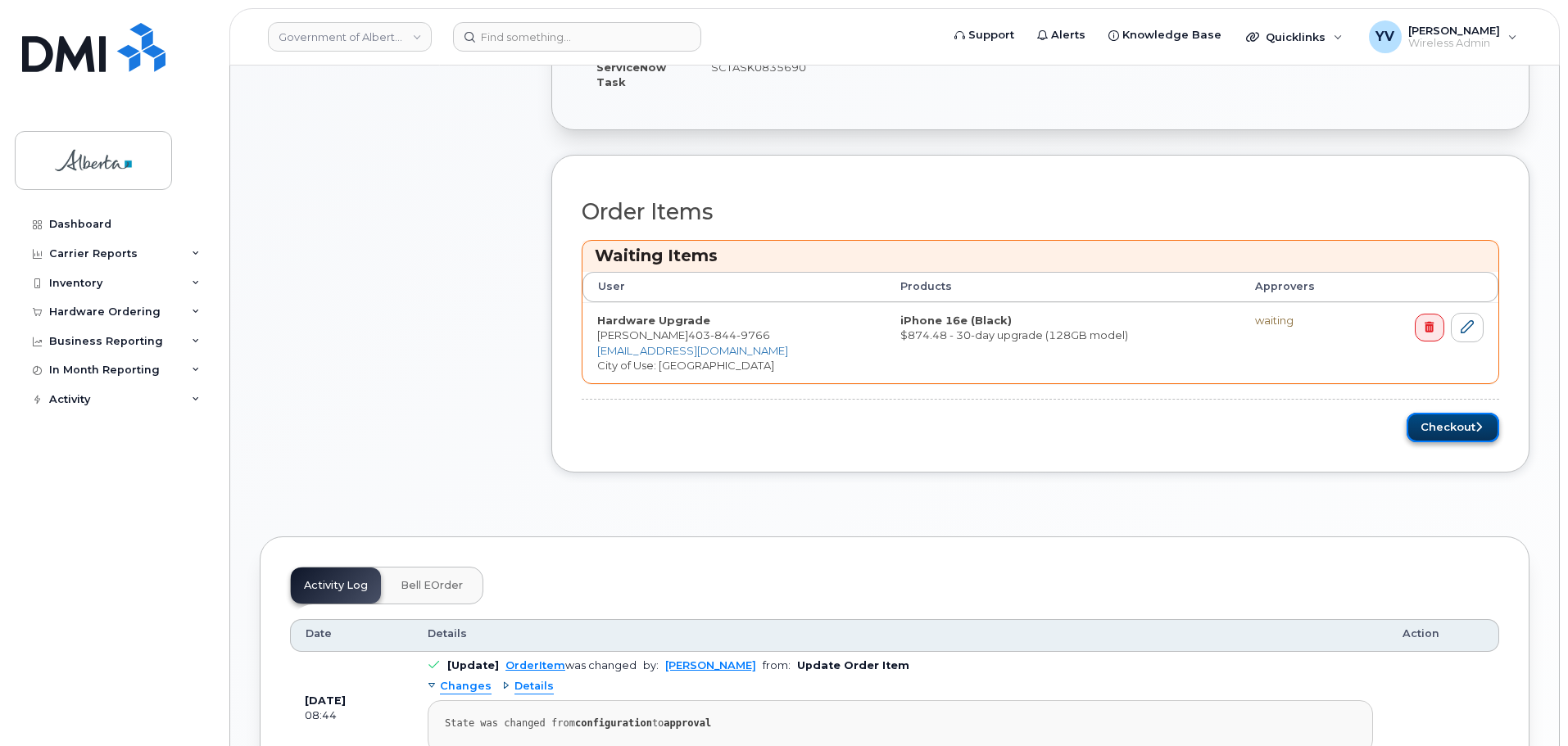
click at [1431, 426] on button "Checkout" at bounding box center [1452, 427] width 92 height 30
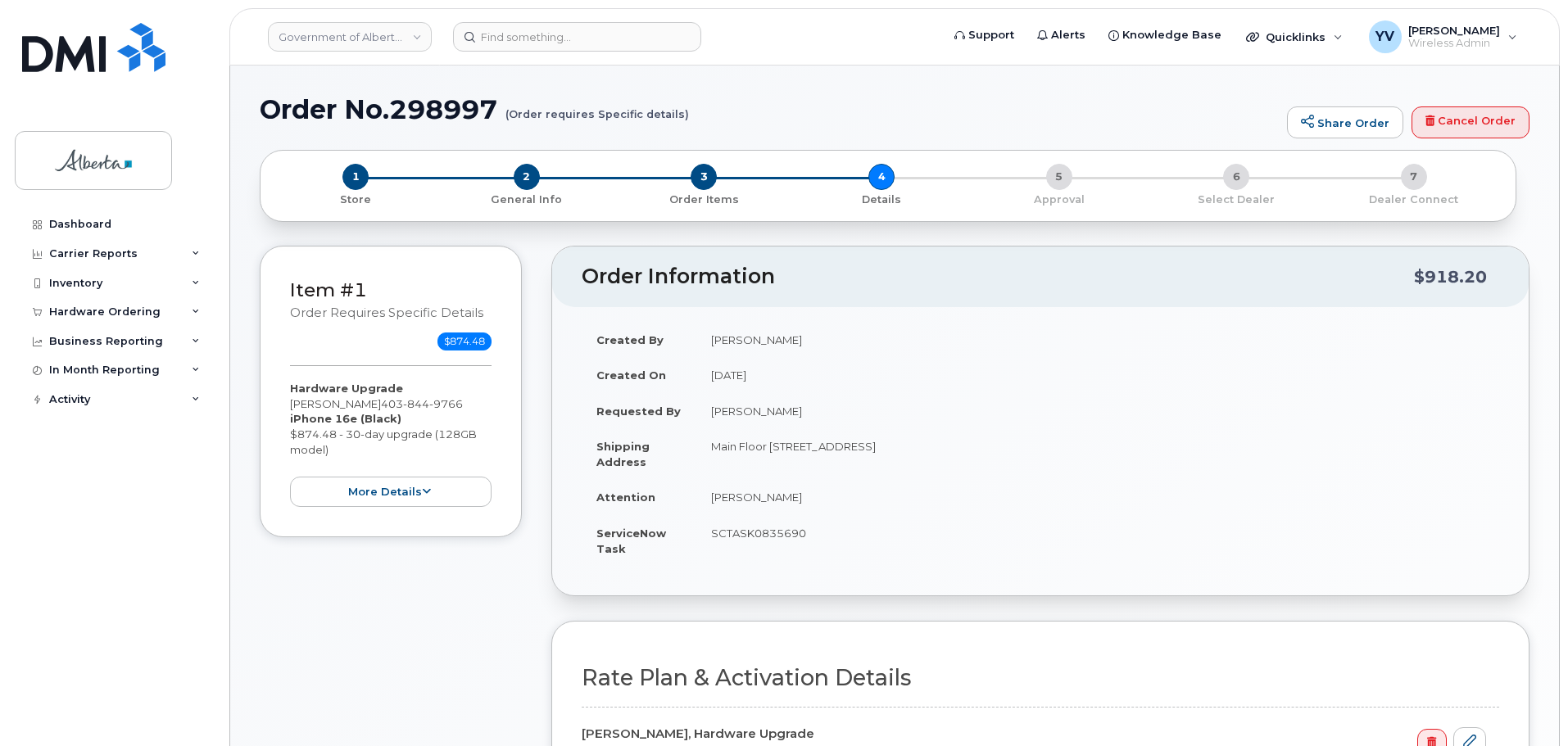
select select
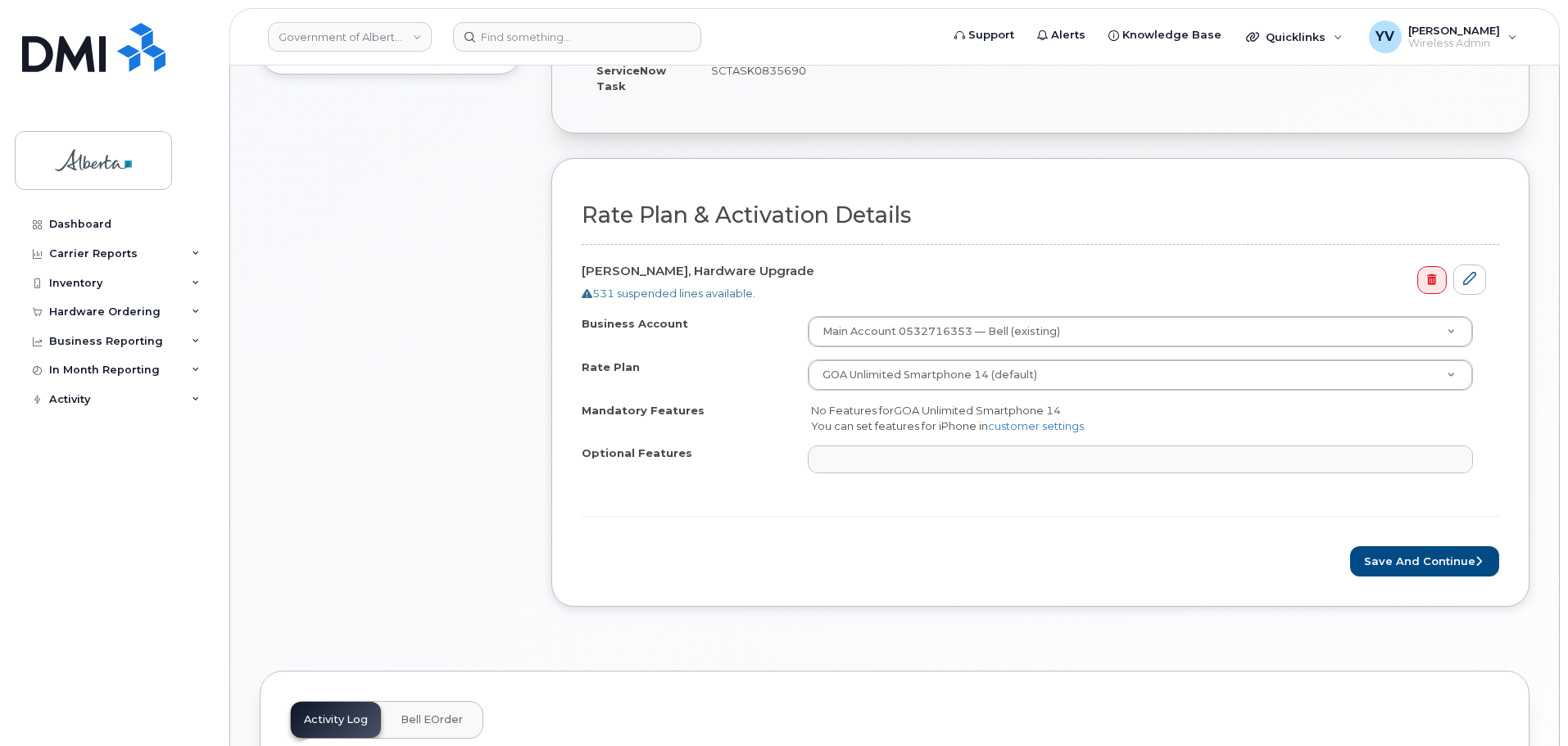
scroll to position [473, 0]
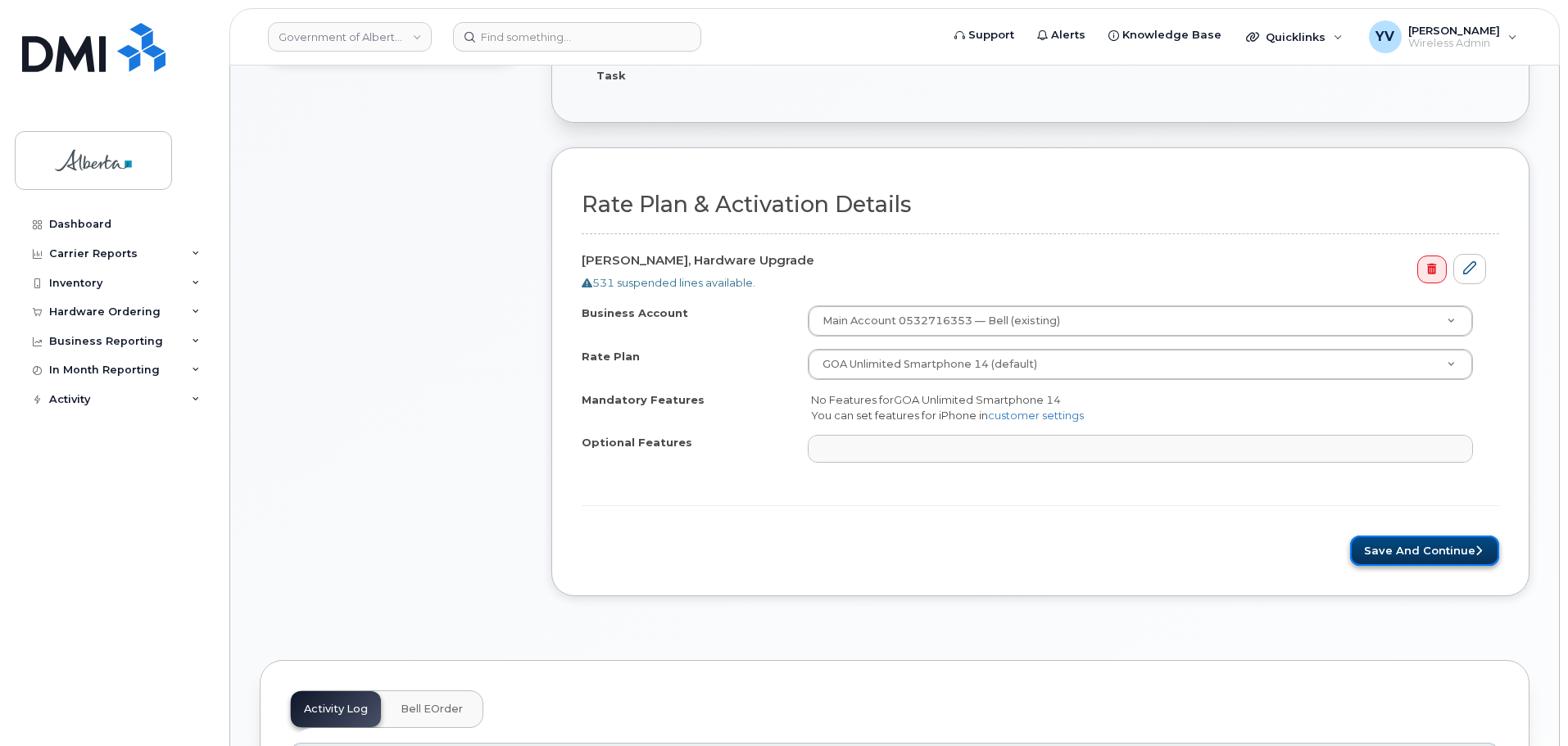
click at [1406, 547] on button "Save and Continue" at bounding box center [1425, 550] width 149 height 30
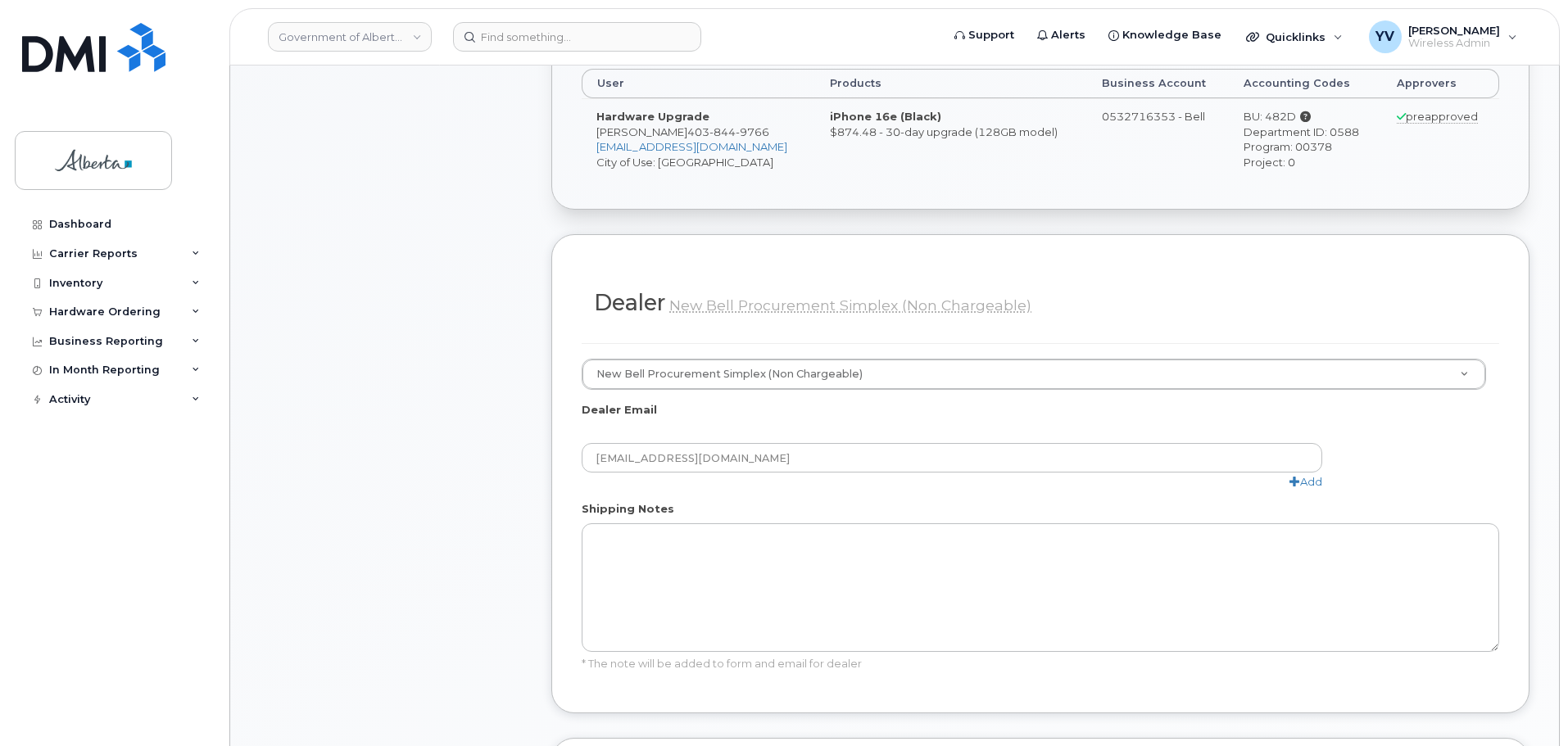
scroll to position [710, 0]
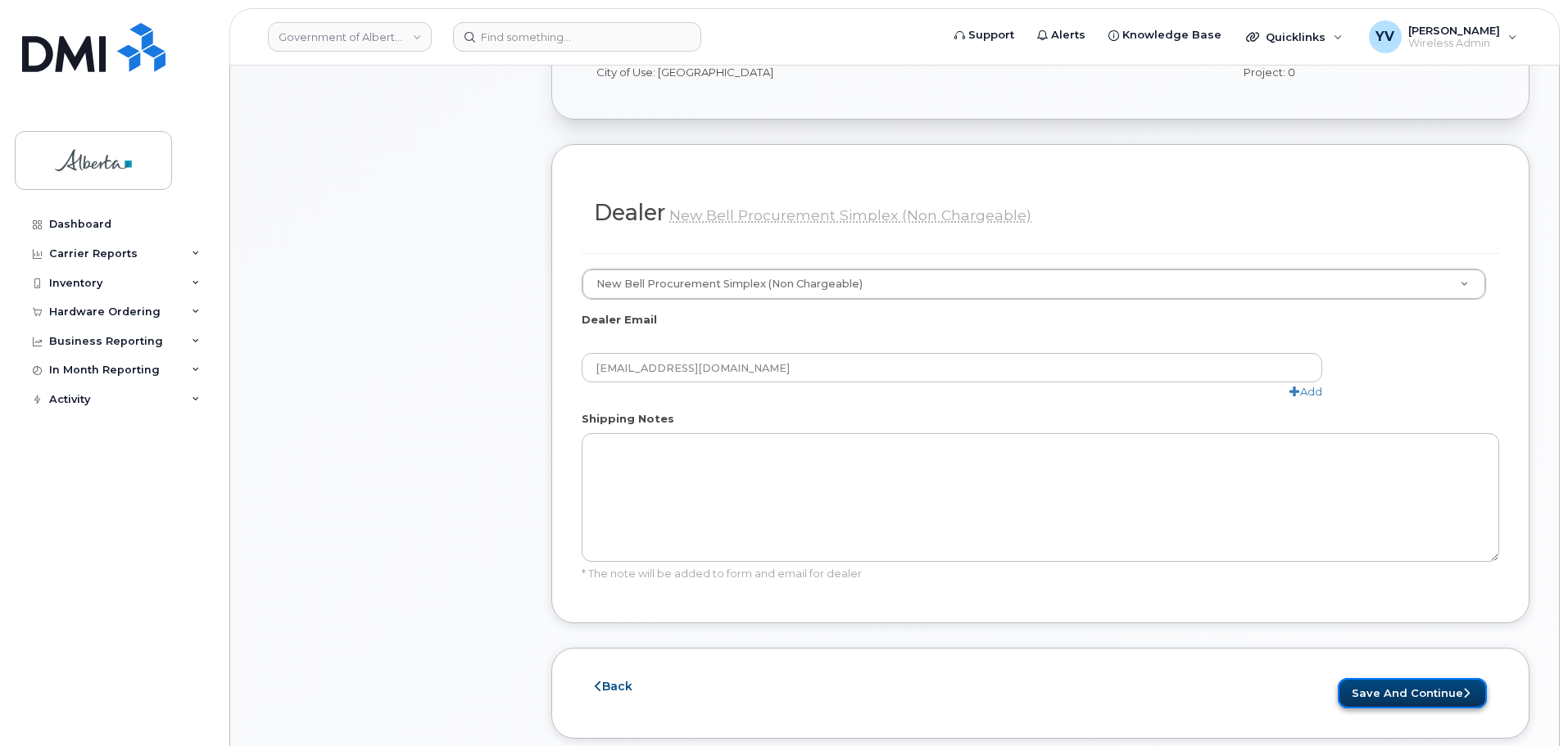
click at [1414, 684] on button "Save and Continue" at bounding box center [1412, 693] width 149 height 30
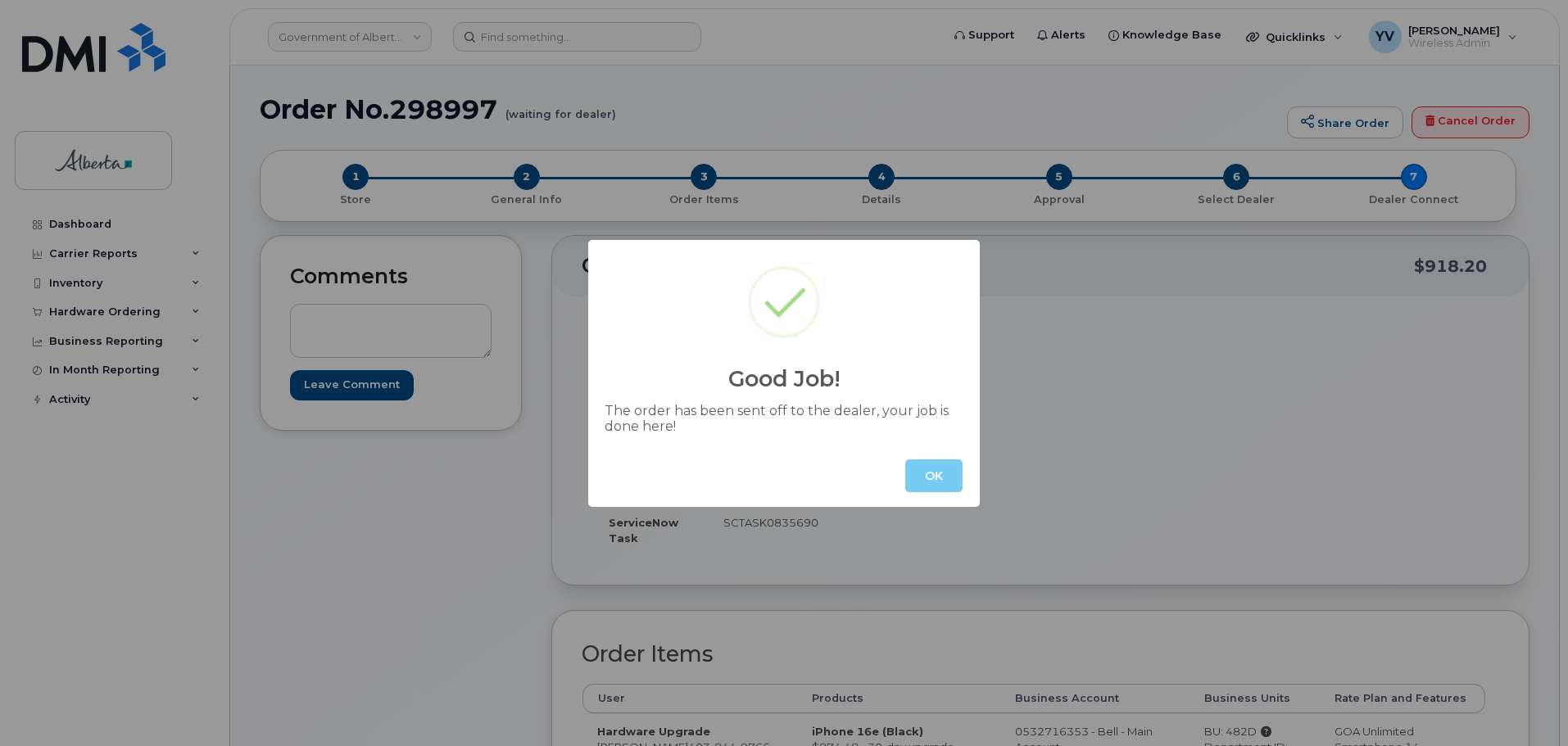
click at [937, 476] on button "OK" at bounding box center [934, 475] width 57 height 32
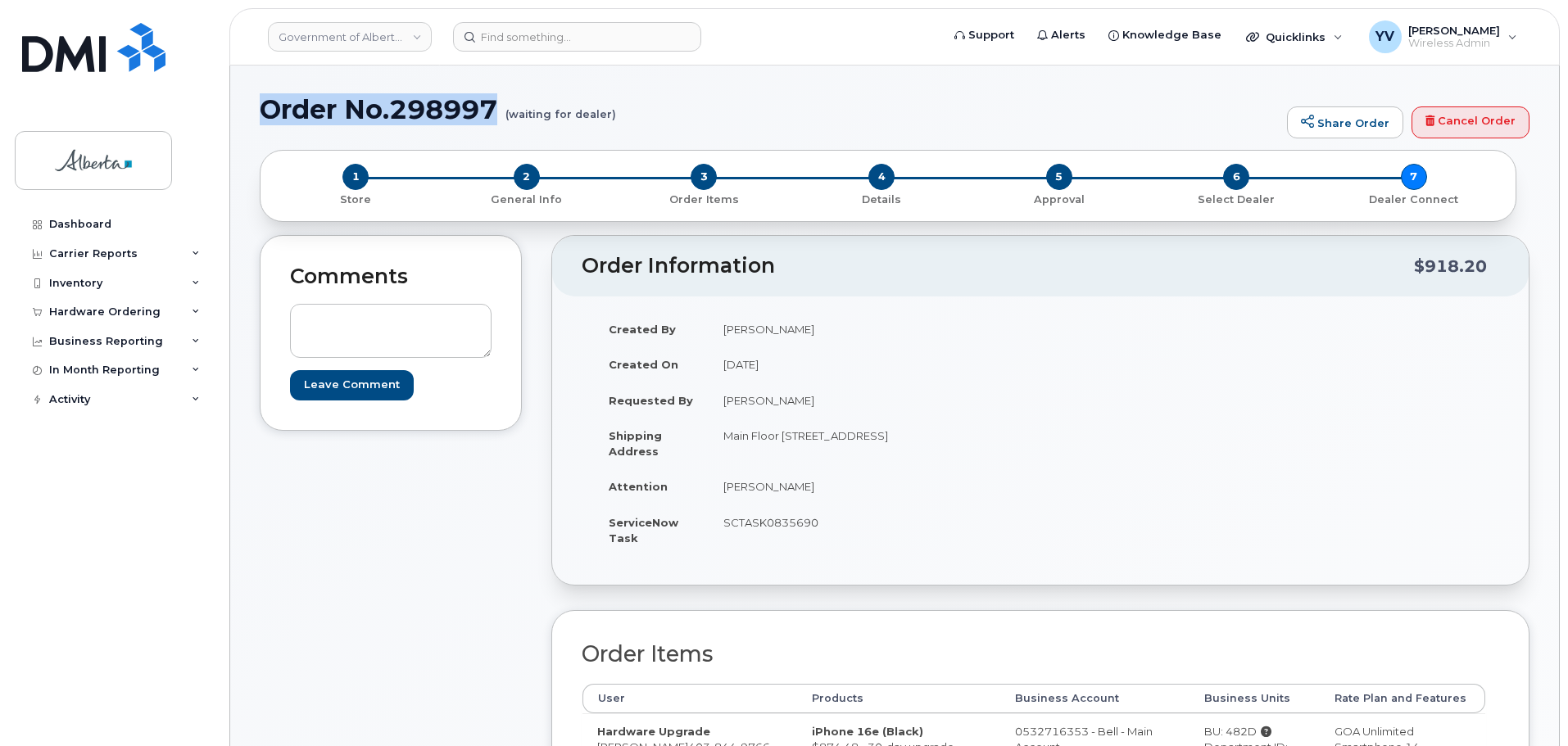
drag, startPoint x: 501, startPoint y: 107, endPoint x: 265, endPoint y: 122, distance: 236.5
click at [265, 122] on h1 "Order No.298997 (waiting for dealer)" at bounding box center [769, 109] width 1019 height 28
copy h1 "Order No.298997"
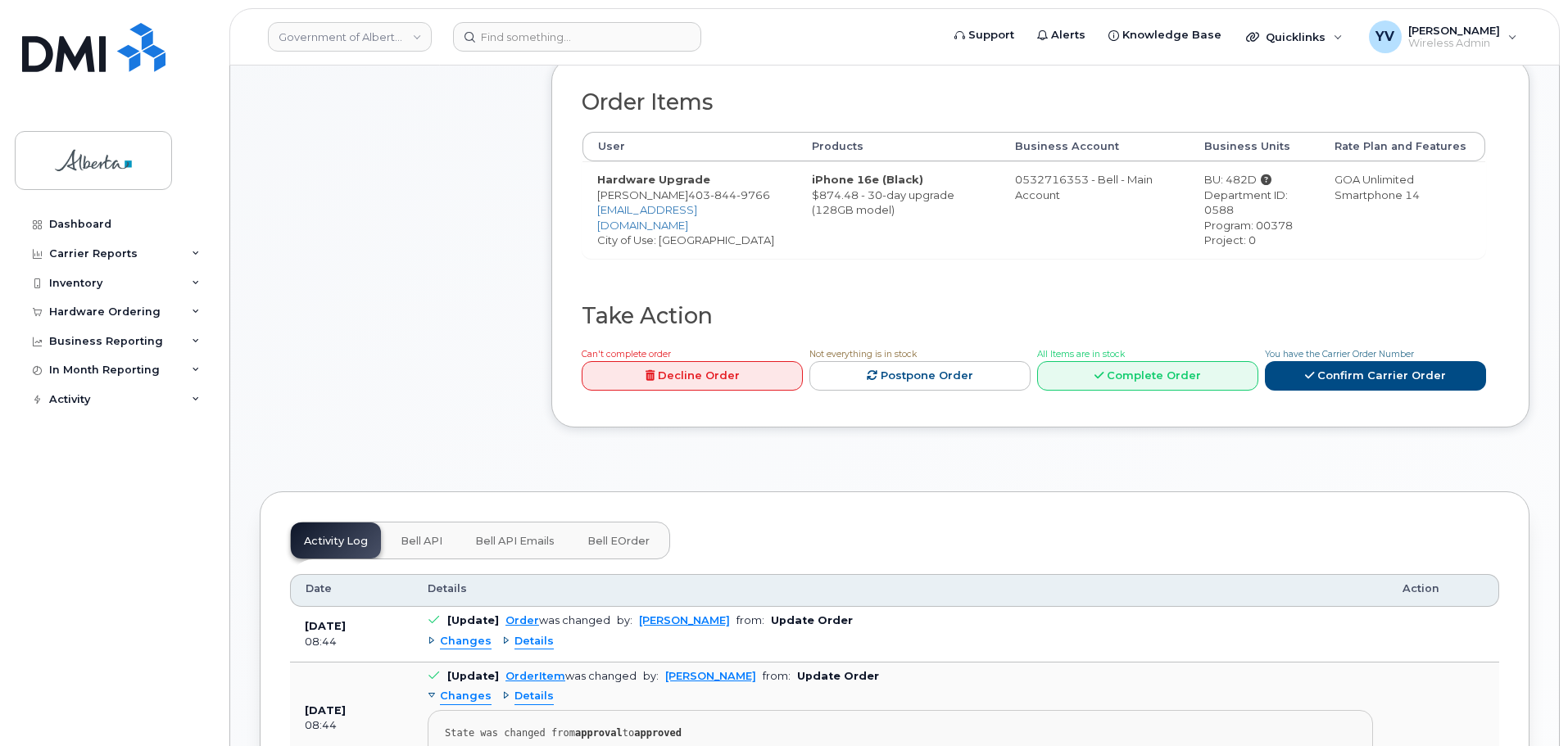
scroll to position [555, 0]
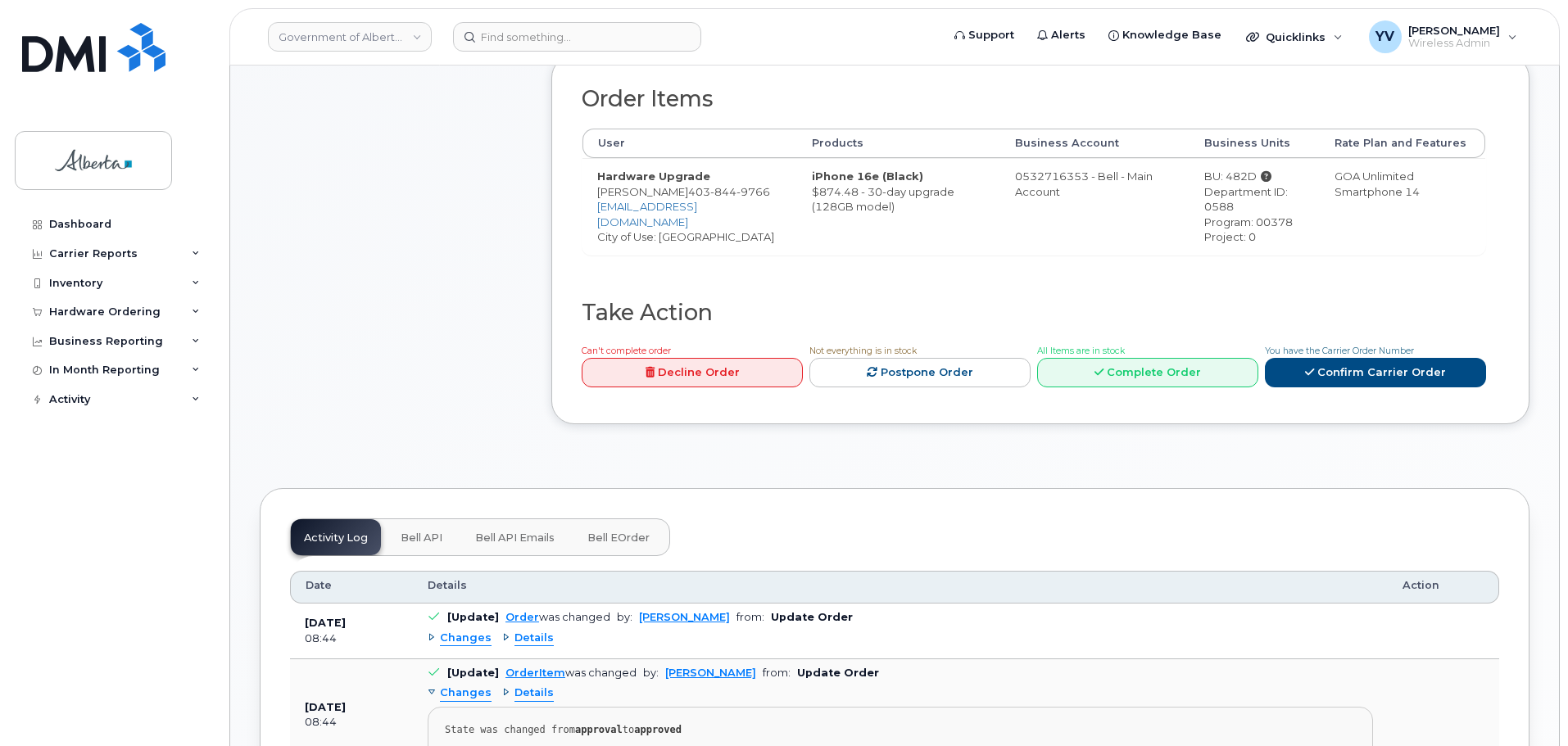
click at [401, 534] on span "Bell API" at bounding box center [422, 537] width 42 height 13
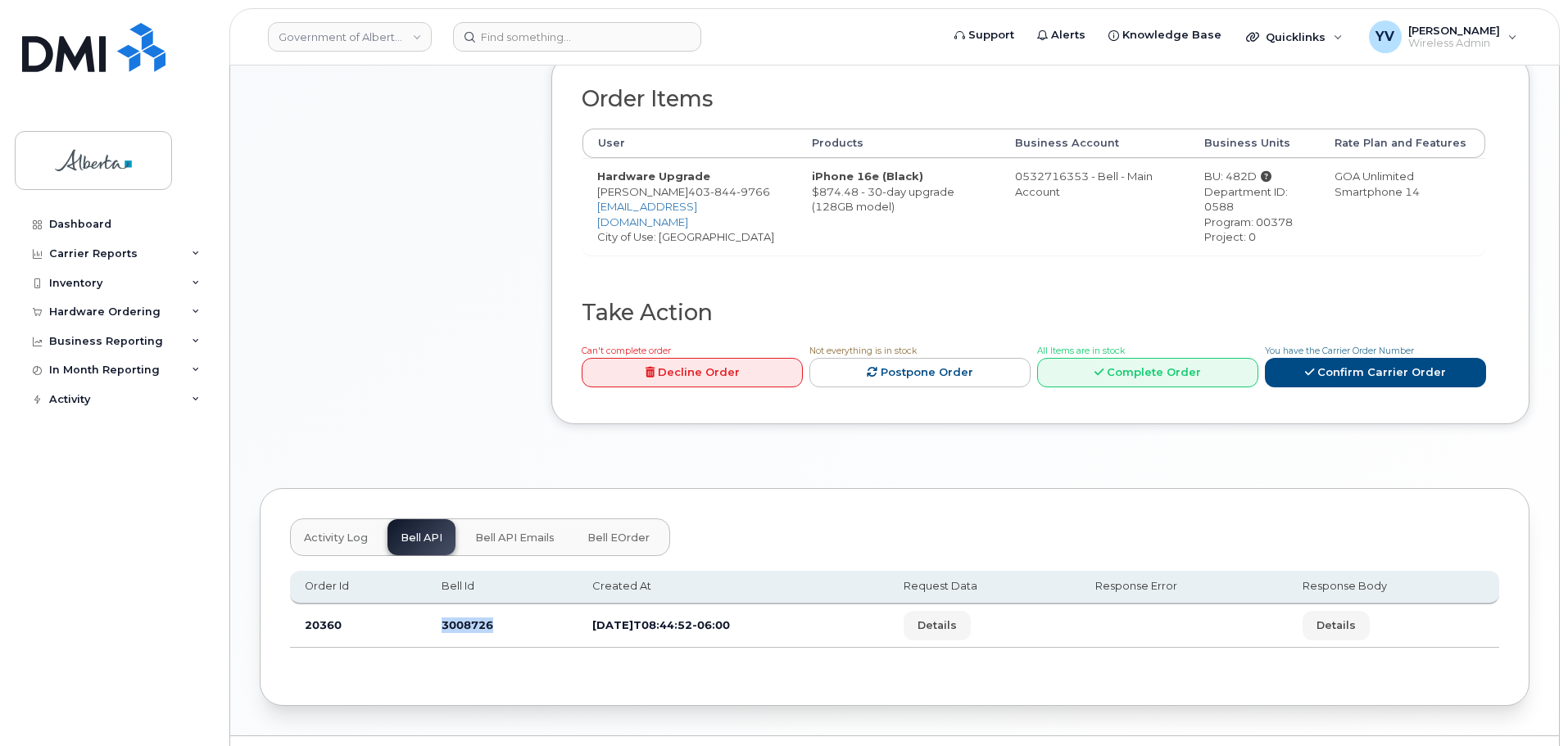
drag, startPoint x: 491, startPoint y: 629, endPoint x: 439, endPoint y: 631, distance: 52.0
click at [439, 631] on td "3008726" at bounding box center [502, 626] width 151 height 43
copy td "3008726"
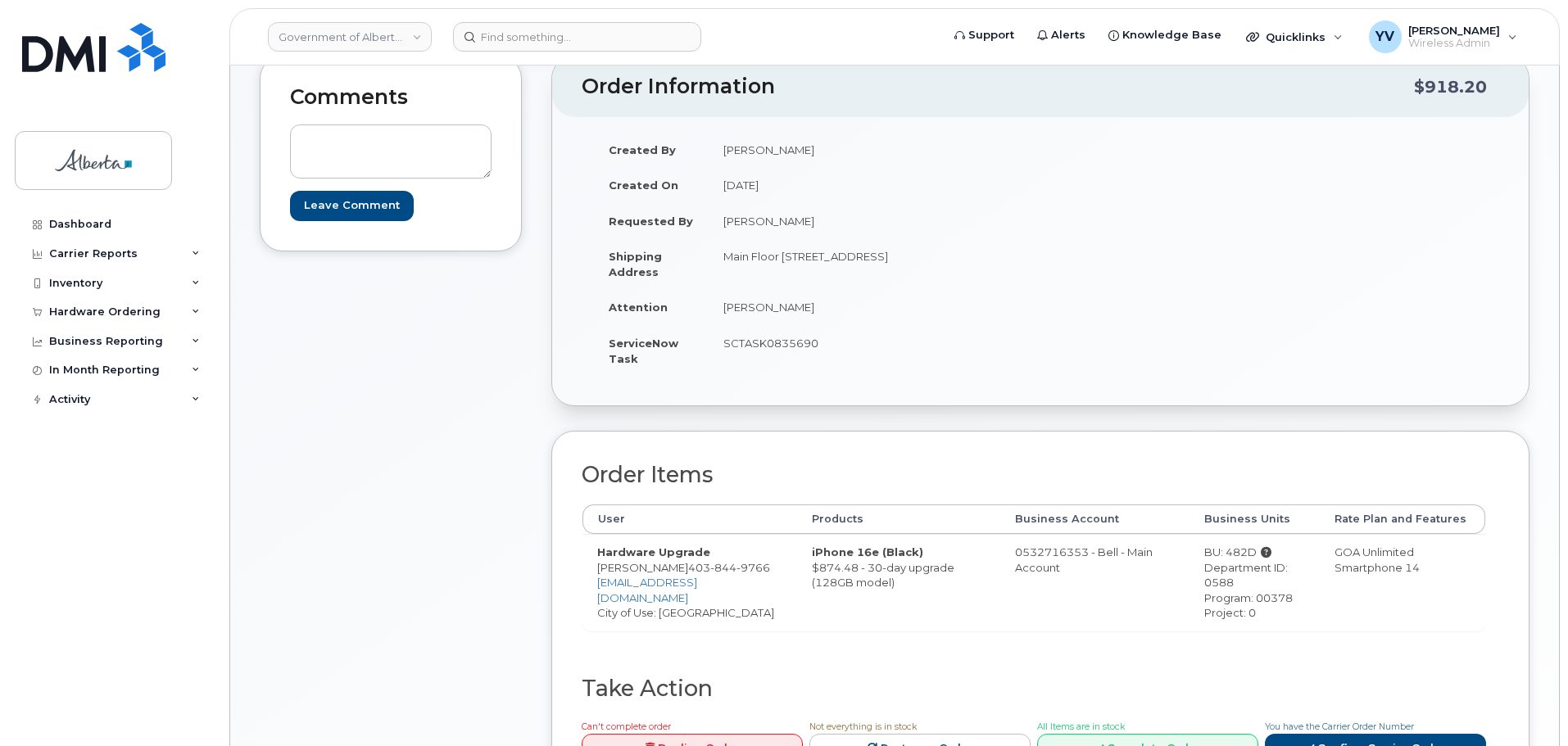
scroll to position [176, 0]
